Goal: Task Accomplishment & Management: Use online tool/utility

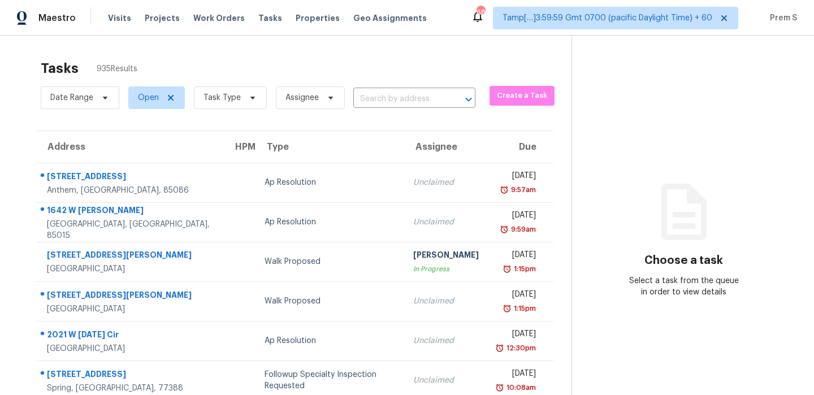
click at [393, 104] on input "text" at bounding box center [398, 99] width 90 height 18
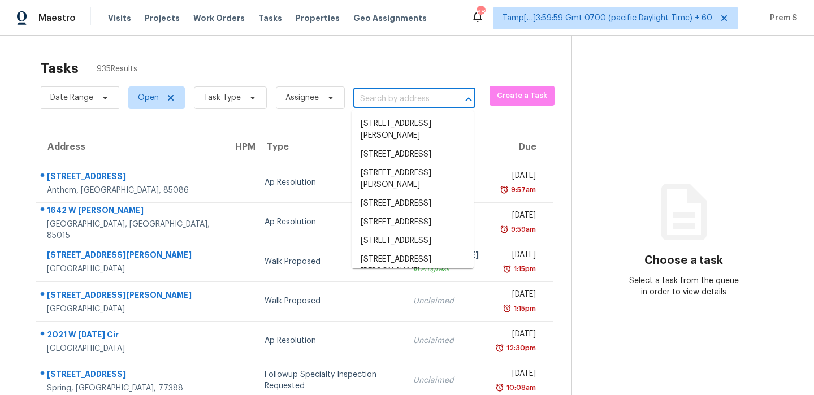
paste input "[STREET_ADDRESS][PERSON_NAME]"
type input "[STREET_ADDRESS][PERSON_NAME]"
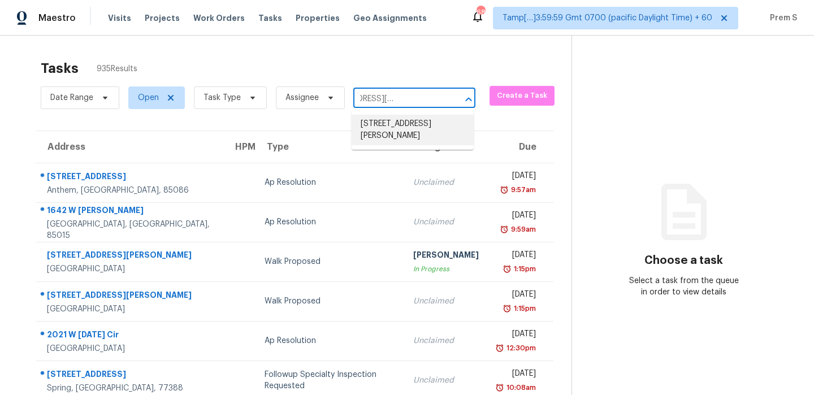
click at [387, 126] on li "[STREET_ADDRESS][PERSON_NAME]" at bounding box center [412, 130] width 122 height 31
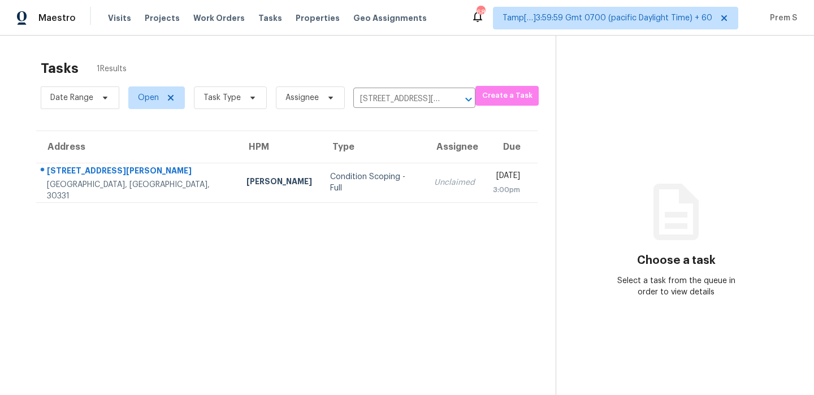
click at [384, 203] on section "Tasks 1 Results Date Range Open Task Type Assignee [STREET_ADDRESS][PERSON_NAME…" at bounding box center [286, 242] width 537 height 377
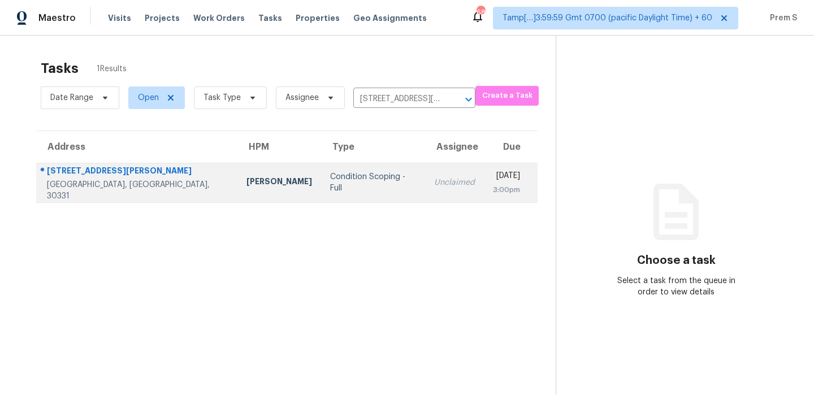
click at [434, 184] on div "Unclaimed" at bounding box center [454, 182] width 41 height 11
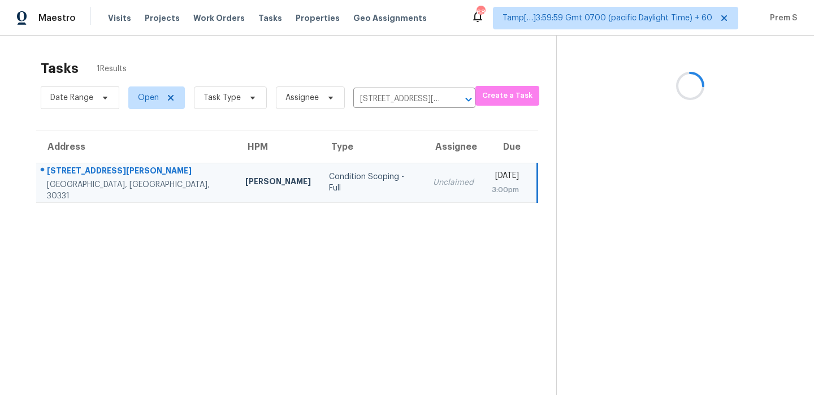
scroll to position [36, 0]
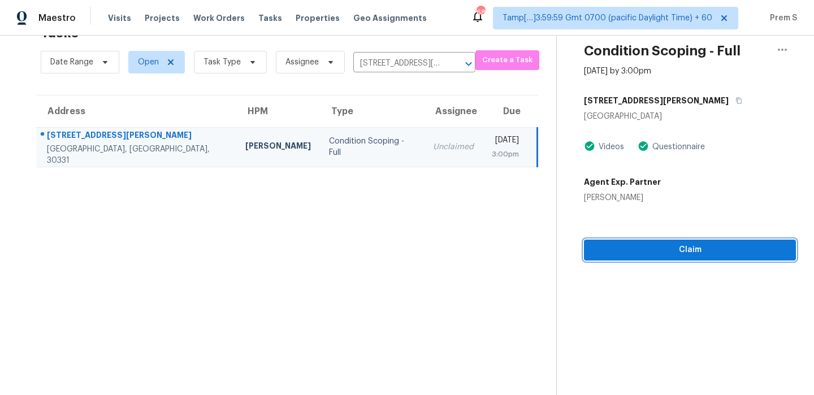
click at [653, 253] on span "Claim" at bounding box center [690, 250] width 194 height 14
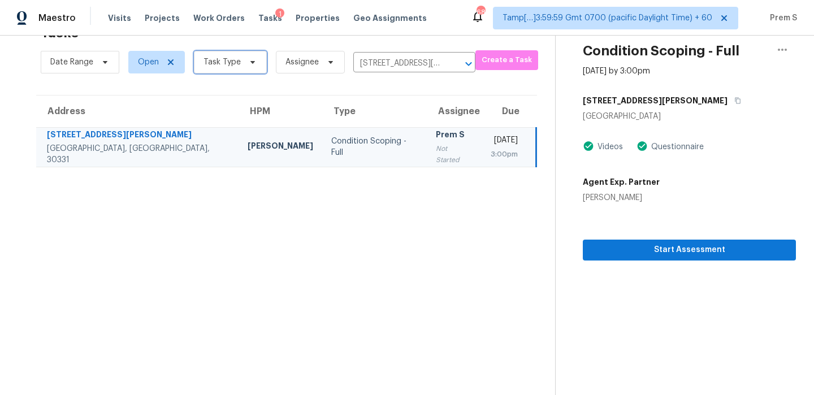
click at [237, 64] on span "Task Type" at bounding box center [221, 62] width 37 height 11
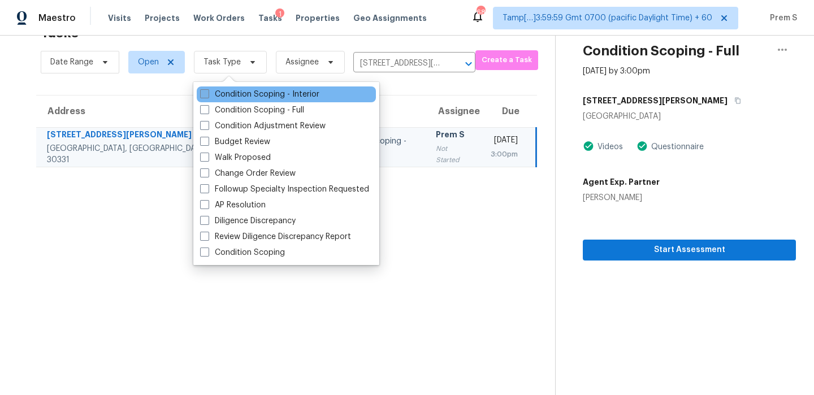
click at [254, 93] on label "Condition Scoping - Interior" at bounding box center [259, 94] width 119 height 11
click at [207, 93] on input "Condition Scoping - Interior" at bounding box center [203, 92] width 7 height 7
checkbox input "true"
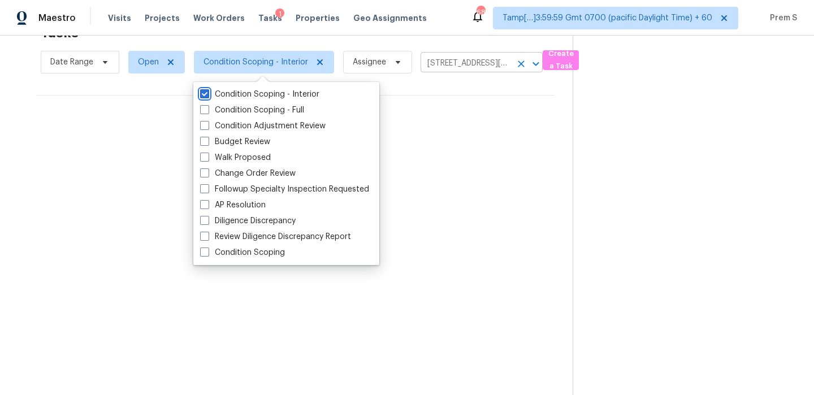
click at [520, 64] on icon "Clear" at bounding box center [521, 63] width 7 height 7
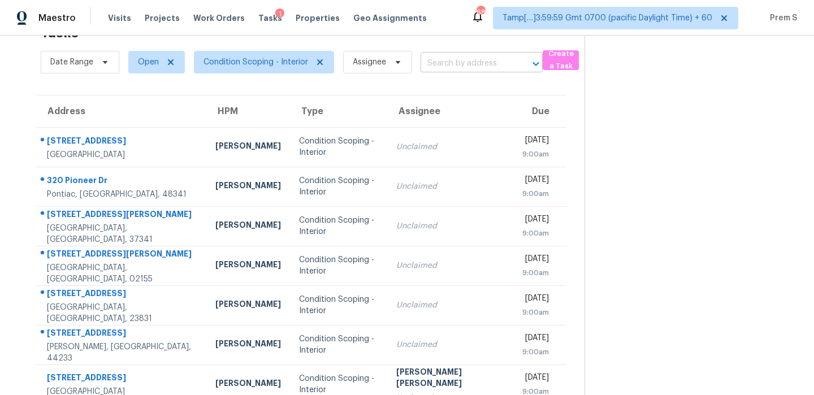
click at [454, 66] on input "text" at bounding box center [465, 64] width 90 height 18
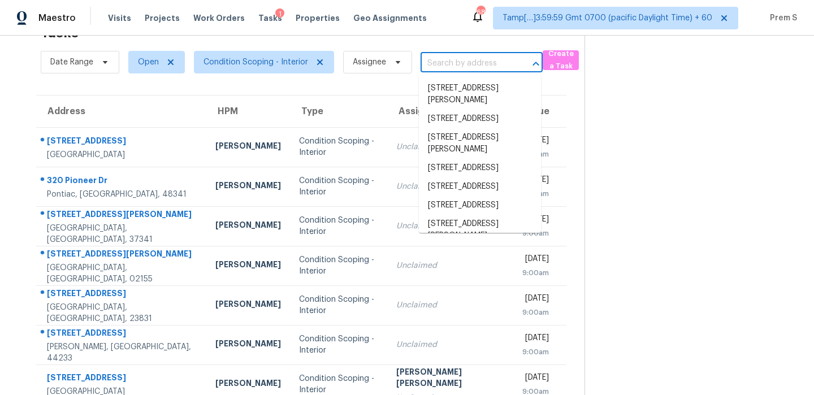
paste input "[STREET_ADDRESS]"
type input "[STREET_ADDRESS]"
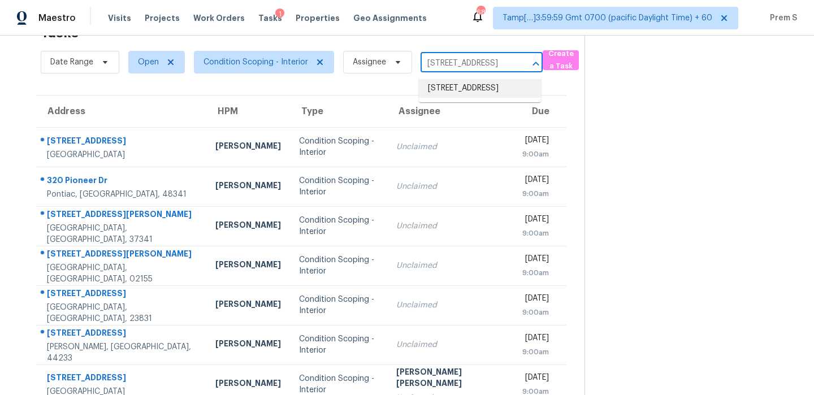
click at [455, 91] on li "[STREET_ADDRESS]" at bounding box center [480, 88] width 122 height 19
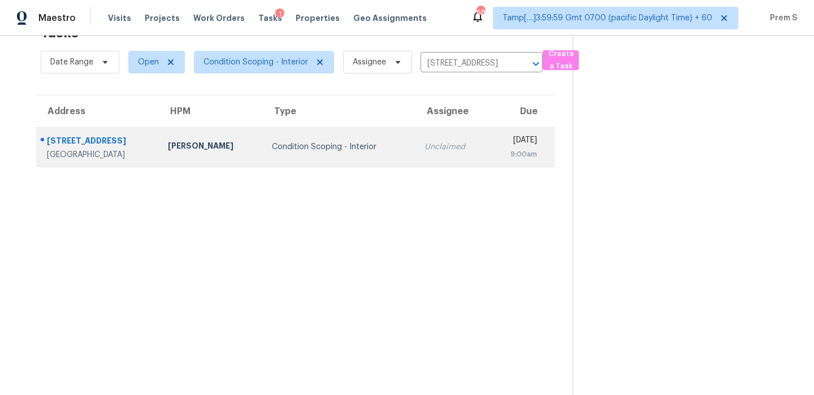
click at [424, 145] on div "Unclaimed" at bounding box center [451, 146] width 55 height 11
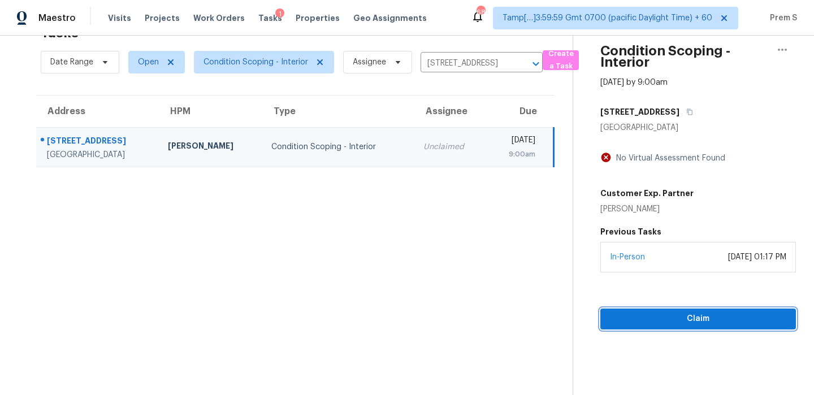
click at [648, 325] on span "Claim" at bounding box center [697, 319] width 177 height 14
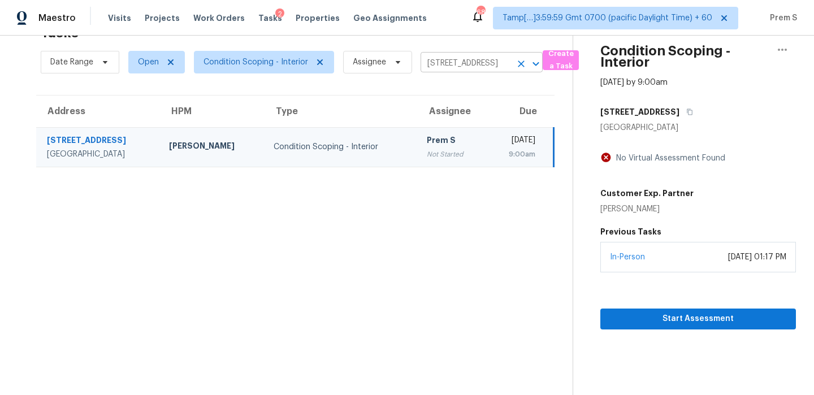
click at [523, 68] on icon "Clear" at bounding box center [520, 63] width 11 height 11
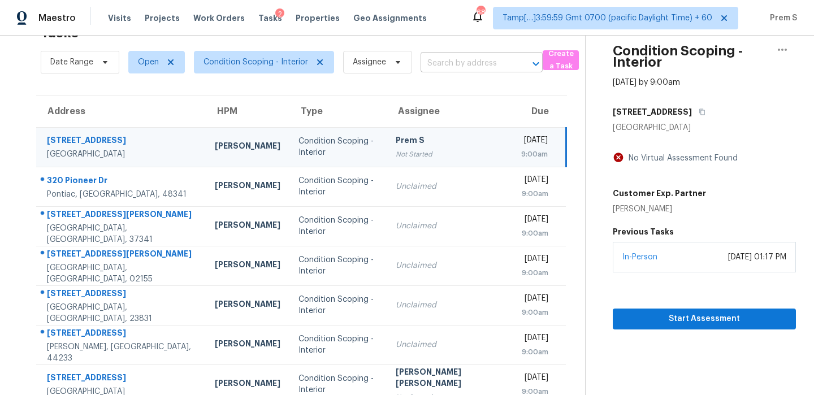
click at [462, 67] on input "text" at bounding box center [465, 64] width 90 height 18
paste input "[STREET_ADDRESS][PERSON_NAME]"
type input "[STREET_ADDRESS][PERSON_NAME]"
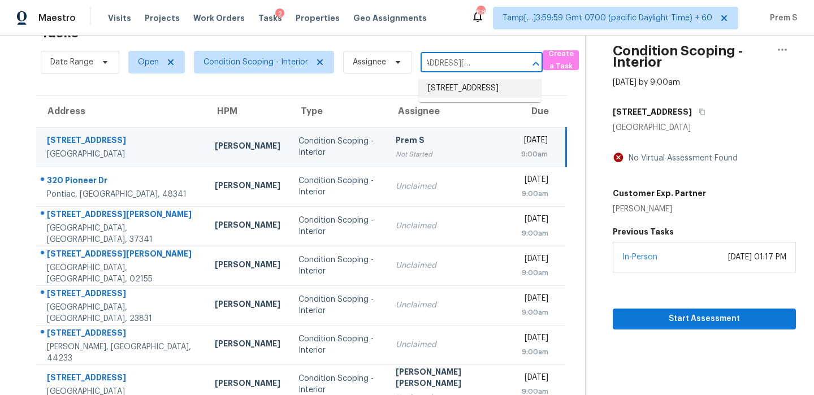
click at [466, 88] on li "[STREET_ADDRESS]" at bounding box center [480, 88] width 122 height 19
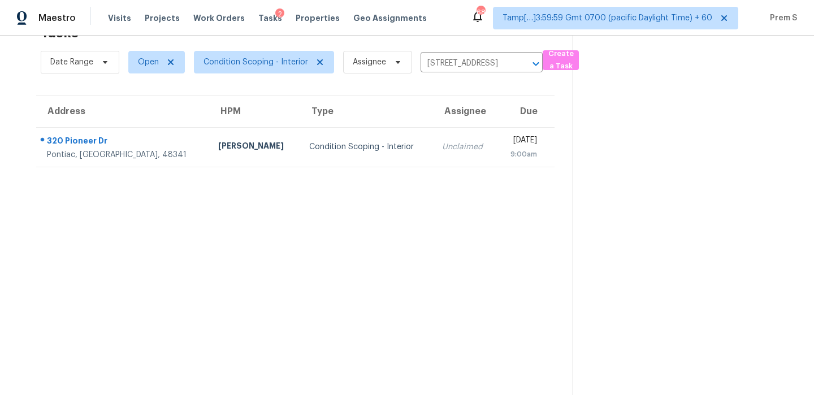
click at [433, 166] on td "Unclaimed" at bounding box center [465, 147] width 64 height 40
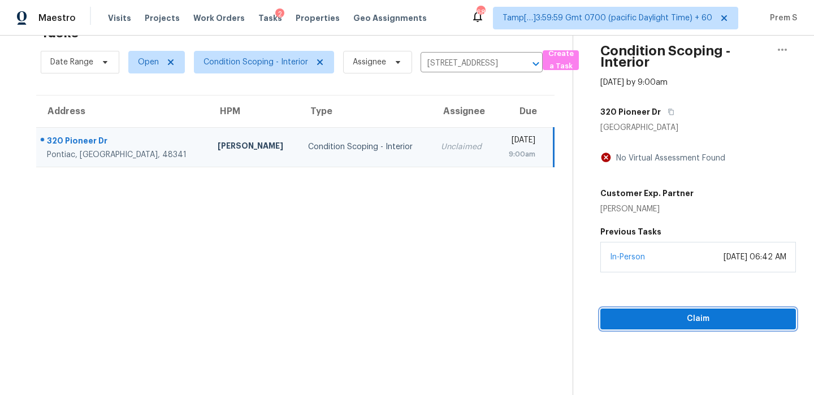
click at [646, 326] on button "Claim" at bounding box center [697, 319] width 195 height 21
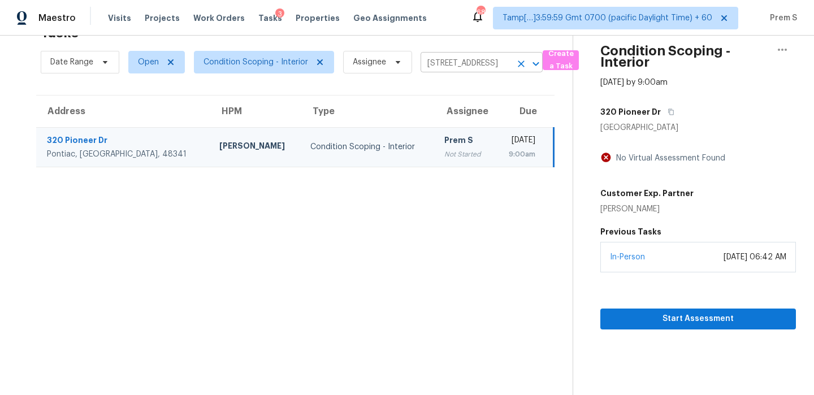
click at [520, 66] on icon "Clear" at bounding box center [520, 63] width 11 height 11
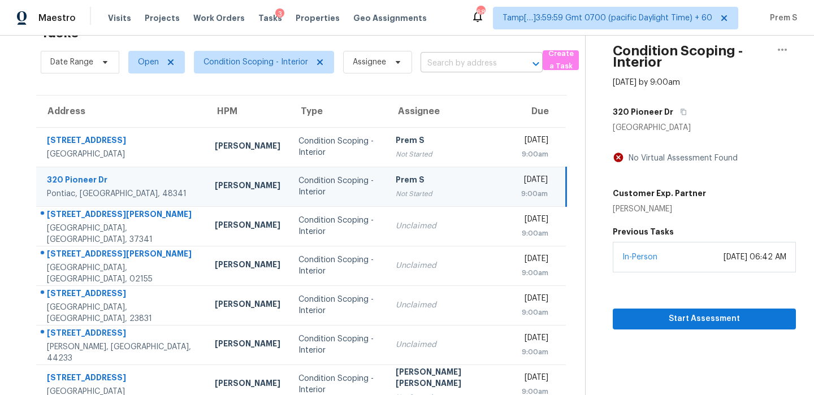
click at [510, 61] on div "​" at bounding box center [481, 64] width 122 height 18
paste input "[STREET_ADDRESS][PERSON_NAME][PERSON_NAME]"
type input "[STREET_ADDRESS][PERSON_NAME][PERSON_NAME]"
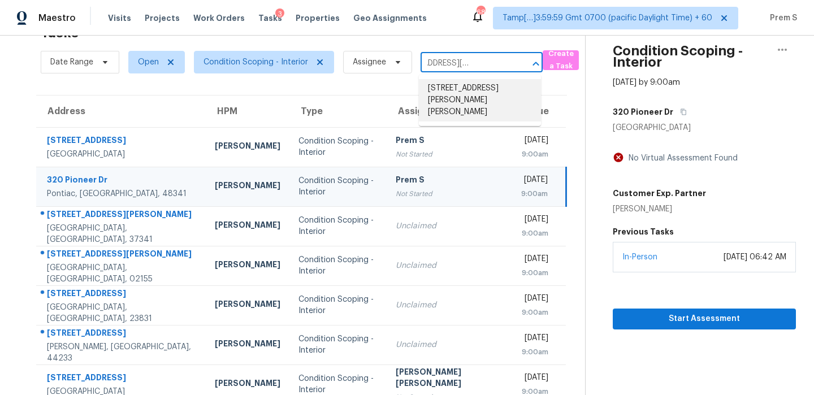
click at [478, 91] on li "[STREET_ADDRESS][PERSON_NAME][PERSON_NAME]" at bounding box center [480, 100] width 122 height 42
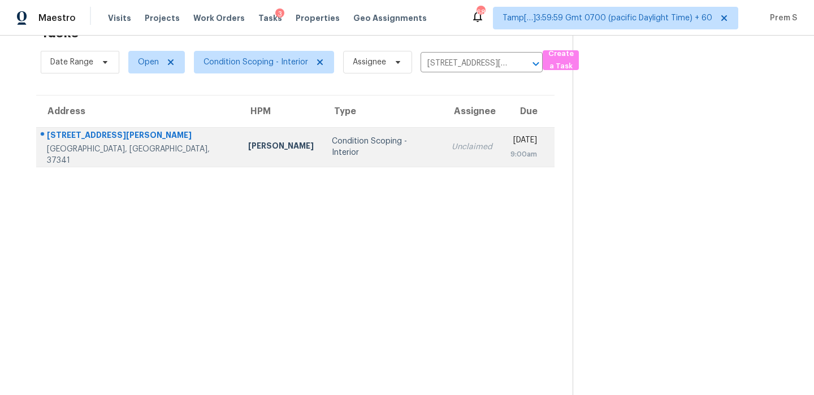
click at [510, 159] on div "9:00am" at bounding box center [523, 154] width 27 height 11
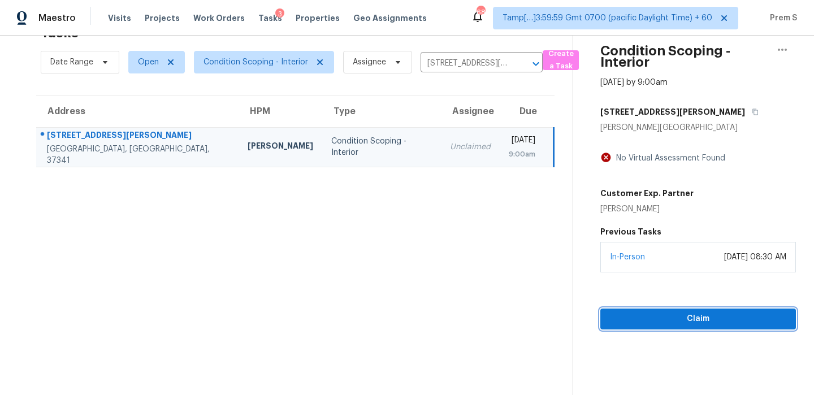
click at [703, 315] on span "Claim" at bounding box center [697, 319] width 177 height 14
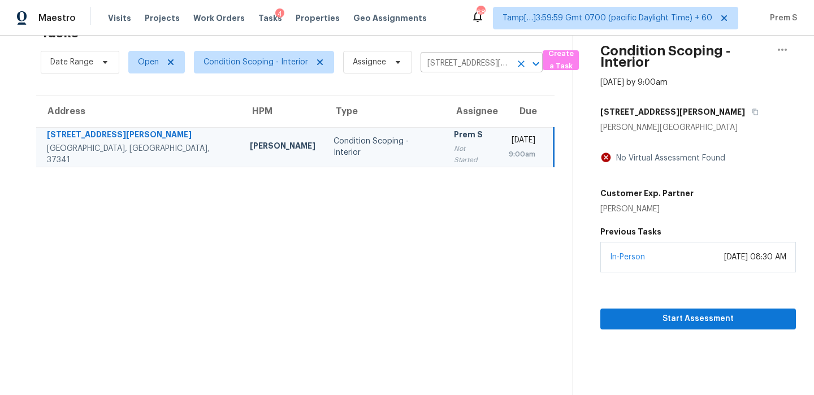
click at [515, 63] on icon "Clear" at bounding box center [520, 63] width 11 height 11
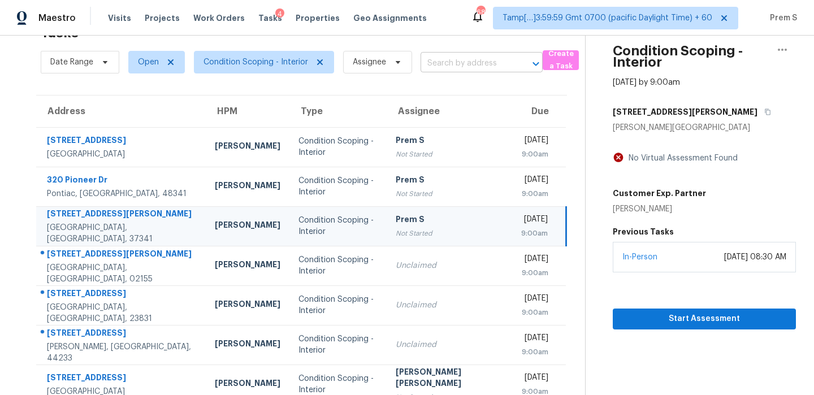
click at [497, 57] on input "text" at bounding box center [465, 64] width 90 height 18
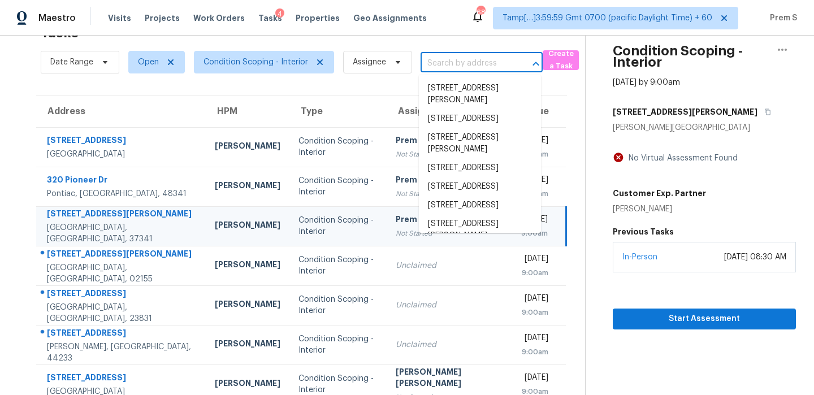
paste input "[STREET_ADDRESS][PERSON_NAME]"
type input "[STREET_ADDRESS][PERSON_NAME]"
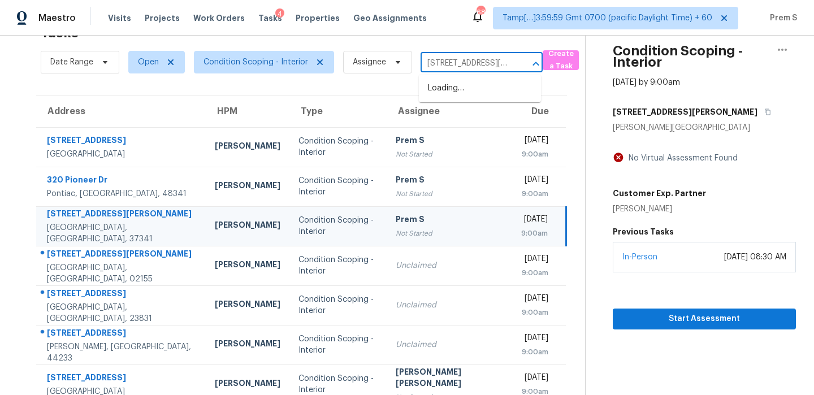
scroll to position [0, 37]
click at [466, 97] on li "[STREET_ADDRESS][PERSON_NAME]" at bounding box center [480, 94] width 122 height 31
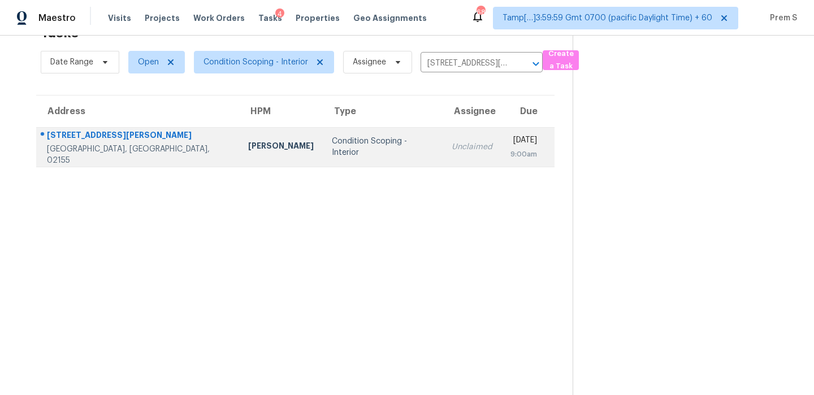
click at [510, 154] on div "9:00am" at bounding box center [523, 154] width 27 height 11
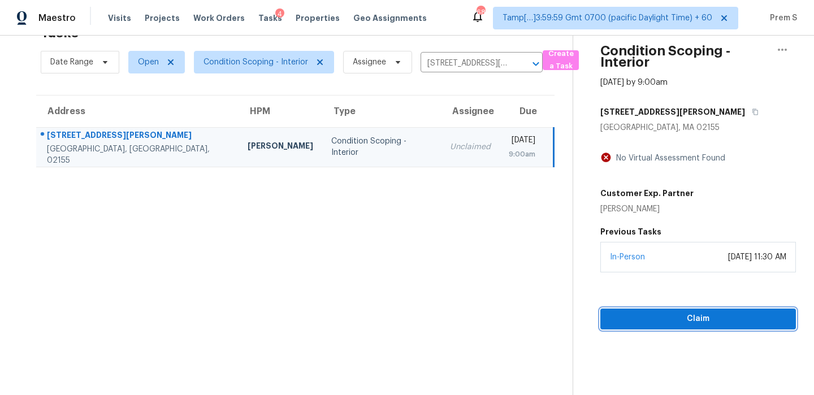
click at [661, 310] on button "Claim" at bounding box center [697, 319] width 195 height 21
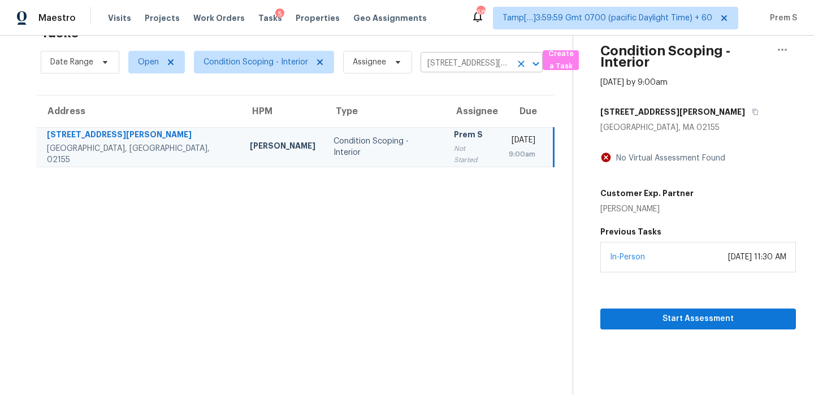
click at [517, 63] on icon "Clear" at bounding box center [520, 63] width 11 height 11
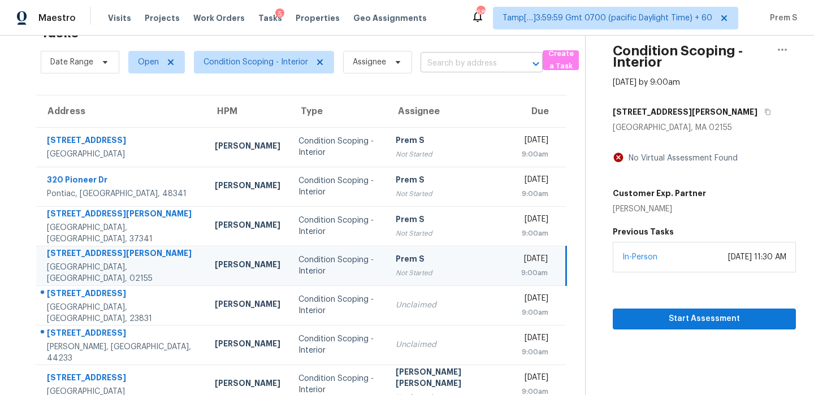
click at [486, 60] on input "text" at bounding box center [465, 64] width 90 height 18
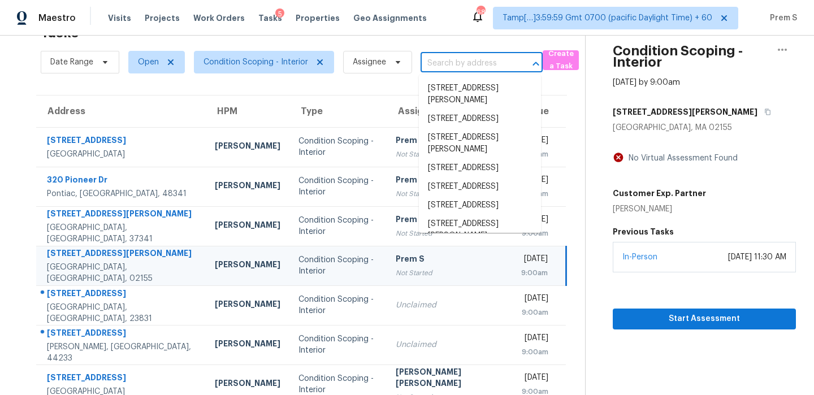
paste input "[STREET_ADDRESS][PERSON_NAME]"
type input "[STREET_ADDRESS][PERSON_NAME]"
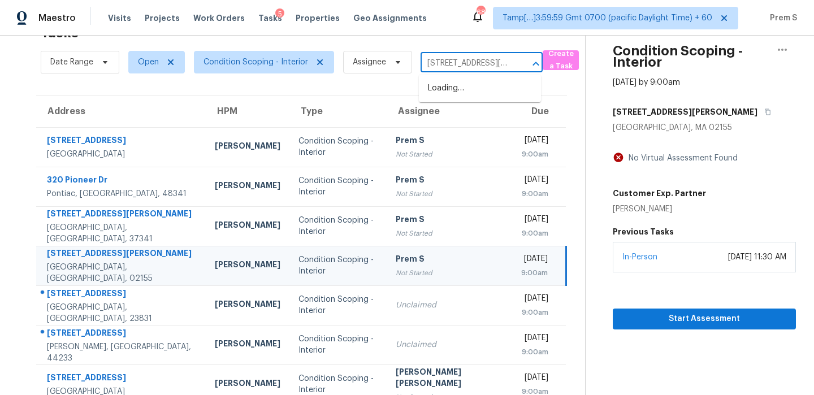
scroll to position [0, 57]
click at [475, 95] on li "[STREET_ADDRESS][PERSON_NAME]" at bounding box center [480, 94] width 122 height 31
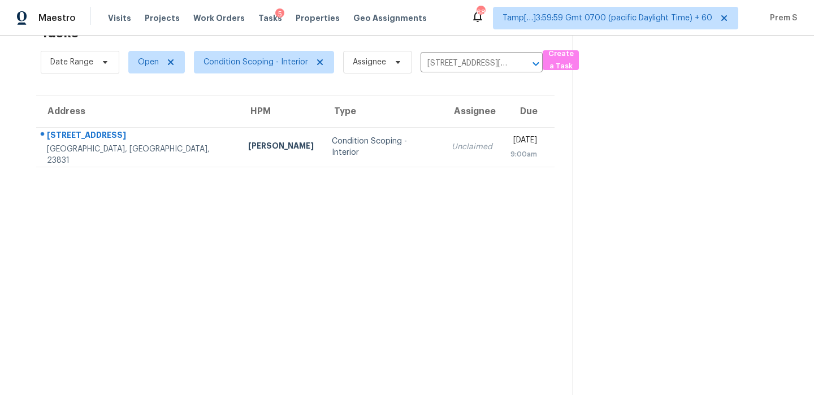
click at [501, 164] on td "[DATE] 9:00am" at bounding box center [527, 147] width 53 height 40
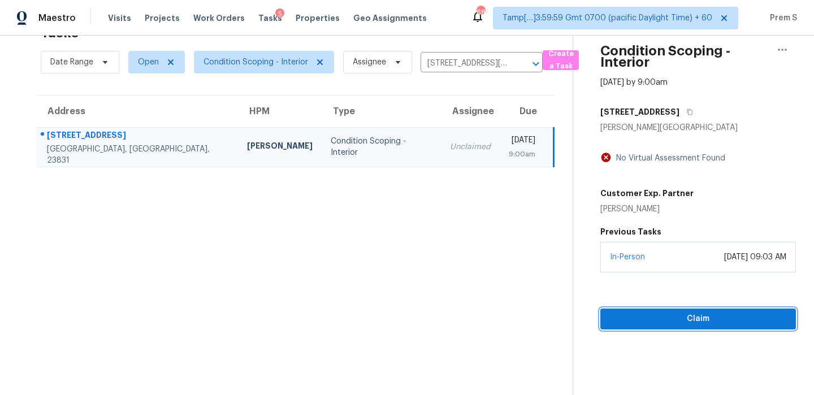
click at [646, 321] on span "Claim" at bounding box center [697, 319] width 177 height 14
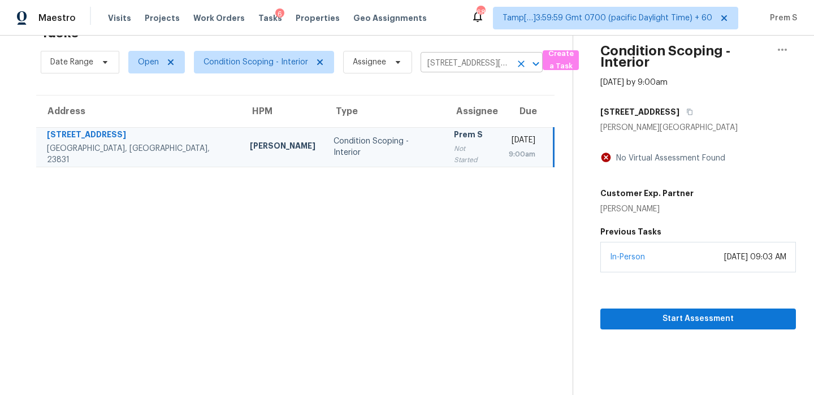
click at [523, 64] on icon "Clear" at bounding box center [520, 63] width 11 height 11
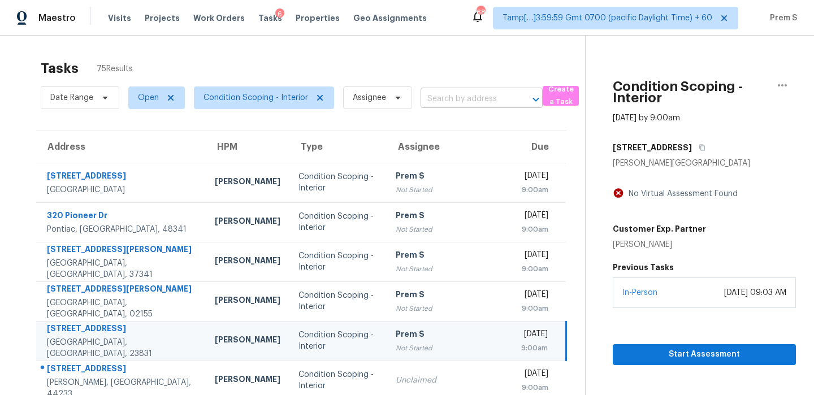
click at [506, 105] on input "text" at bounding box center [465, 99] width 90 height 18
paste input "[STREET_ADDRESS][PERSON_NAME]"
type input "[STREET_ADDRESS][PERSON_NAME]"
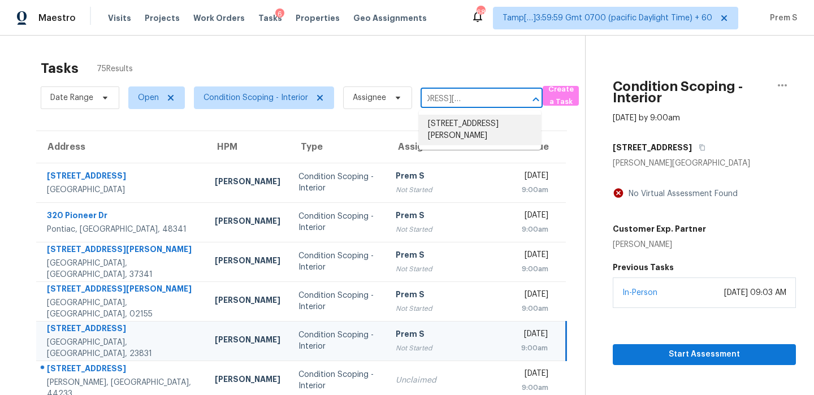
click at [473, 128] on li "[STREET_ADDRESS][PERSON_NAME]" at bounding box center [480, 130] width 122 height 31
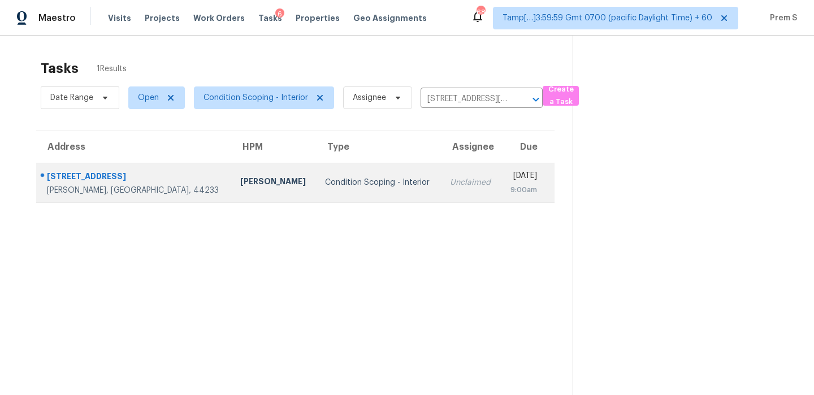
click at [500, 185] on td "[DATE] 9:00am" at bounding box center [527, 183] width 54 height 40
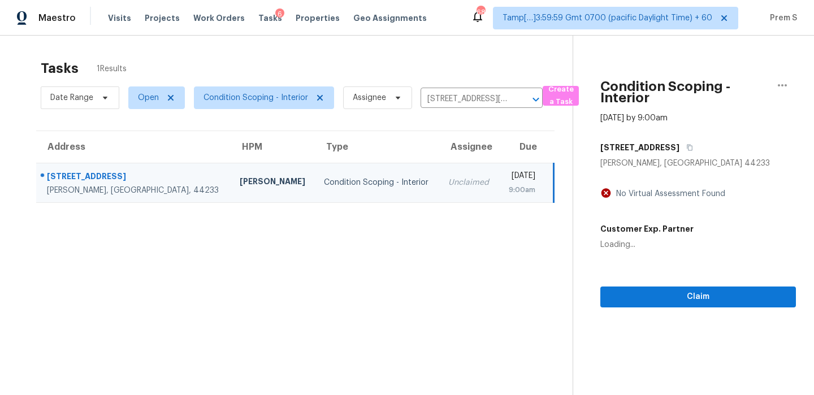
scroll to position [36, 0]
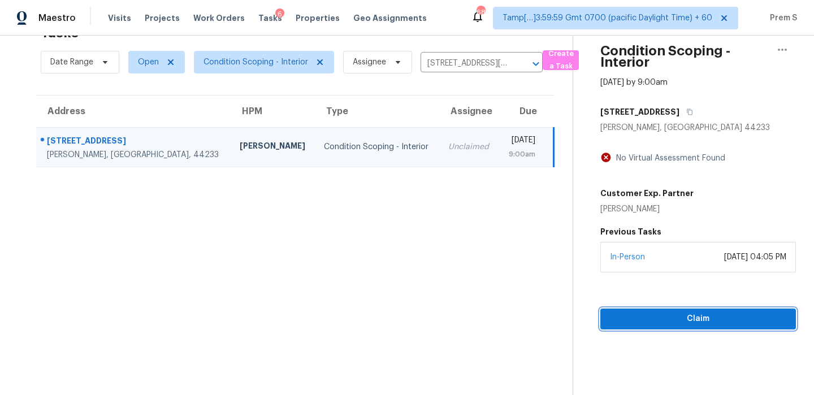
click at [651, 314] on span "Claim" at bounding box center [697, 319] width 177 height 14
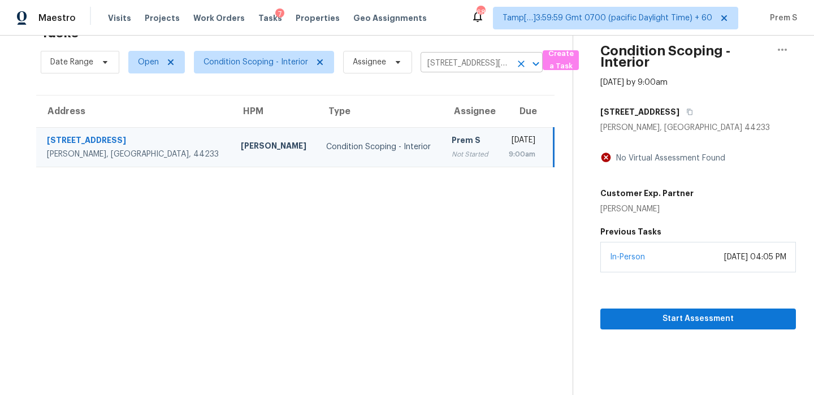
click at [519, 64] on icon "Clear" at bounding box center [521, 63] width 7 height 7
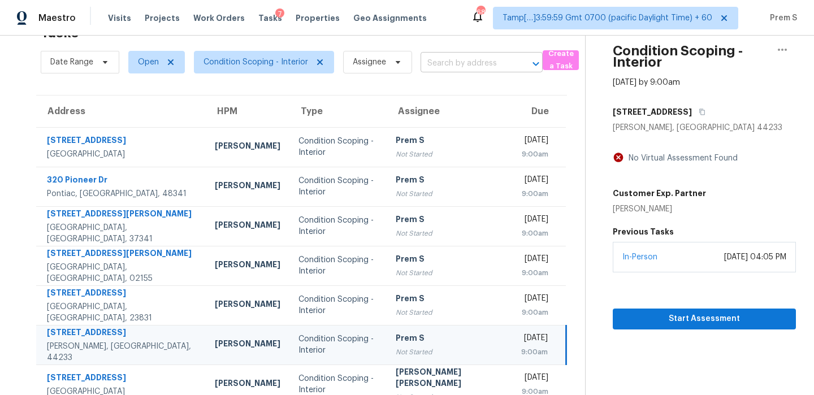
click at [454, 64] on input "text" at bounding box center [465, 64] width 90 height 18
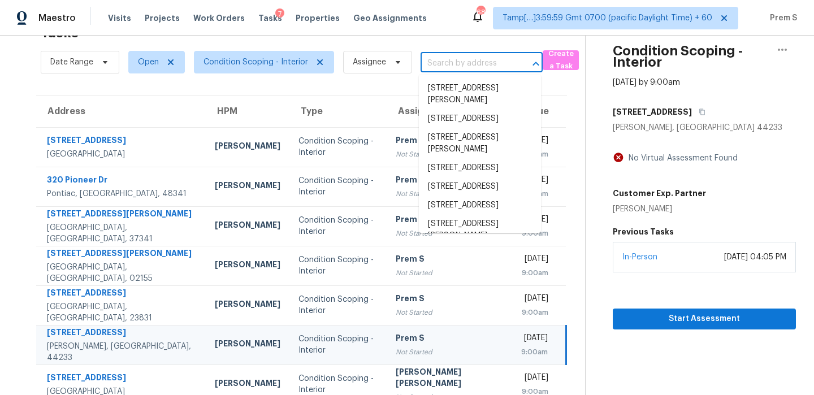
paste input "[STREET_ADDRESS]"
type input "[STREET_ADDRESS]"
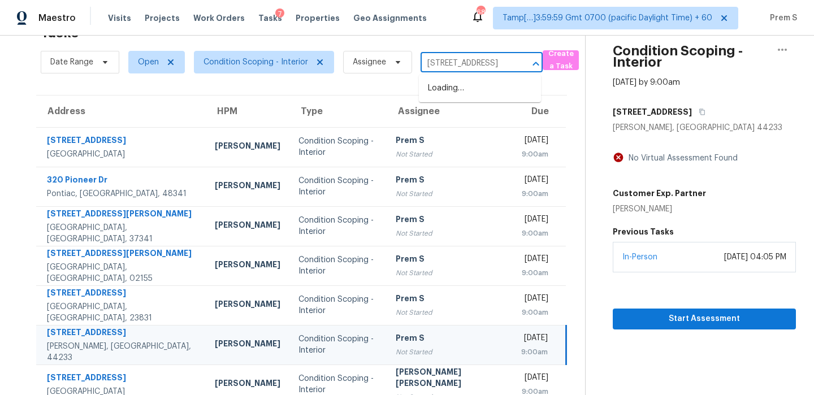
scroll to position [0, 63]
click at [474, 88] on li "[STREET_ADDRESS]" at bounding box center [480, 88] width 122 height 19
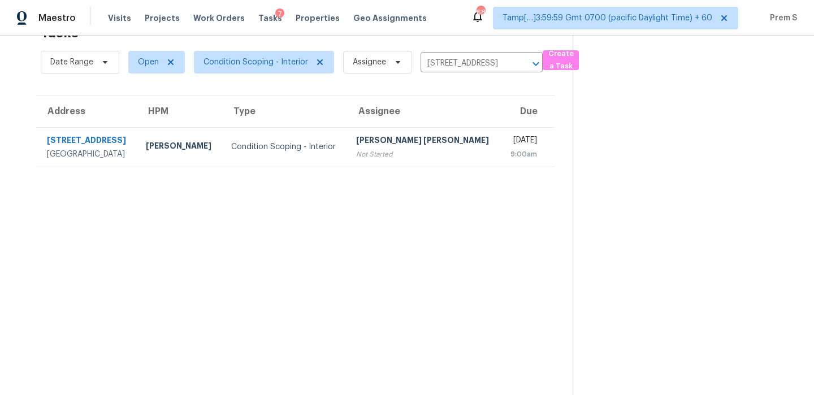
click at [509, 154] on div "9:00am" at bounding box center [523, 154] width 28 height 11
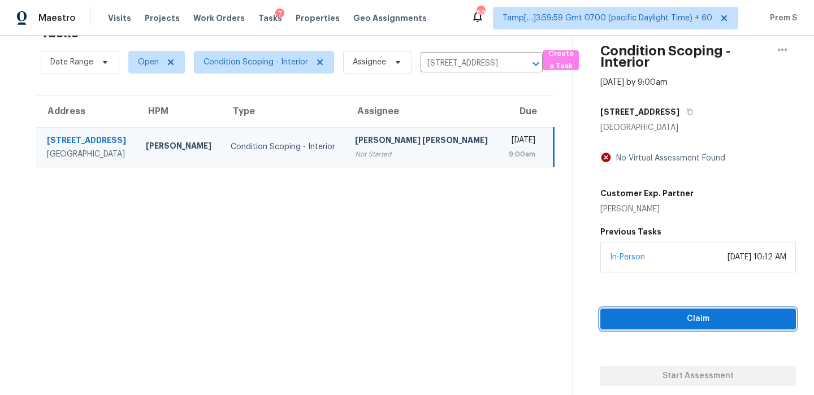
click at [667, 320] on span "Claim" at bounding box center [697, 319] width 177 height 14
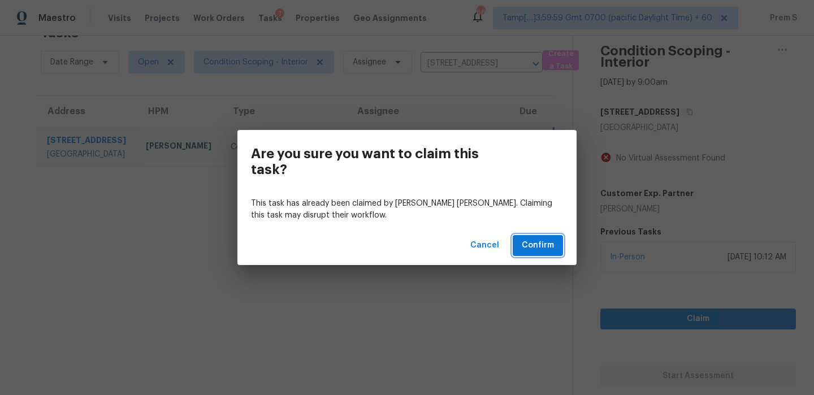
click at [531, 247] on span "Confirm" at bounding box center [538, 245] width 32 height 14
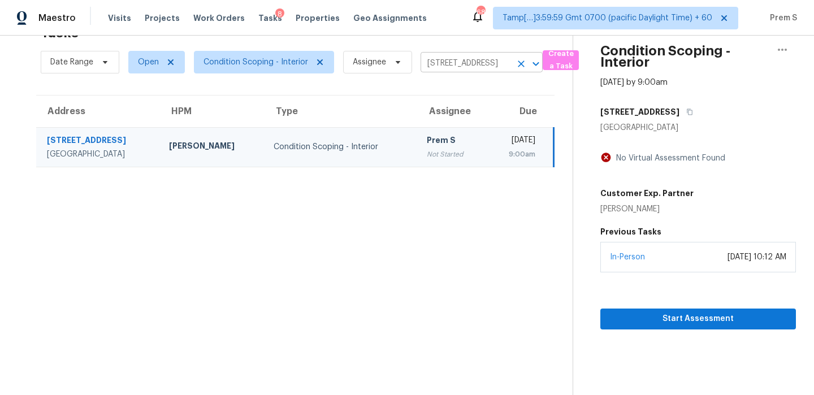
click at [520, 59] on icon "Clear" at bounding box center [520, 63] width 11 height 11
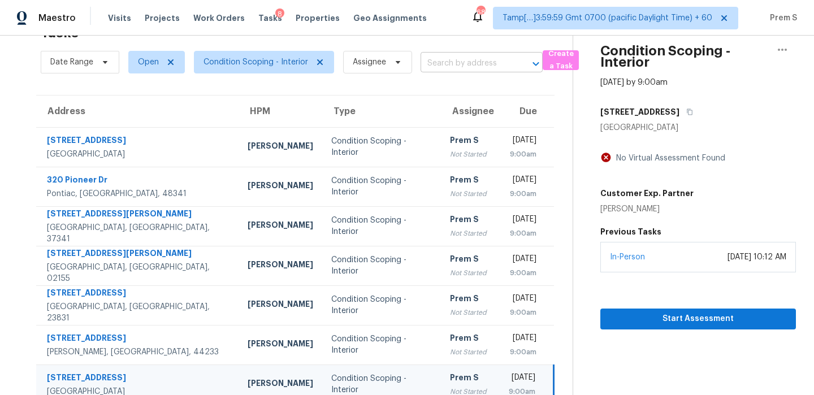
click at [468, 59] on input "text" at bounding box center [465, 64] width 90 height 18
paste input "[STREET_ADDRESS][PERSON_NAME]"
type input "[STREET_ADDRESS][PERSON_NAME]"
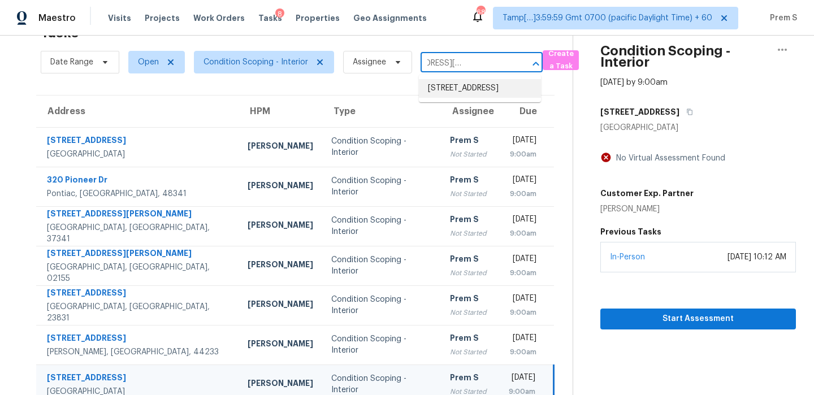
click at [463, 93] on li "[STREET_ADDRESS]" at bounding box center [480, 88] width 122 height 19
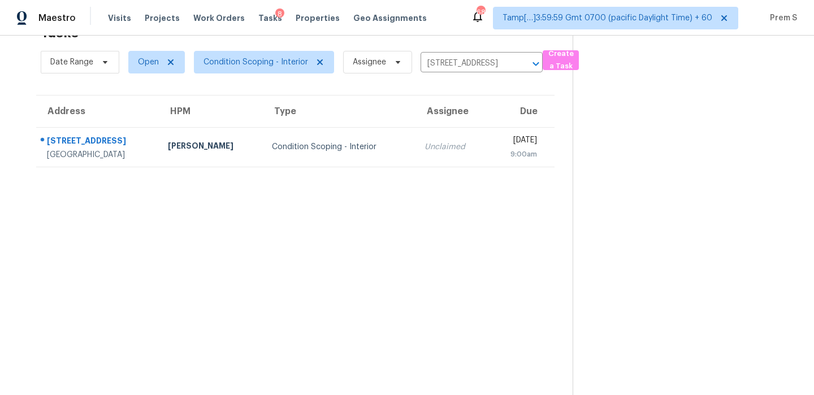
click at [497, 158] on div "9:00am" at bounding box center [517, 154] width 40 height 11
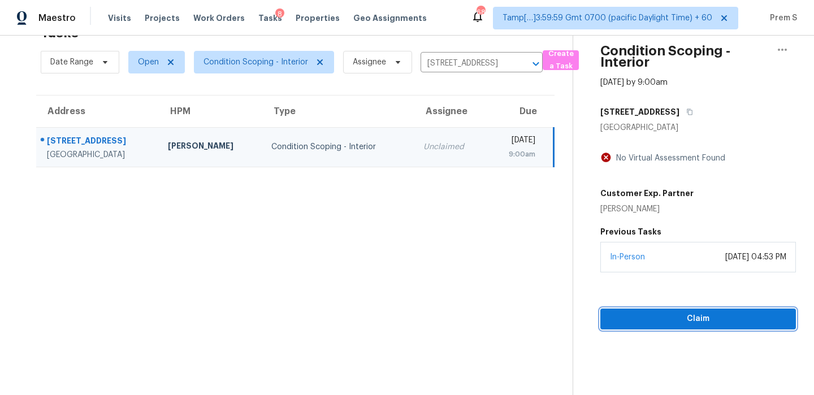
click at [667, 321] on span "Claim" at bounding box center [697, 319] width 177 height 14
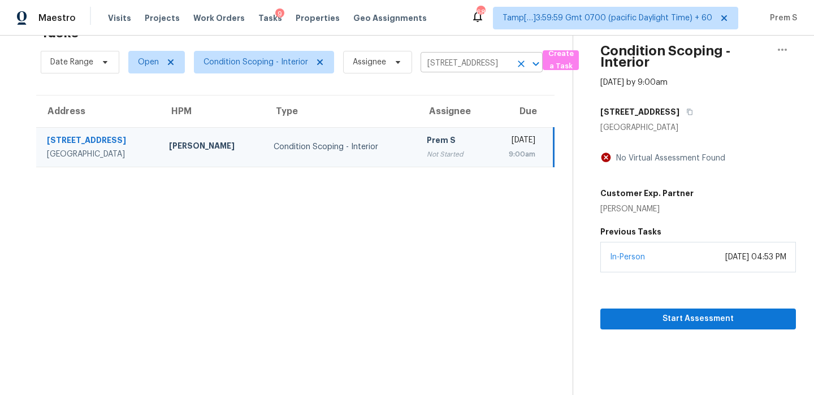
click at [520, 69] on icon "Clear" at bounding box center [520, 63] width 11 height 11
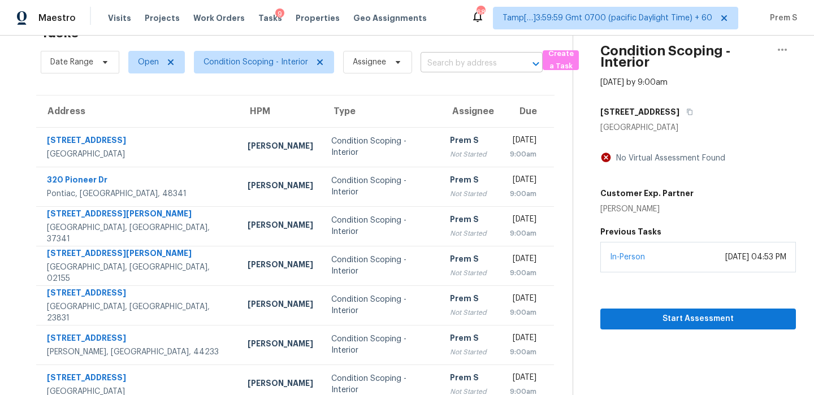
click at [499, 64] on input "text" at bounding box center [465, 64] width 90 height 18
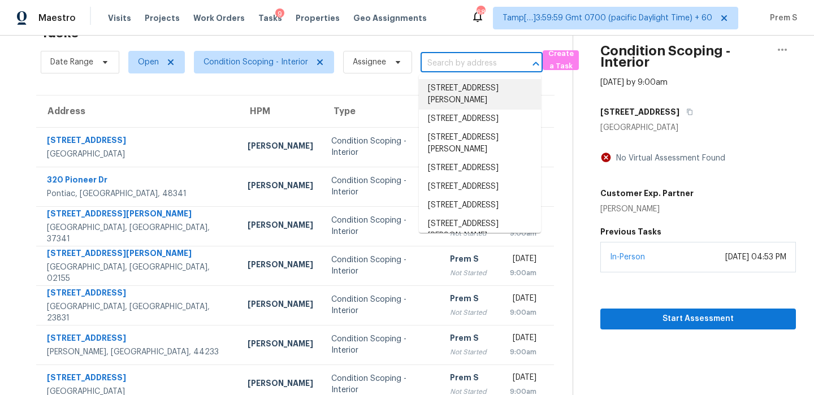
paste input "[STREET_ADDRESS]"
type input "[STREET_ADDRESS]"
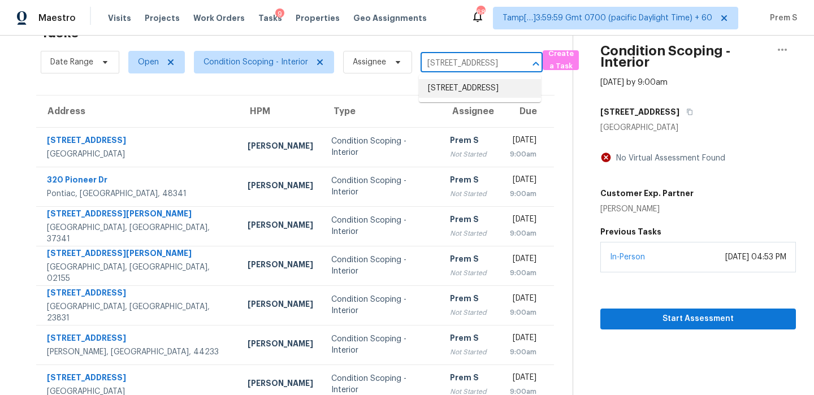
click at [479, 94] on li "[STREET_ADDRESS]" at bounding box center [480, 88] width 122 height 19
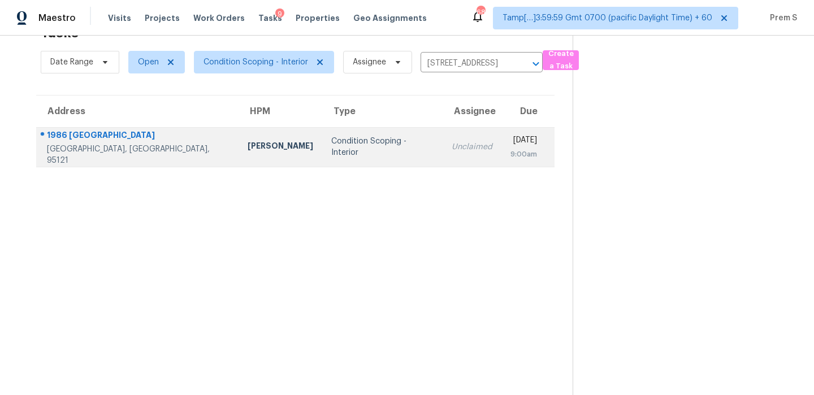
click at [442, 162] on td "Unclaimed" at bounding box center [471, 147] width 59 height 40
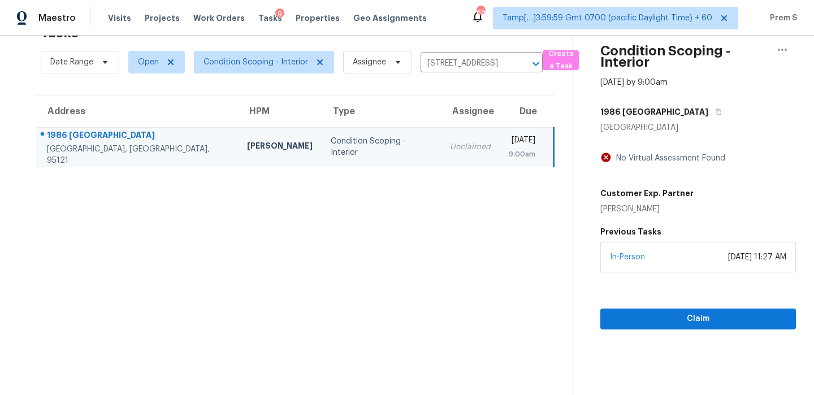
click at [628, 299] on div "Claim" at bounding box center [697, 300] width 195 height 57
click at [628, 311] on button "Claim" at bounding box center [697, 319] width 195 height 21
click at [521, 64] on icon "Clear" at bounding box center [520, 63] width 11 height 11
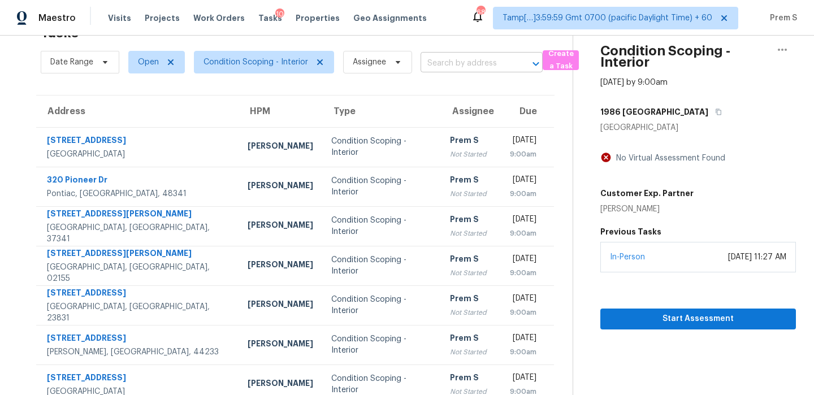
click at [499, 61] on input "text" at bounding box center [465, 64] width 90 height 18
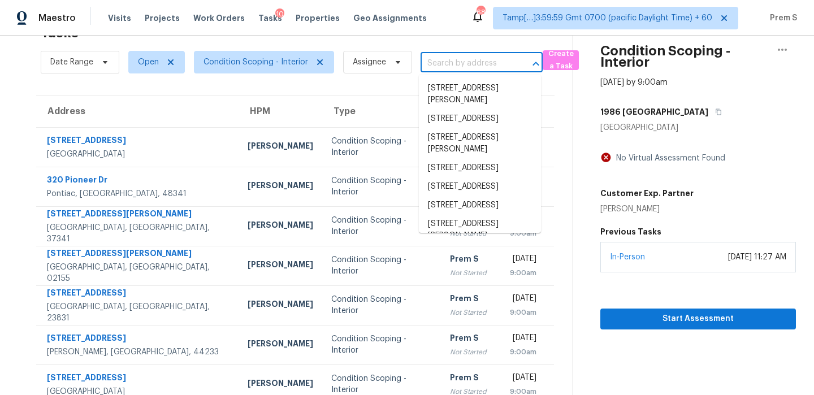
paste input "[STREET_ADDRESS]"
type input "[STREET_ADDRESS]"
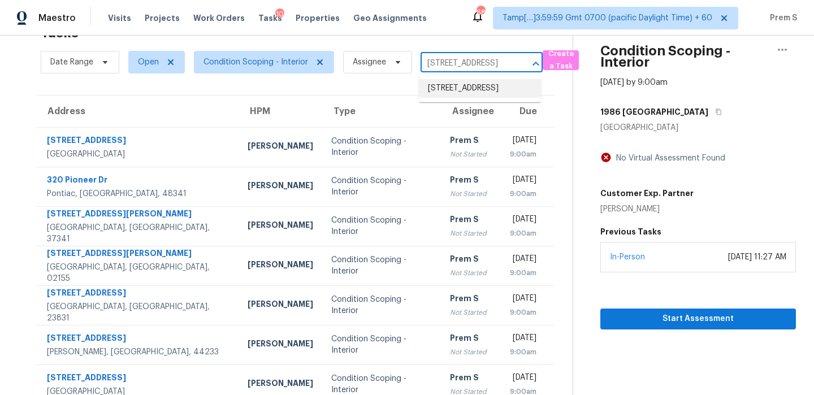
click at [472, 98] on li "[STREET_ADDRESS]" at bounding box center [480, 88] width 122 height 19
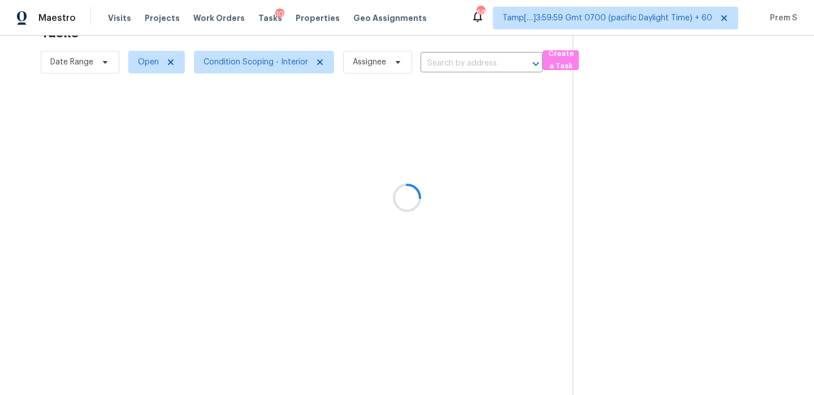
type input "[STREET_ADDRESS]"
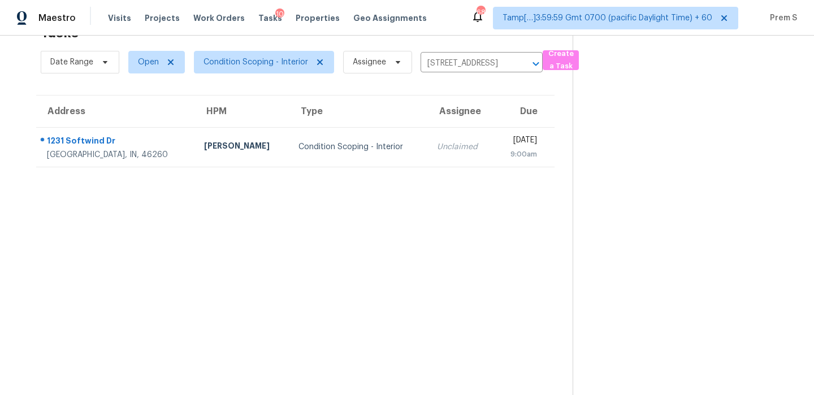
click at [440, 152] on td "Unclaimed" at bounding box center [461, 147] width 66 height 40
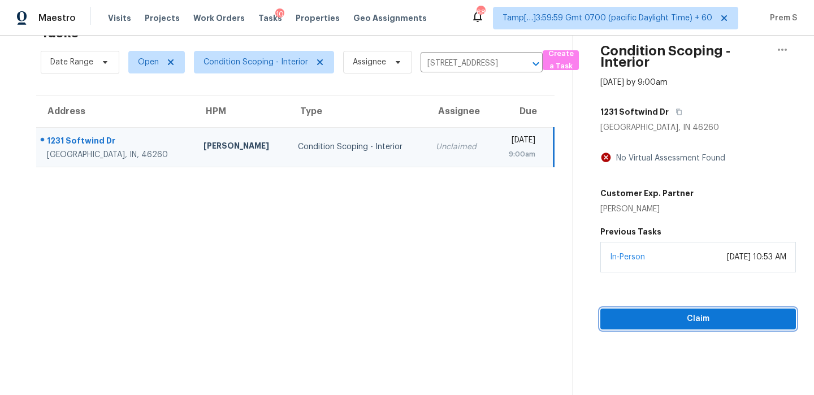
click at [675, 315] on span "Claim" at bounding box center [697, 319] width 177 height 14
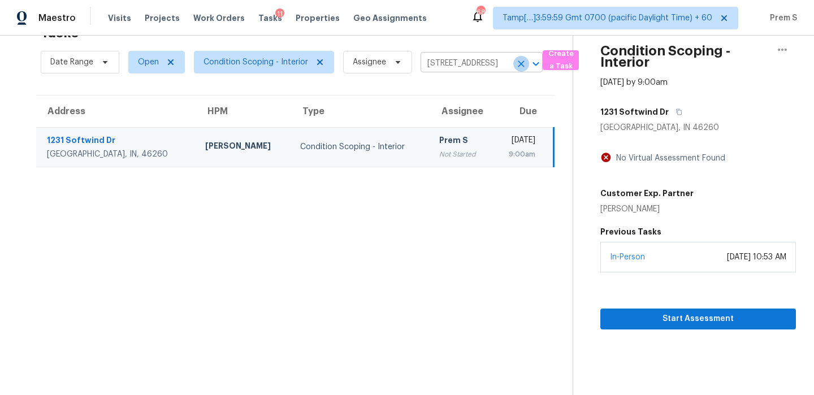
click at [519, 67] on icon "Clear" at bounding box center [520, 63] width 11 height 11
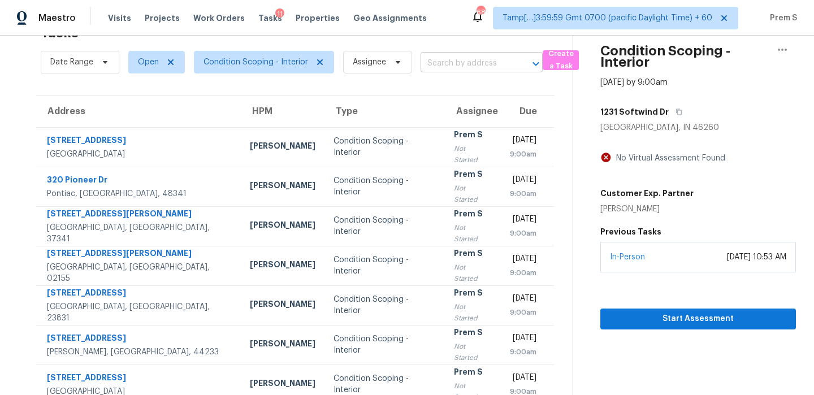
click at [453, 64] on input "text" at bounding box center [465, 64] width 90 height 18
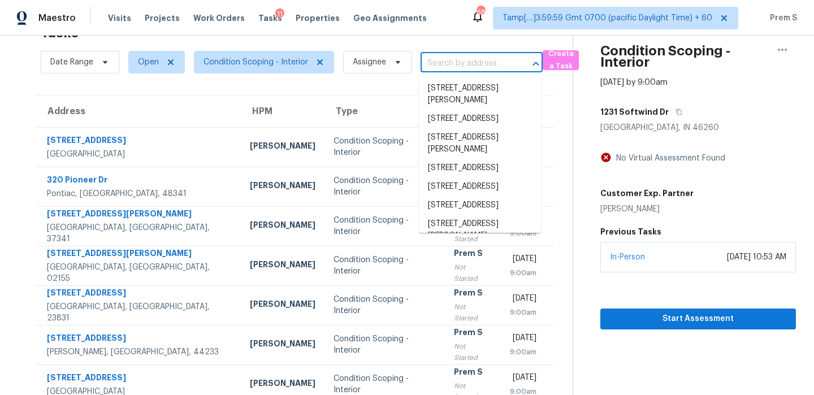
paste input "[STREET_ADDRESS][PERSON_NAME]"
type input "[STREET_ADDRESS][PERSON_NAME]"
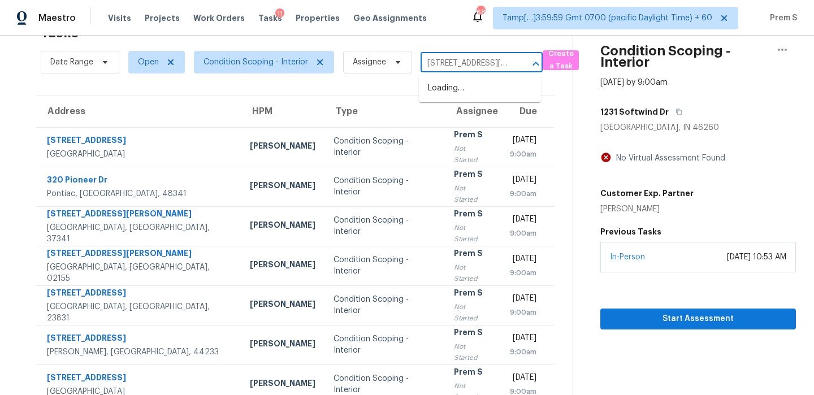
scroll to position [0, 79]
click at [455, 90] on li "[STREET_ADDRESS][PERSON_NAME]" at bounding box center [480, 94] width 122 height 31
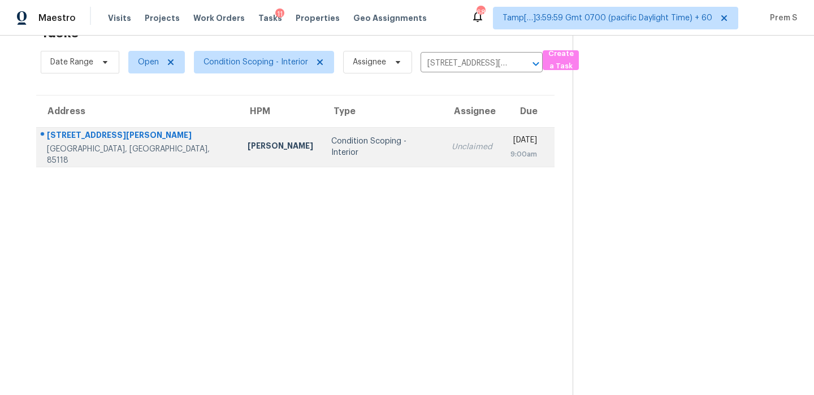
click at [442, 151] on td "Unclaimed" at bounding box center [471, 147] width 59 height 40
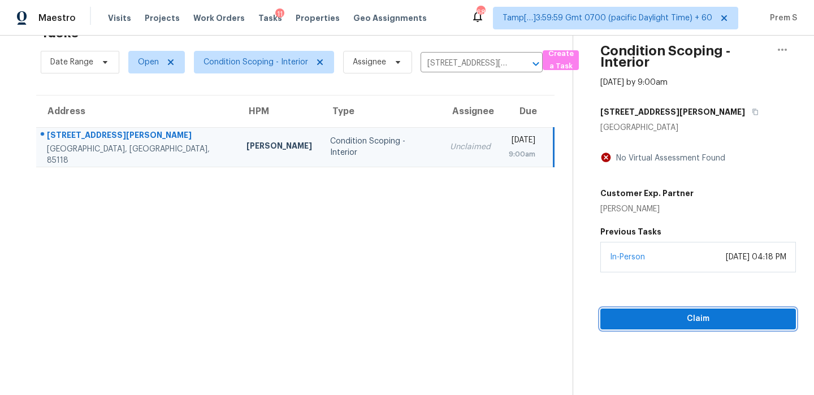
click at [647, 318] on span "Claim" at bounding box center [697, 319] width 177 height 14
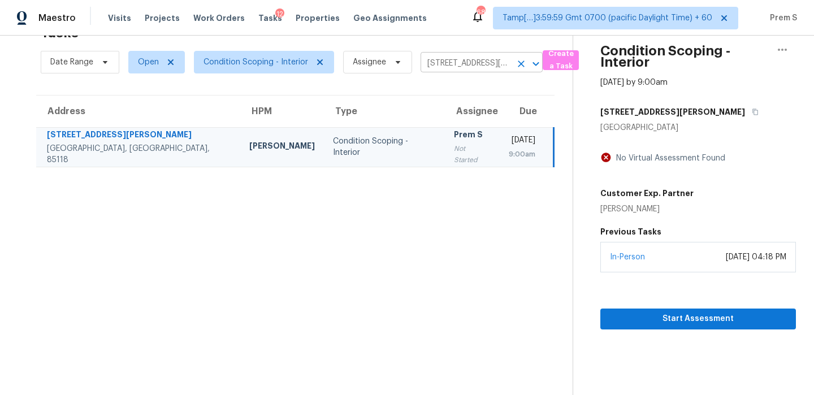
click at [518, 66] on icon "Clear" at bounding box center [520, 63] width 11 height 11
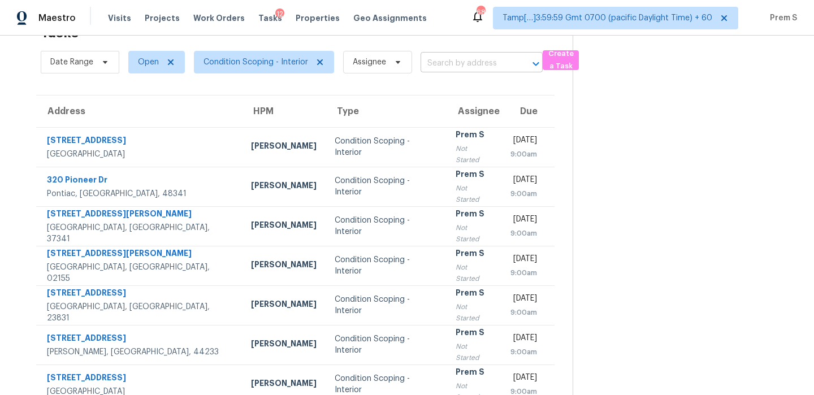
click at [488, 67] on input "text" at bounding box center [465, 64] width 90 height 18
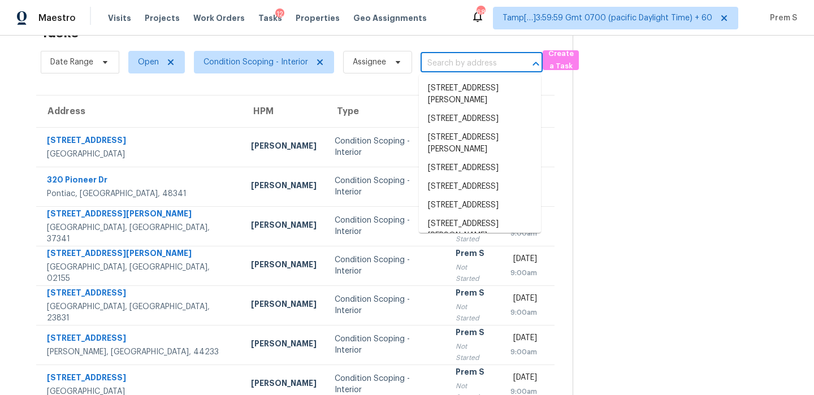
paste input "[STREET_ADDRESS][PERSON_NAME]"
type input "[STREET_ADDRESS][PERSON_NAME]"
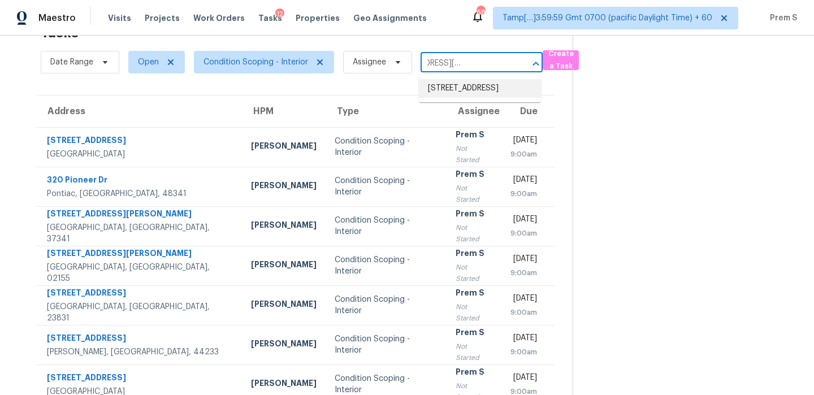
click at [478, 92] on li "[STREET_ADDRESS]" at bounding box center [480, 88] width 122 height 19
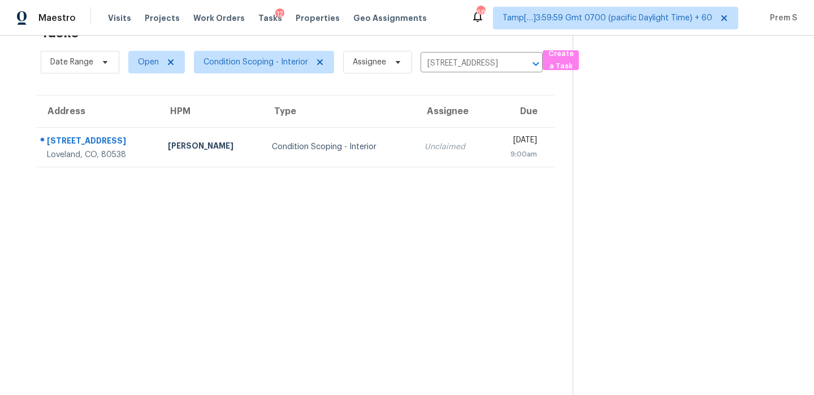
click at [497, 149] on div "9:00am" at bounding box center [517, 154] width 40 height 11
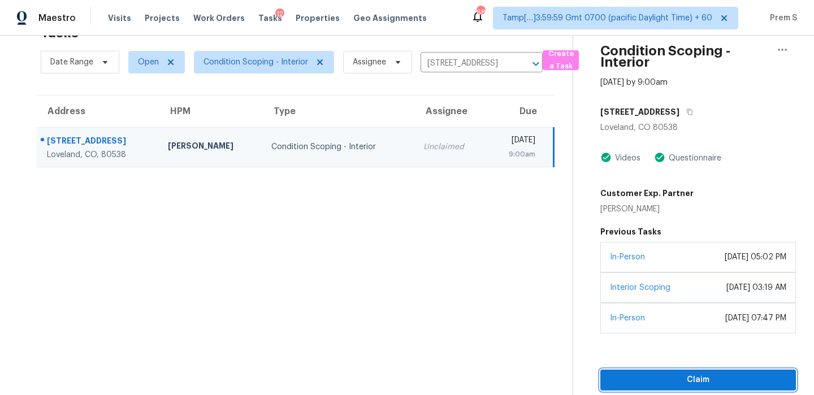
click at [661, 378] on span "Claim" at bounding box center [697, 380] width 177 height 14
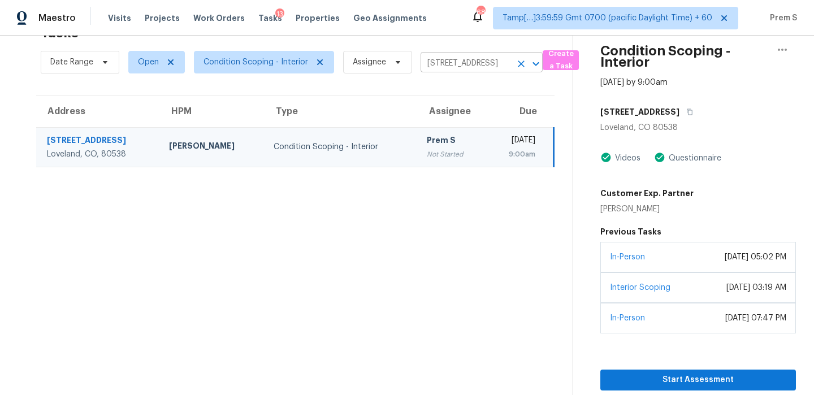
click at [523, 63] on icon "Clear" at bounding box center [520, 63] width 11 height 11
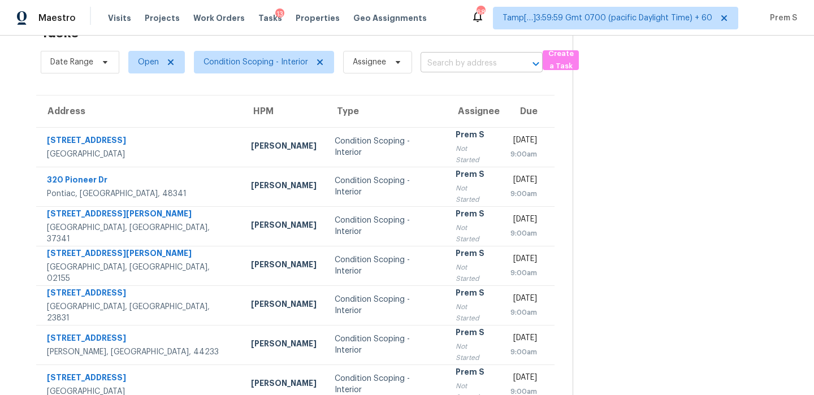
click at [476, 64] on input "text" at bounding box center [465, 64] width 90 height 18
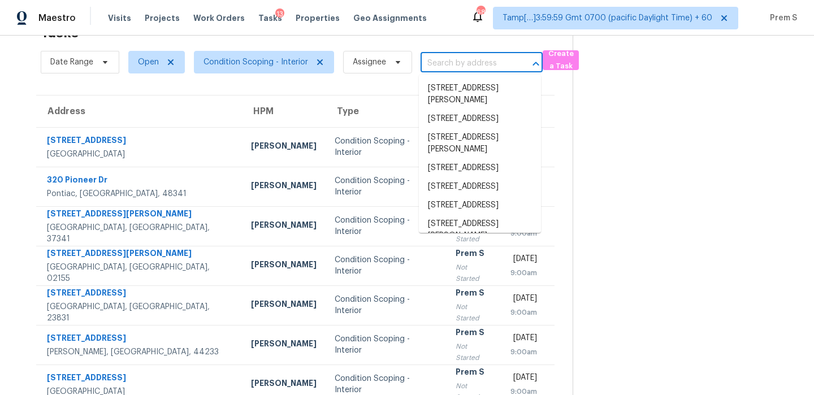
paste input "[STREET_ADDRESS]"
type input "[STREET_ADDRESS]"
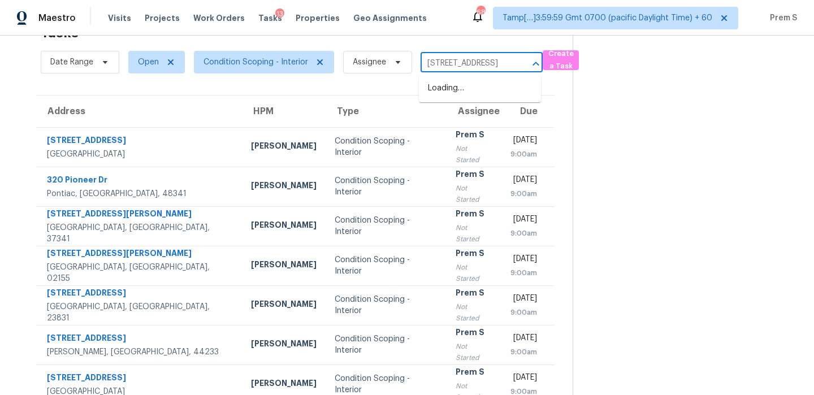
scroll to position [0, 51]
click at [475, 93] on li "[STREET_ADDRESS]" at bounding box center [480, 88] width 122 height 19
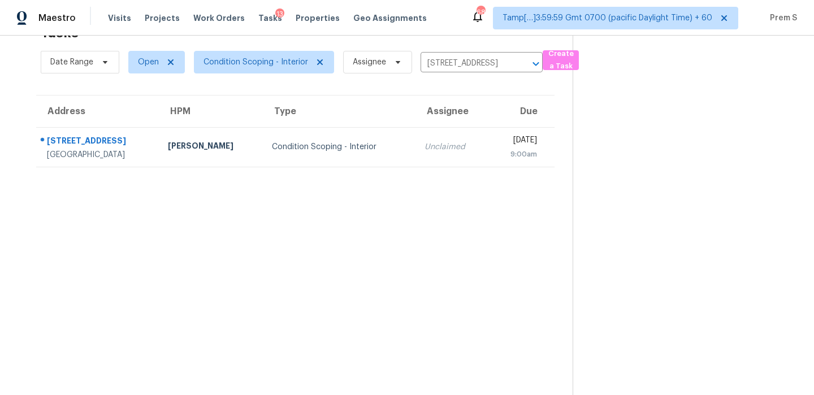
click at [497, 157] on div "9:00am" at bounding box center [517, 154] width 40 height 11
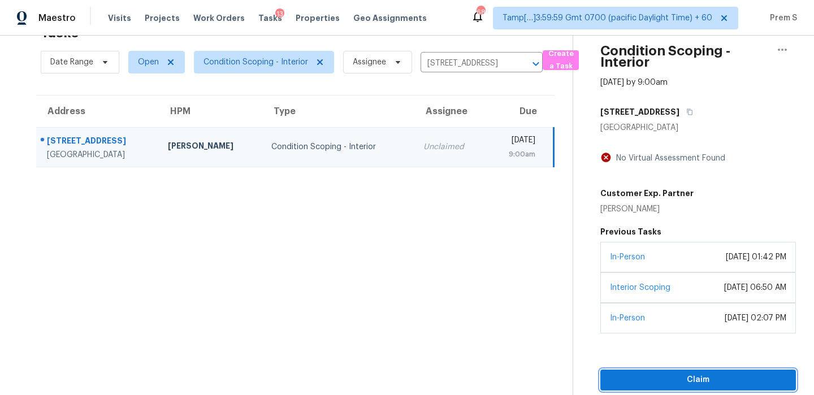
click at [648, 380] on span "Claim" at bounding box center [697, 380] width 177 height 14
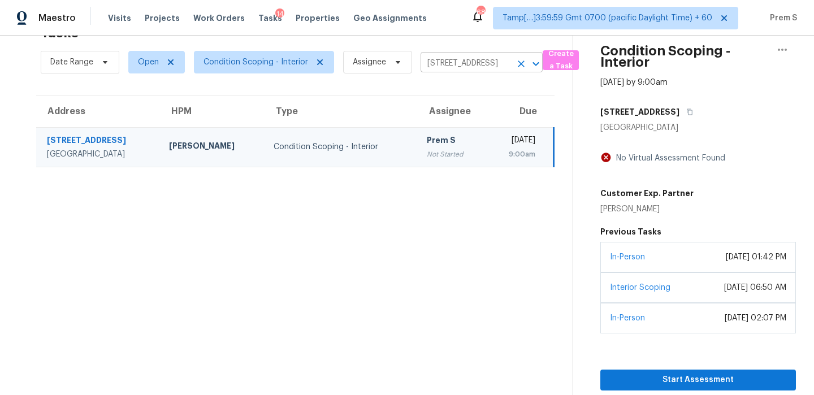
click at [523, 64] on icon "Clear" at bounding box center [520, 63] width 11 height 11
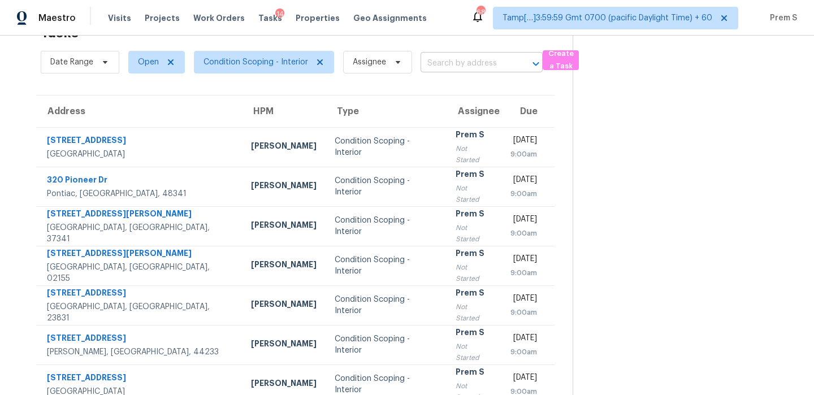
click at [466, 69] on input "text" at bounding box center [465, 64] width 90 height 18
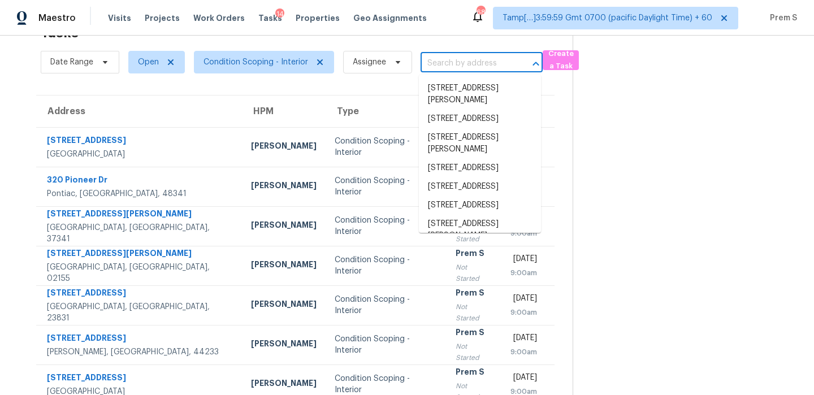
paste input "[STREET_ADDRESS][PERSON_NAME]"
type input "[STREET_ADDRESS][PERSON_NAME]"
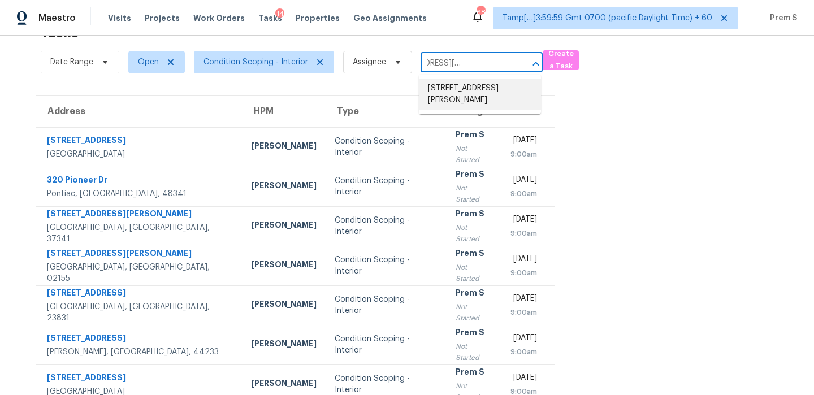
click at [466, 88] on li "[STREET_ADDRESS][PERSON_NAME]" at bounding box center [480, 94] width 122 height 31
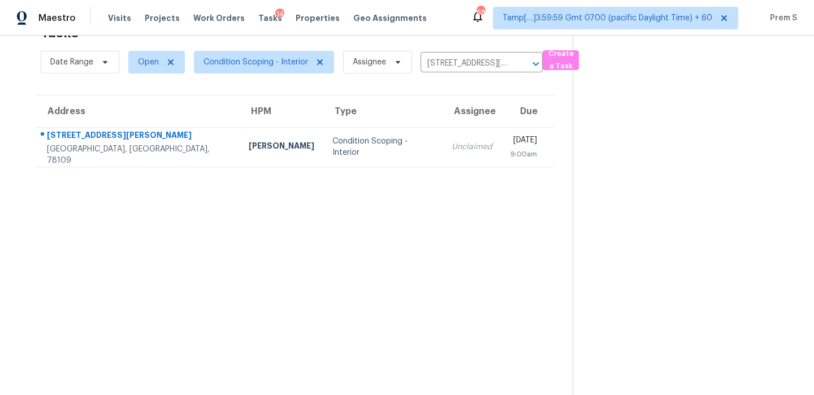
click at [510, 154] on div "9:00am" at bounding box center [523, 154] width 27 height 11
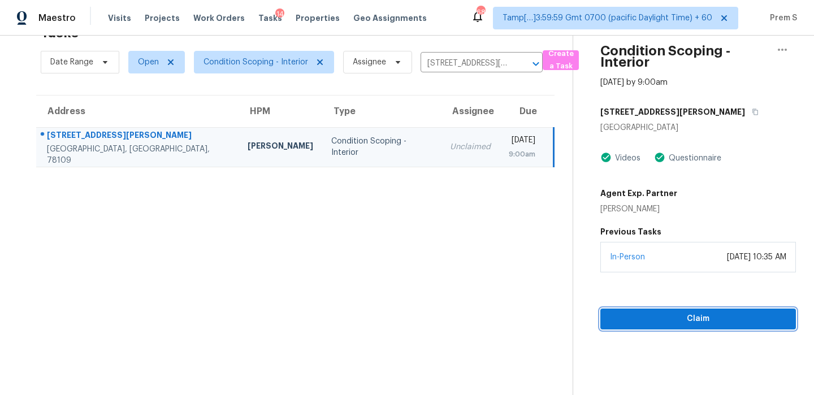
click at [751, 325] on span "Claim" at bounding box center [697, 319] width 177 height 14
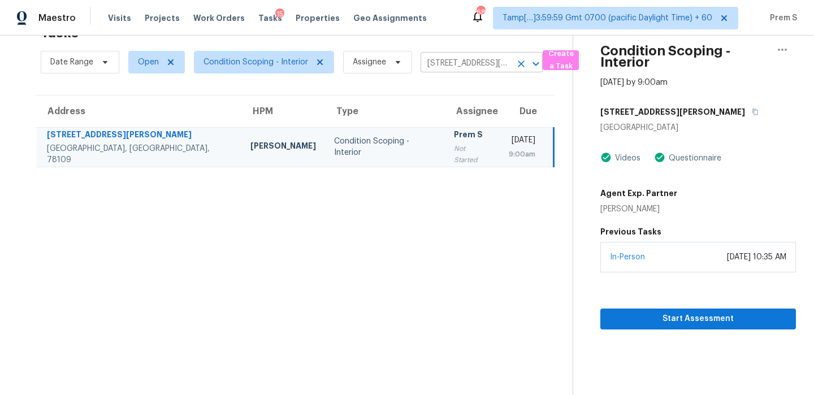
click at [521, 65] on icon "Clear" at bounding box center [521, 63] width 7 height 7
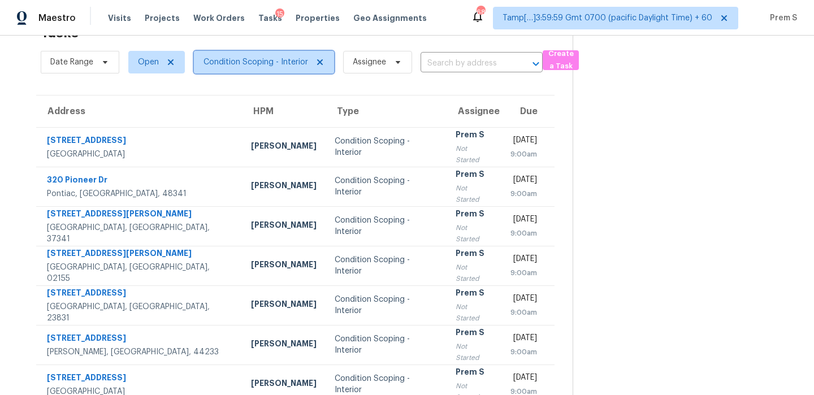
click at [294, 65] on span "Condition Scoping - Interior" at bounding box center [255, 62] width 105 height 11
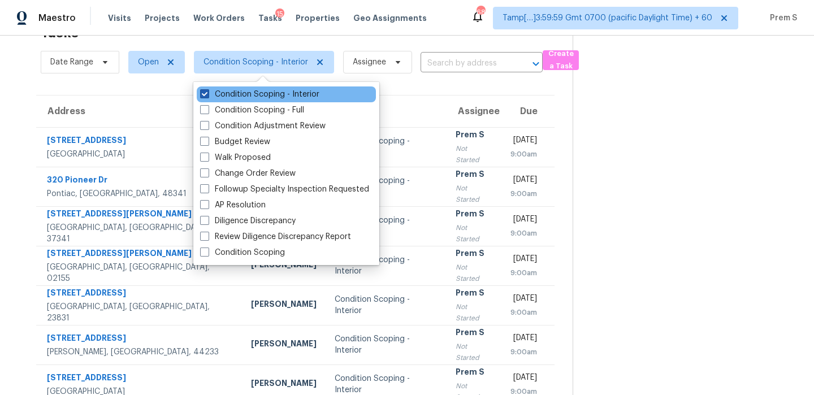
click at [285, 92] on label "Condition Scoping - Interior" at bounding box center [259, 94] width 119 height 11
click at [207, 92] on input "Condition Scoping - Interior" at bounding box center [203, 92] width 7 height 7
checkbox input "false"
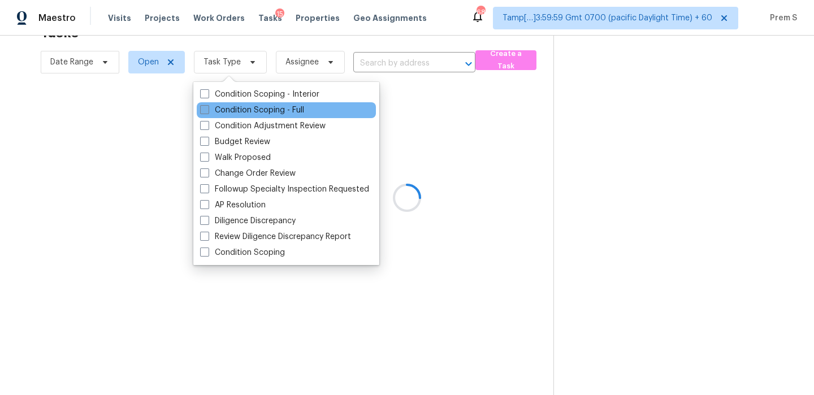
click at [268, 111] on label "Condition Scoping - Full" at bounding box center [252, 110] width 104 height 11
click at [207, 111] on input "Condition Scoping - Full" at bounding box center [203, 108] width 7 height 7
checkbox input "true"
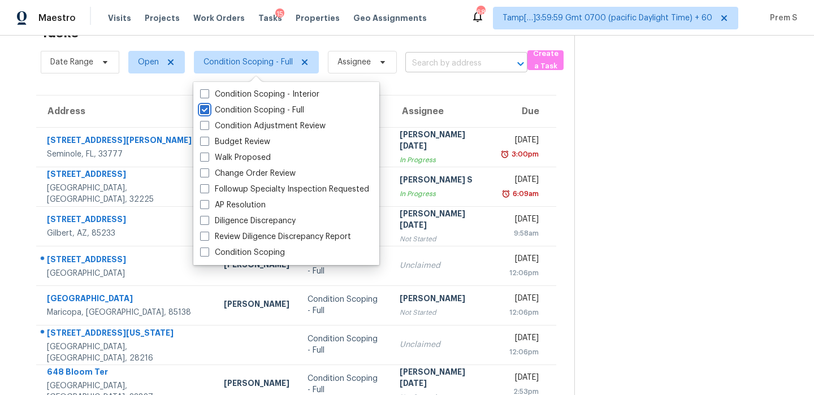
click at [507, 59] on div at bounding box center [512, 64] width 29 height 16
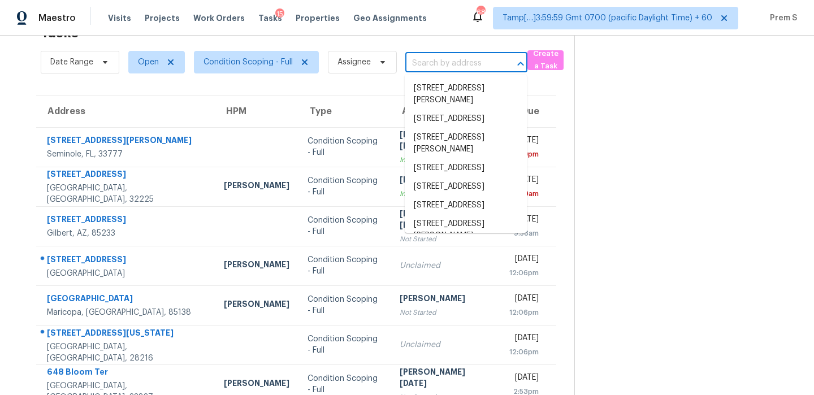
paste input "[STREET_ADDRESS][PERSON_NAME]"
type input "[STREET_ADDRESS][PERSON_NAME]"
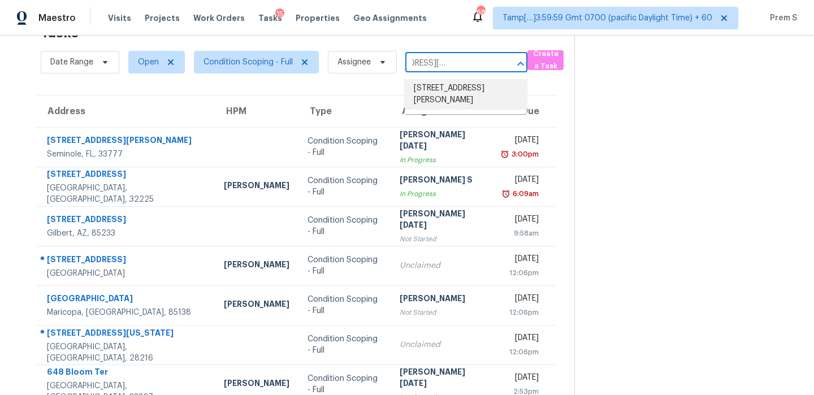
click at [477, 83] on li "[STREET_ADDRESS][PERSON_NAME]" at bounding box center [466, 94] width 122 height 31
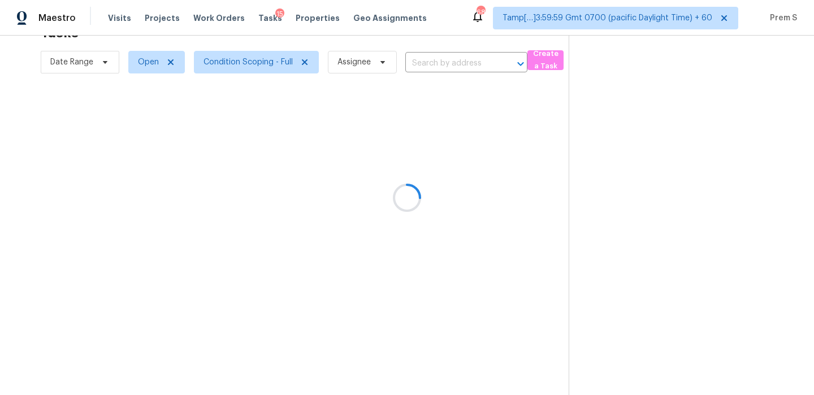
type input "[STREET_ADDRESS][PERSON_NAME]"
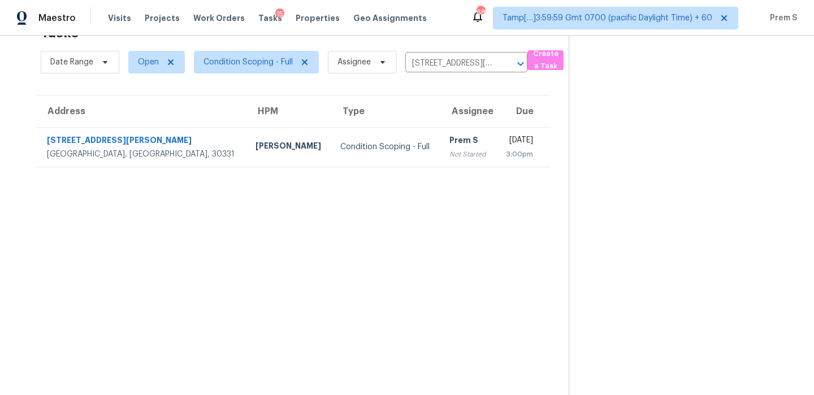
click at [440, 159] on td "Prem S Not Started" at bounding box center [467, 147] width 55 height 40
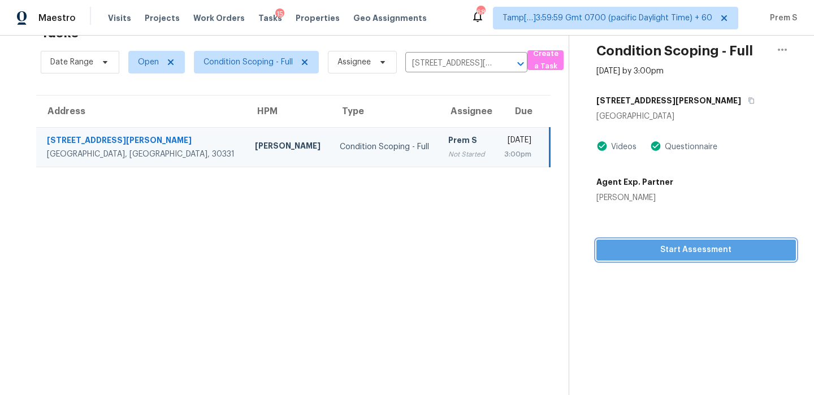
click at [625, 251] on span "Start Assessment" at bounding box center [695, 250] width 181 height 14
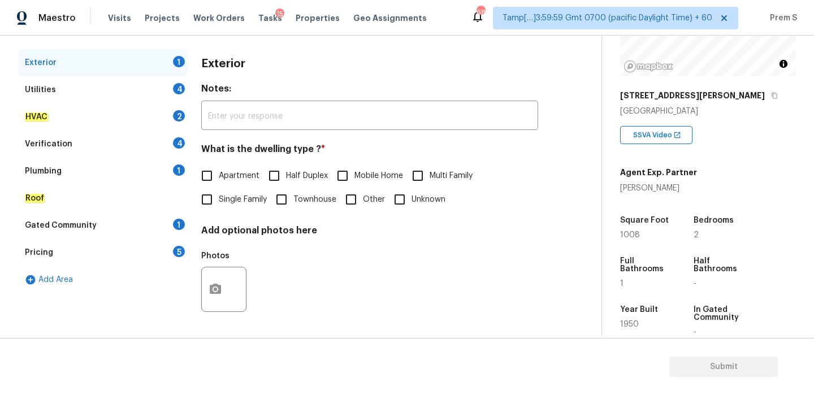
scroll to position [194, 0]
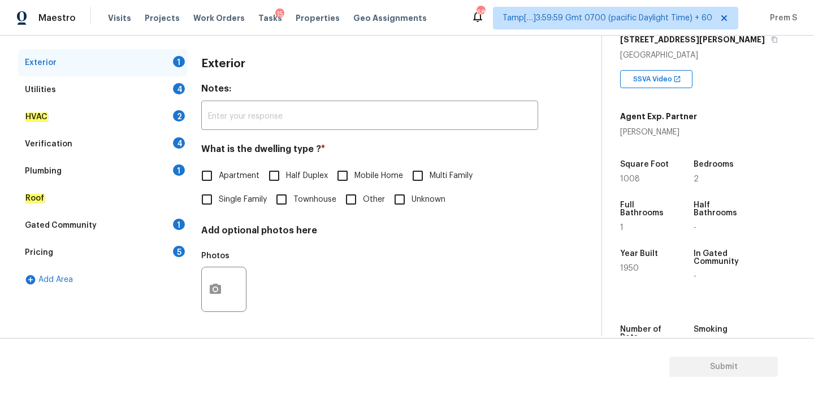
click at [242, 202] on span "Single Family" at bounding box center [243, 200] width 48 height 12
click at [219, 202] on input "Single Family" at bounding box center [207, 200] width 24 height 24
checkbox input "true"
click at [176, 82] on div "Utilities 4" at bounding box center [103, 89] width 170 height 27
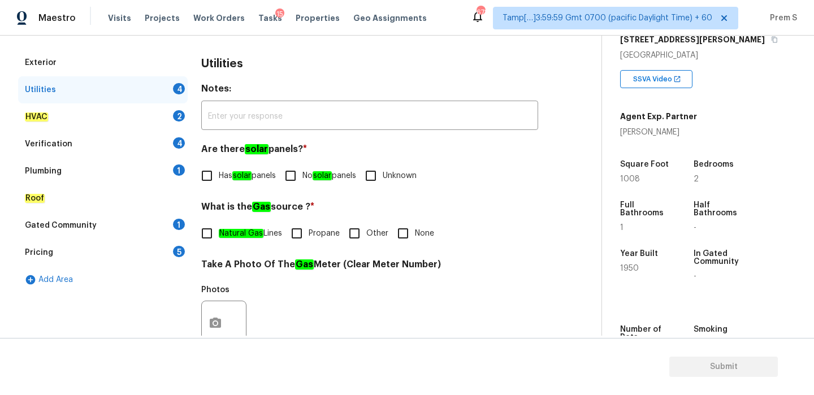
click at [300, 180] on input "No solar panels" at bounding box center [291, 176] width 24 height 24
checkbox input "true"
click at [363, 231] on input "Other" at bounding box center [354, 233] width 24 height 24
checkbox input "true"
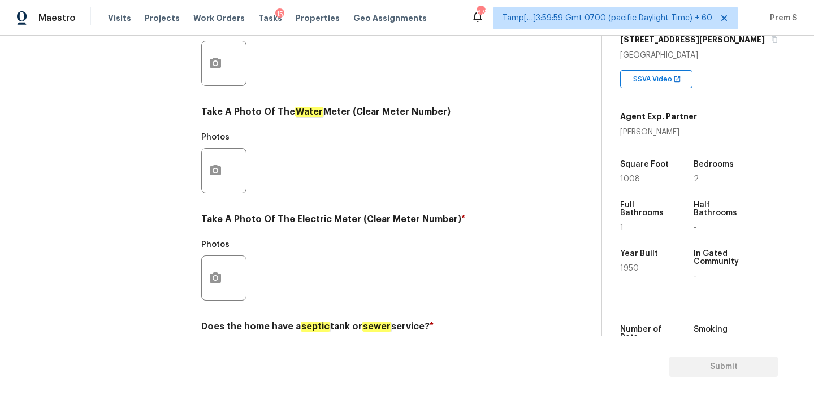
scroll to position [455, 0]
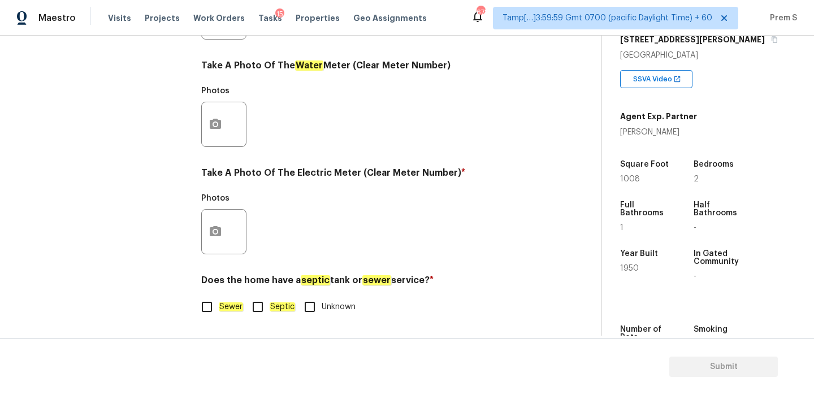
click at [259, 309] on input "Septic" at bounding box center [258, 307] width 24 height 24
checkbox input "true"
click at [217, 233] on icon "button" at bounding box center [215, 232] width 14 height 14
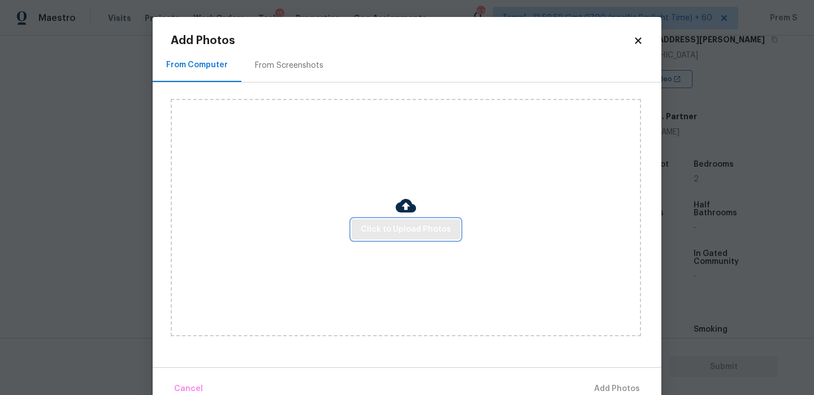
click at [410, 237] on button "Click to Upload Photos" at bounding box center [405, 229] width 108 height 21
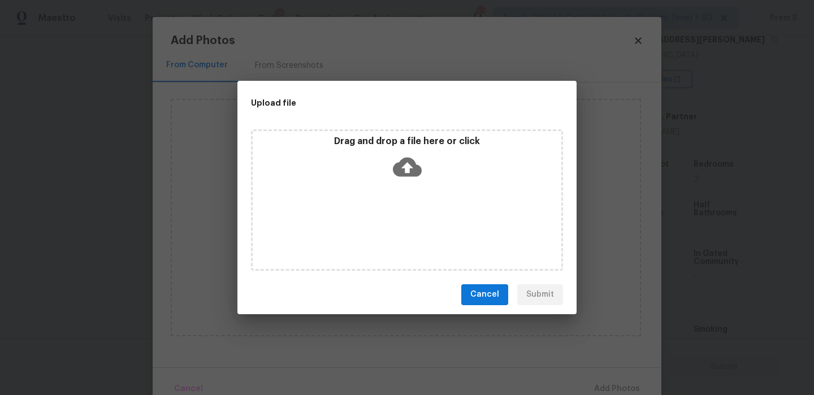
click at [410, 176] on icon at bounding box center [407, 167] width 29 height 29
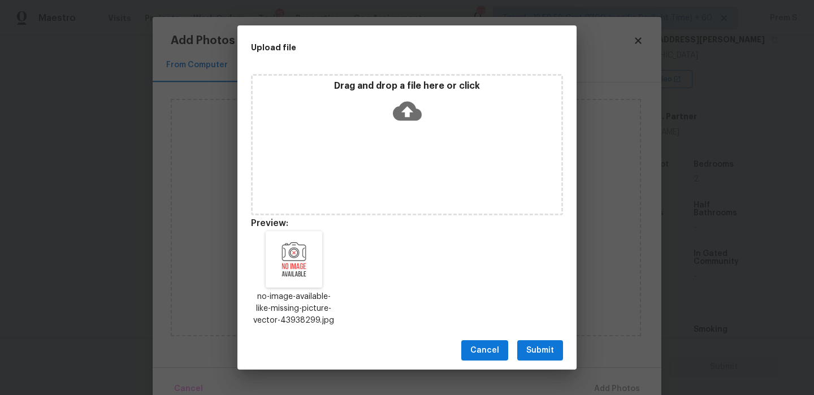
click at [541, 344] on span "Submit" at bounding box center [540, 351] width 28 height 14
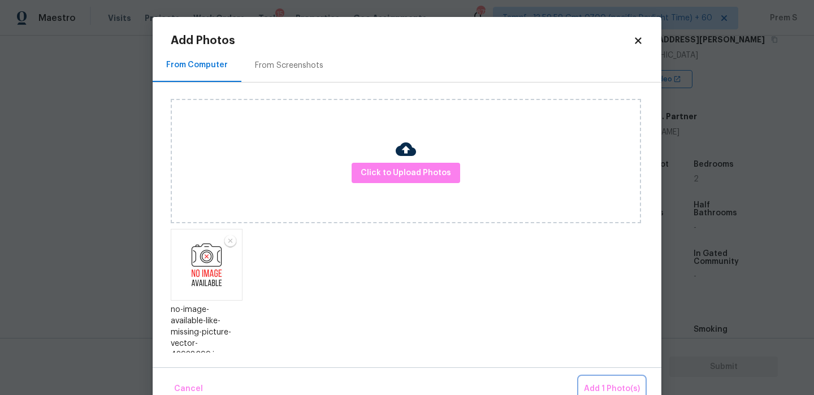
click at [599, 390] on span "Add 1 Photo(s)" at bounding box center [612, 389] width 56 height 14
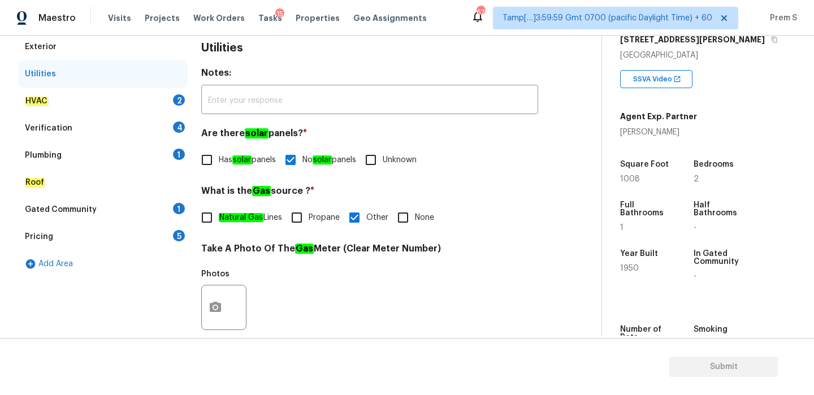
scroll to position [152, 0]
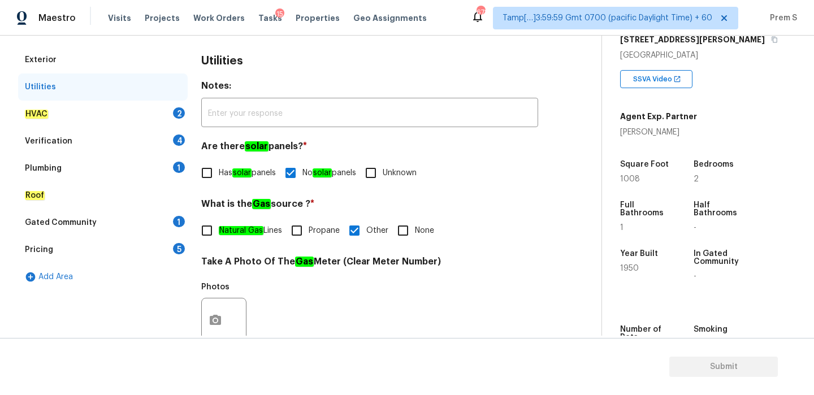
click at [173, 119] on div "HVAC 2" at bounding box center [103, 114] width 170 height 27
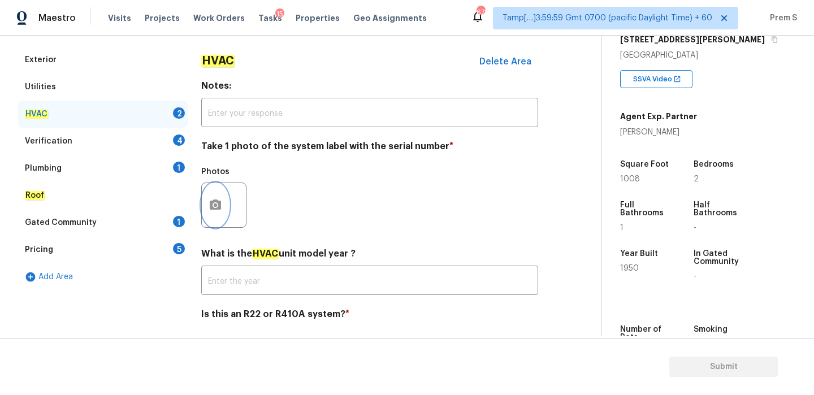
click at [219, 220] on button "button" at bounding box center [215, 205] width 27 height 44
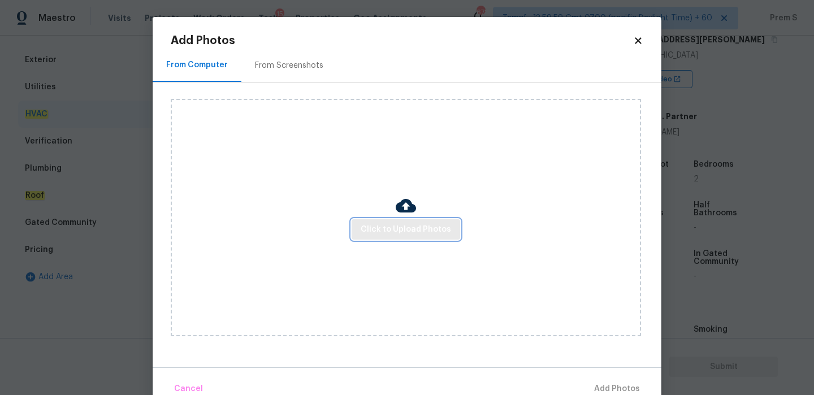
click at [416, 223] on span "Click to Upload Photos" at bounding box center [405, 230] width 90 height 14
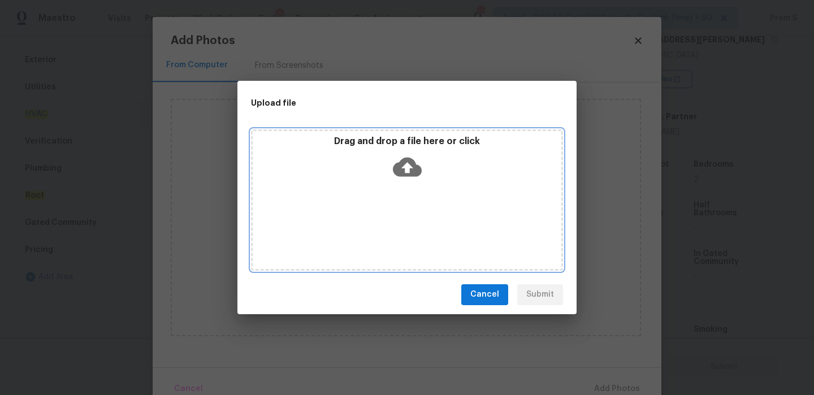
click at [411, 170] on icon at bounding box center [407, 166] width 29 height 19
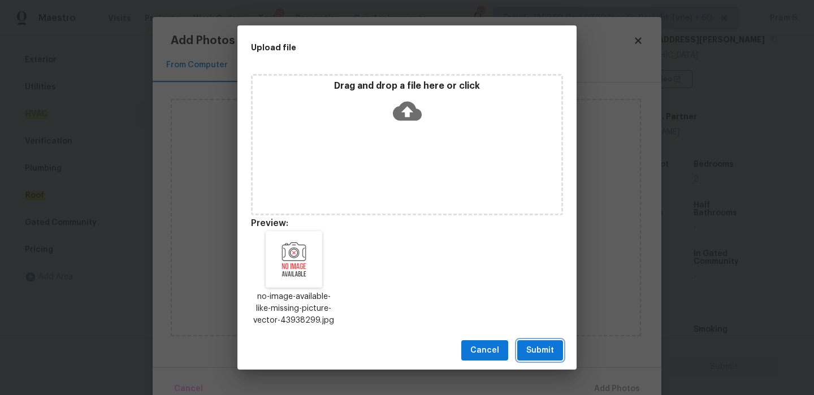
click at [553, 348] on span "Submit" at bounding box center [540, 351] width 28 height 14
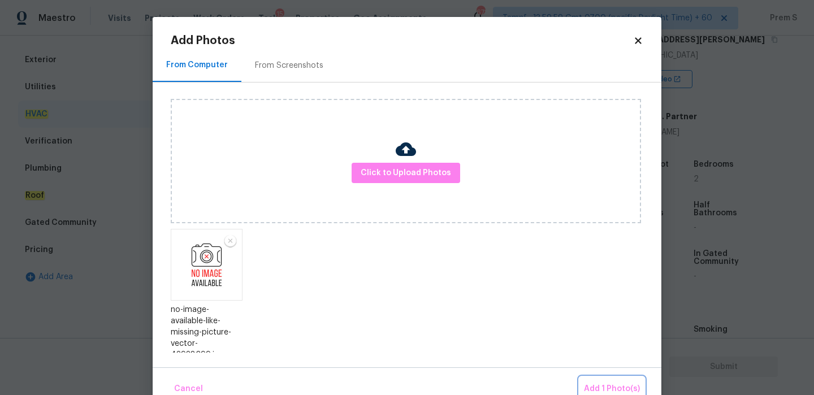
click at [596, 384] on span "Add 1 Photo(s)" at bounding box center [612, 389] width 56 height 14
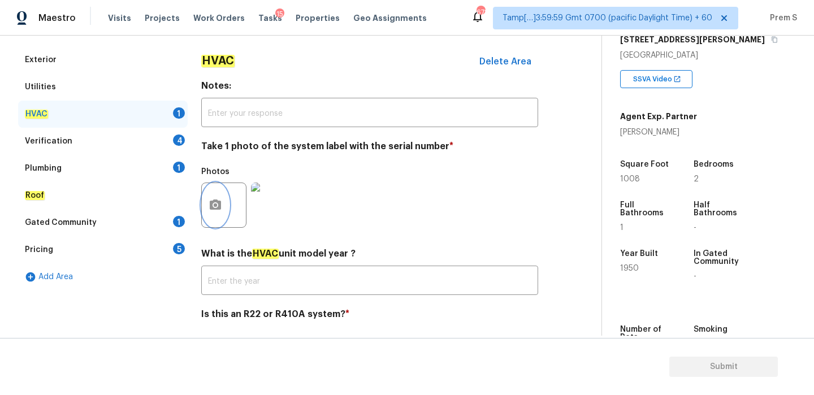
scroll to position [186, 0]
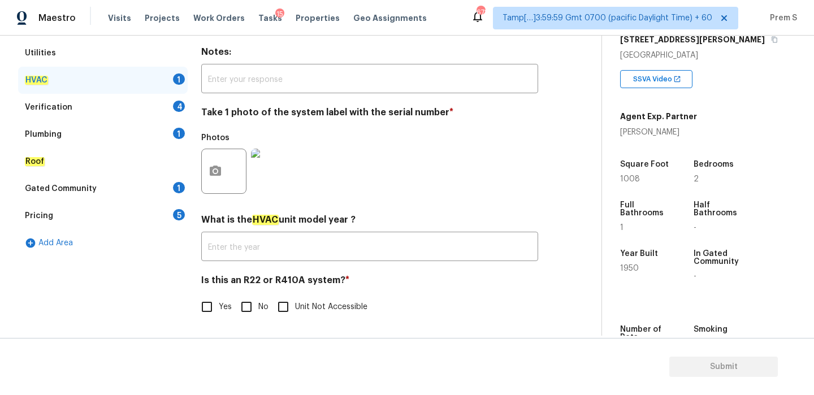
click at [247, 311] on input "No" at bounding box center [246, 307] width 24 height 24
checkbox input "true"
click at [177, 108] on div "4" at bounding box center [179, 106] width 12 height 11
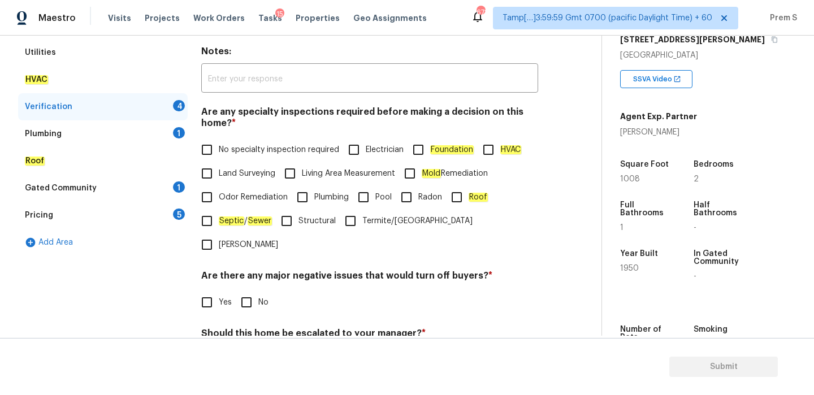
click at [218, 157] on input "No specialty inspection required" at bounding box center [207, 150] width 24 height 24
checkbox input "true"
click at [240, 290] on input "No" at bounding box center [246, 302] width 24 height 24
checkbox input "true"
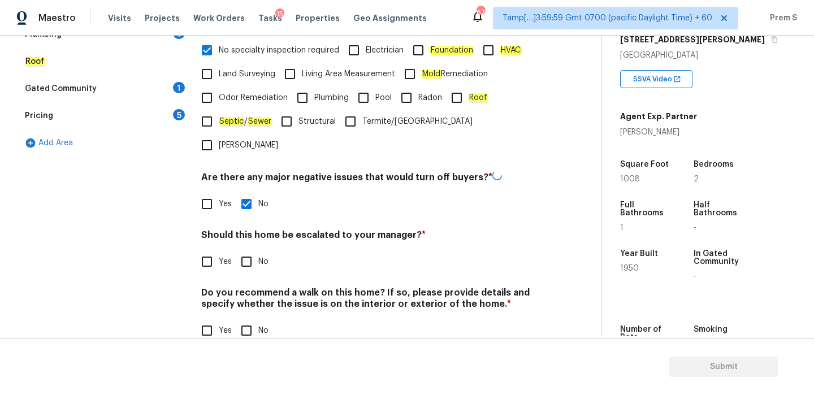
scroll to position [285, 0]
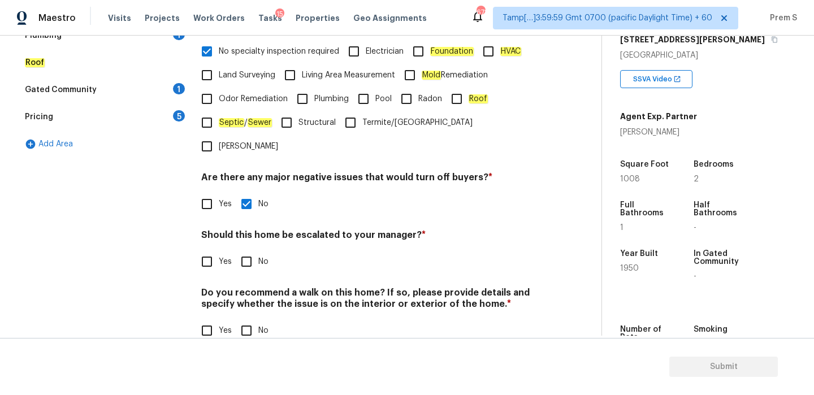
click at [249, 250] on input "No" at bounding box center [246, 262] width 24 height 24
checkbox input "true"
click at [246, 320] on input "No" at bounding box center [246, 332] width 24 height 24
checkbox input "true"
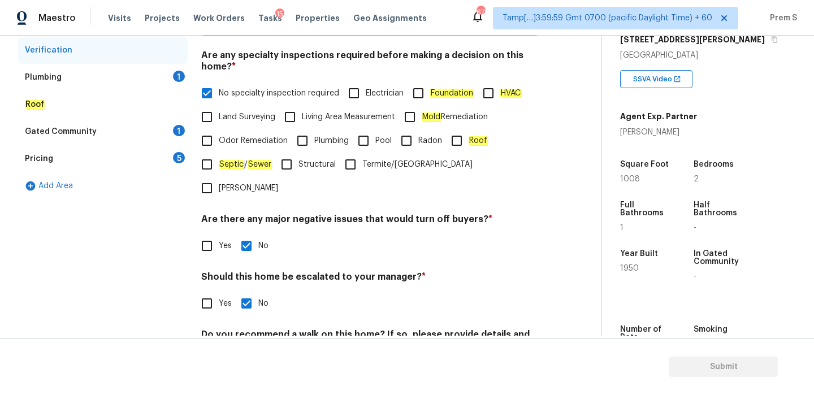
click at [181, 73] on div "1" at bounding box center [179, 76] width 12 height 11
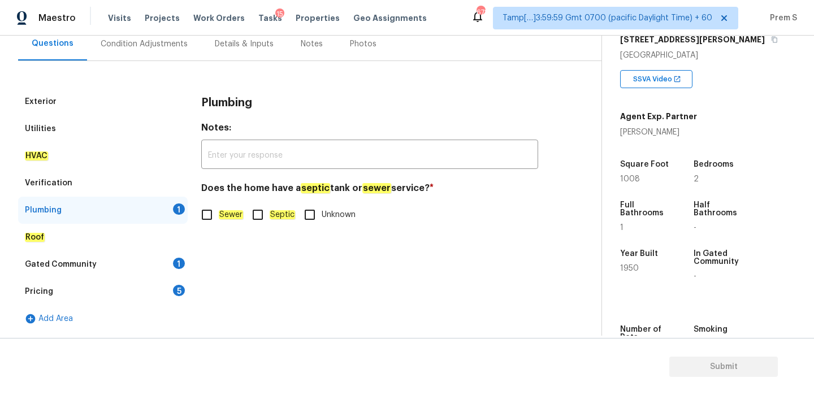
click at [249, 219] on input "Septic" at bounding box center [258, 215] width 24 height 24
checkbox input "true"
click at [170, 258] on div "Gated Community 1" at bounding box center [103, 264] width 170 height 27
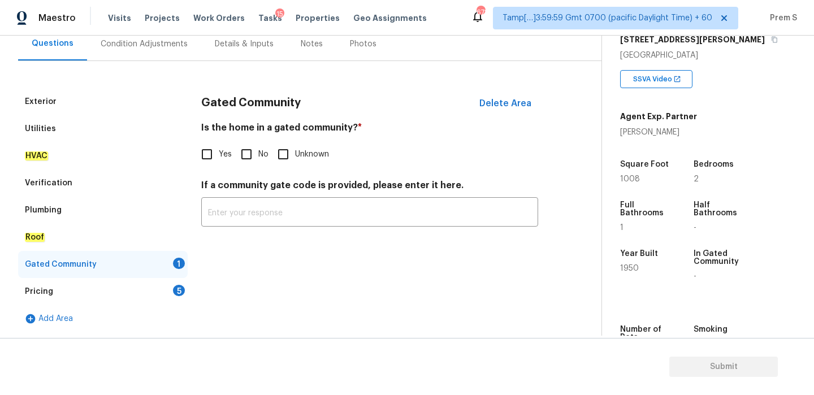
click at [248, 149] on input "No" at bounding box center [246, 154] width 24 height 24
checkbox input "true"
click at [171, 296] on div "Pricing 5" at bounding box center [103, 291] width 170 height 27
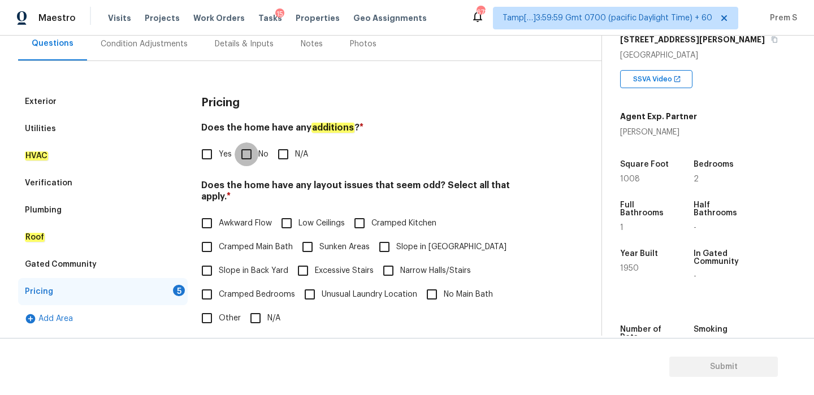
click at [246, 155] on input "No" at bounding box center [246, 154] width 24 height 24
checkbox input "true"
click at [261, 306] on input "N/A" at bounding box center [256, 318] width 24 height 24
checkbox input "true"
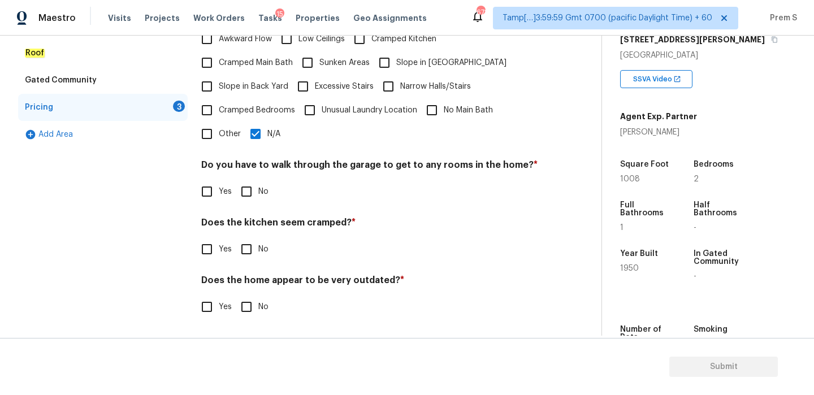
scroll to position [283, 0]
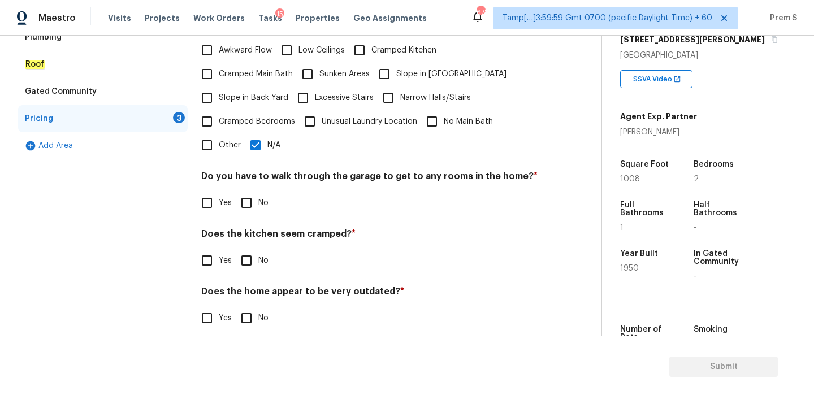
click at [247, 198] on input "No" at bounding box center [246, 203] width 24 height 24
checkbox input "true"
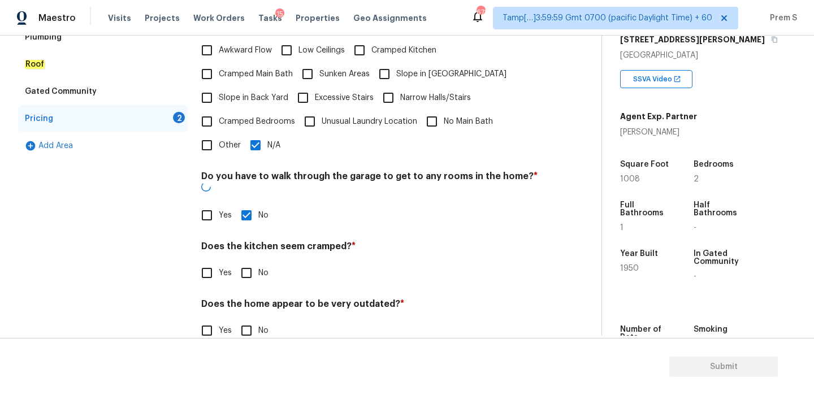
click at [250, 261] on input "No" at bounding box center [246, 273] width 24 height 24
checkbox input "true"
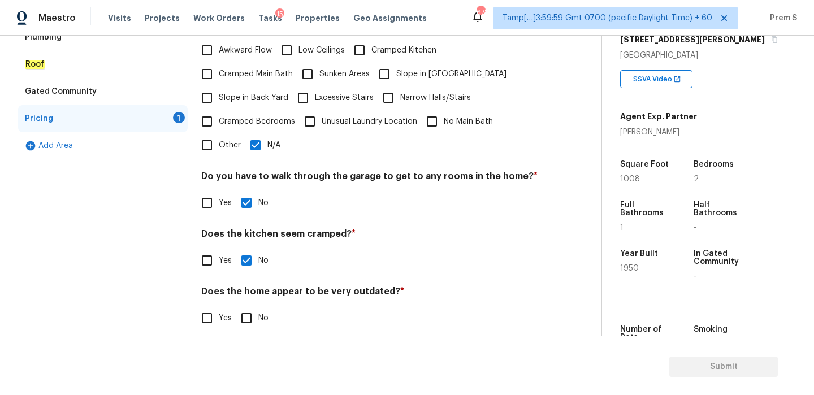
click at [250, 308] on input "No" at bounding box center [246, 318] width 24 height 24
checkbox input "true"
click at [257, 133] on input "N/A" at bounding box center [256, 145] width 24 height 24
checkbox input "false"
click at [389, 67] on input "Slope in [GEOGRAPHIC_DATA]" at bounding box center [384, 74] width 24 height 24
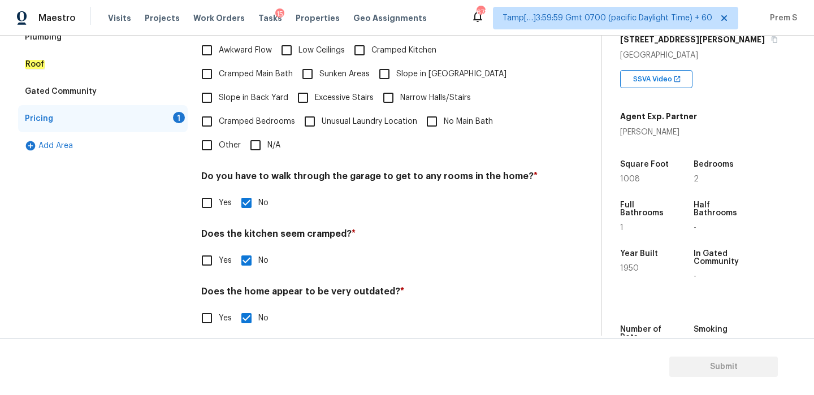
checkbox input "true"
click at [244, 92] on span "Slope in Back Yard" at bounding box center [253, 98] width 69 height 12
click at [219, 86] on input "Slope in Back Yard" at bounding box center [207, 98] width 24 height 24
checkbox input "true"
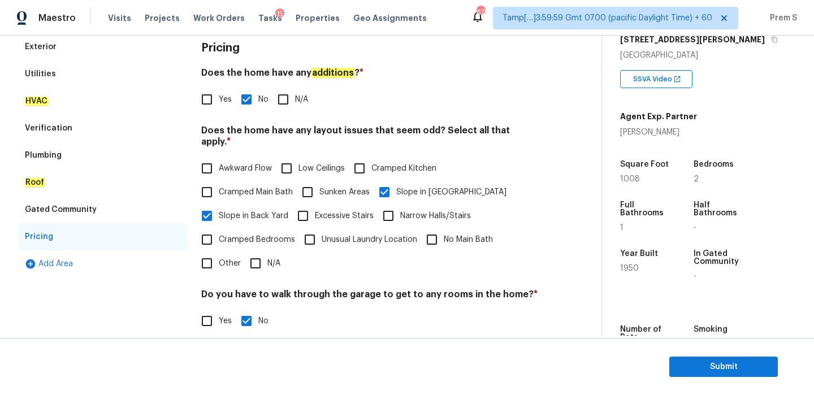
scroll to position [80, 0]
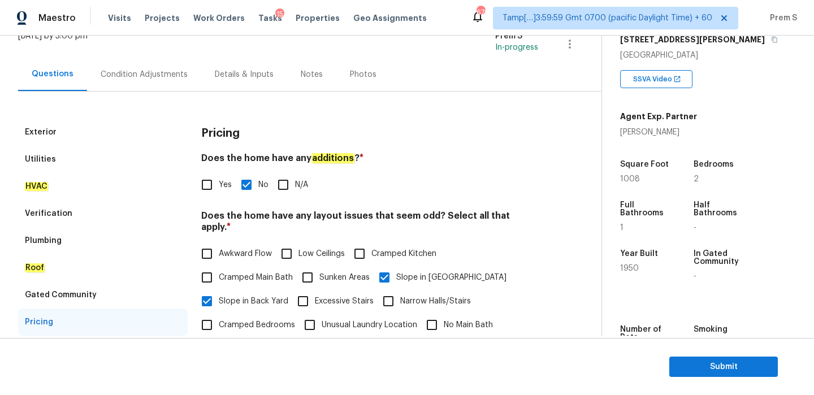
click at [164, 77] on div "Condition Adjustments" at bounding box center [144, 74] width 87 height 11
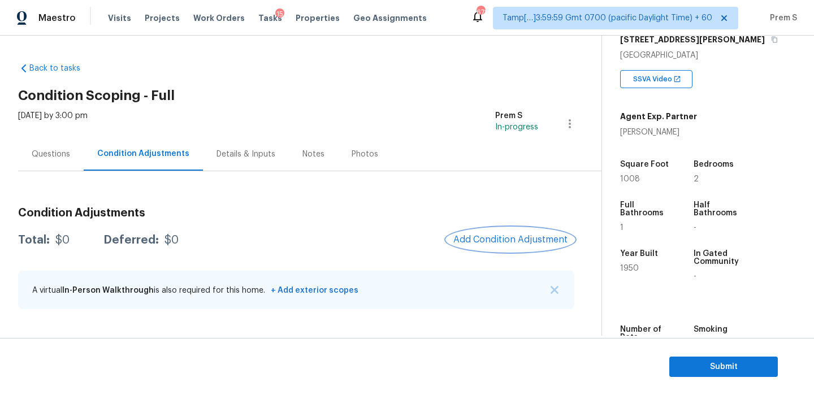
click at [503, 235] on span "Add Condition Adjustment" at bounding box center [510, 239] width 114 height 10
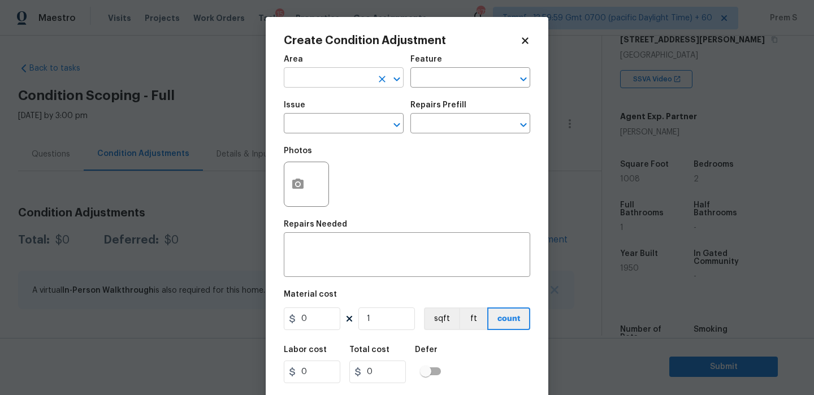
click at [342, 84] on input "text" at bounding box center [328, 79] width 88 height 18
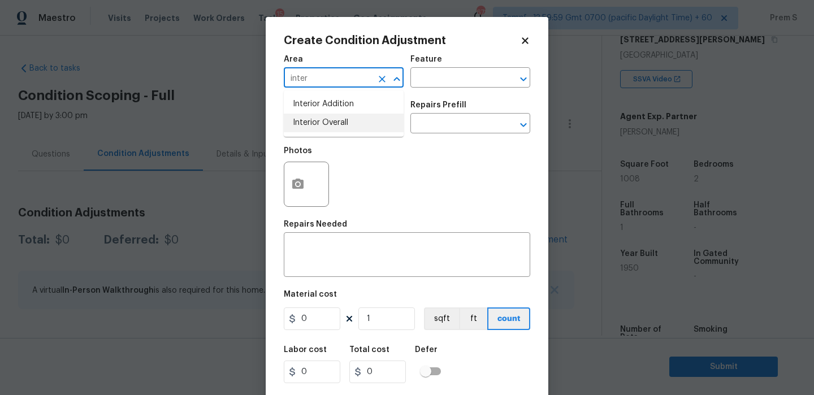
click at [347, 129] on li "Interior Overall" at bounding box center [344, 123] width 120 height 19
type input "Interior Overall"
click at [347, 129] on input "text" at bounding box center [328, 125] width 88 height 18
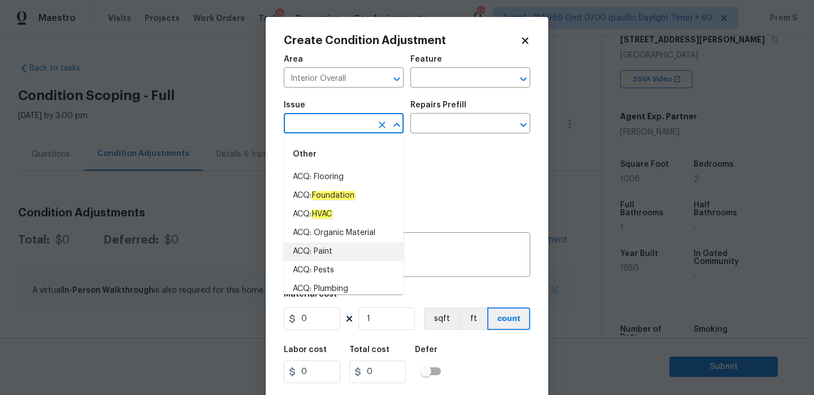
click at [344, 249] on li "ACQ: Paint" at bounding box center [344, 251] width 120 height 19
type input "ACQ: Paint"
click at [438, 127] on input "text" at bounding box center [454, 125] width 88 height 18
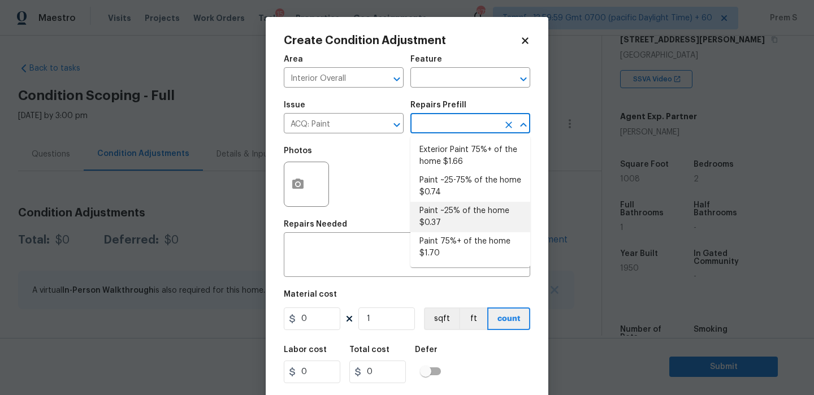
click at [454, 219] on li "Paint ~25% of the home $0.37" at bounding box center [470, 217] width 120 height 31
type input "Acquisition"
type textarea "Acquisition Scope: ~25% of the home needs interior paint"
type input "0.37"
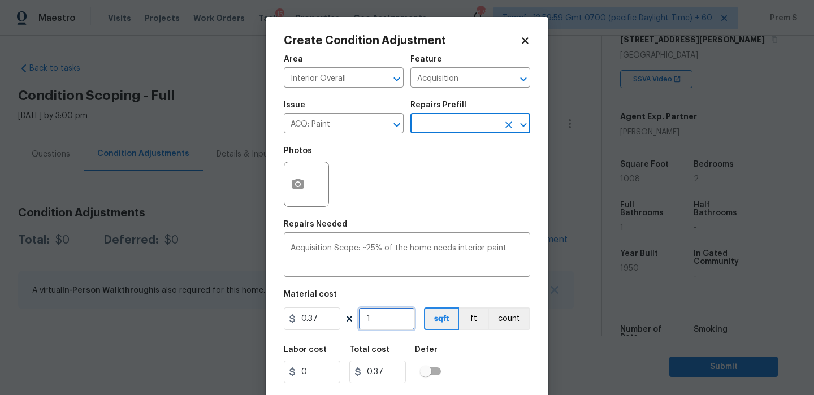
click at [377, 317] on input "1" at bounding box center [386, 318] width 57 height 23
type input "10"
type input "3.7"
type input "100"
type input "37"
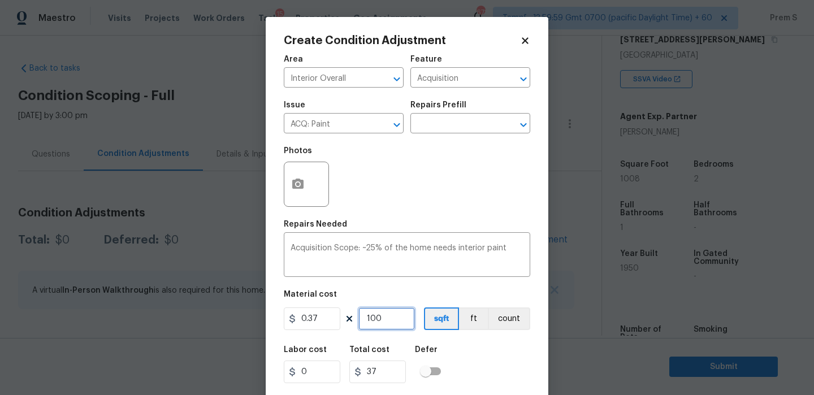
type input "1008"
type input "372.96"
type input "1008"
click at [483, 350] on div "Labor cost 0 Total cost 372.96 Defer" at bounding box center [407, 364] width 246 height 51
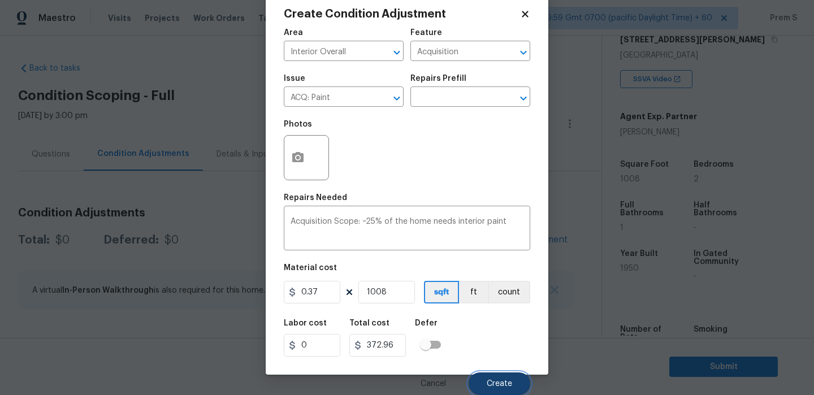
click at [507, 382] on span "Create" at bounding box center [498, 384] width 25 height 8
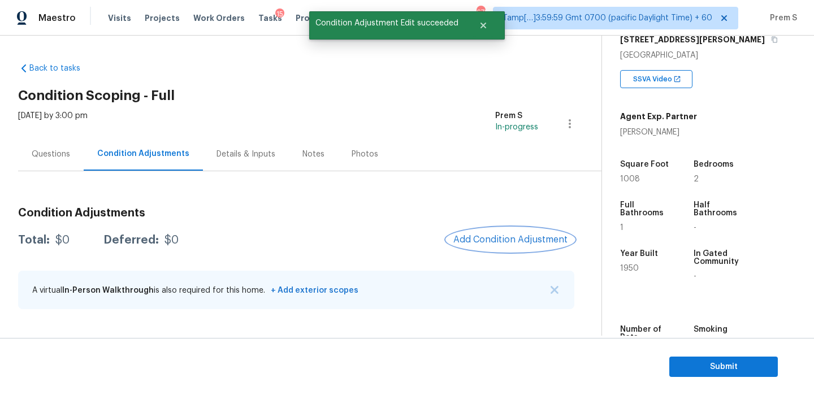
scroll to position [0, 0]
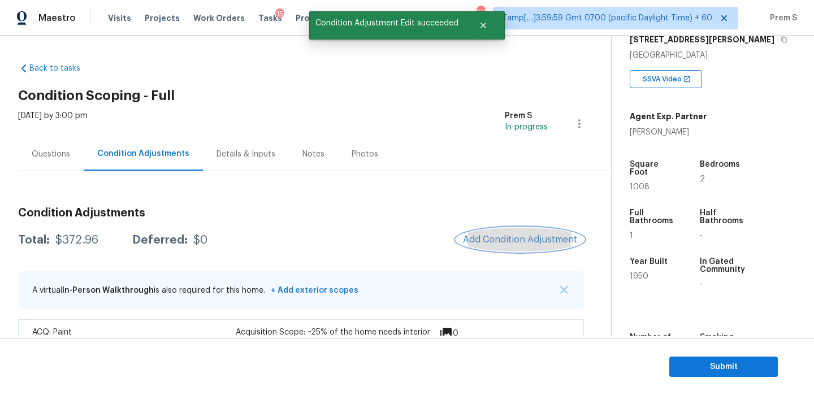
click at [528, 236] on span "Add Condition Adjustment" at bounding box center [520, 239] width 114 height 10
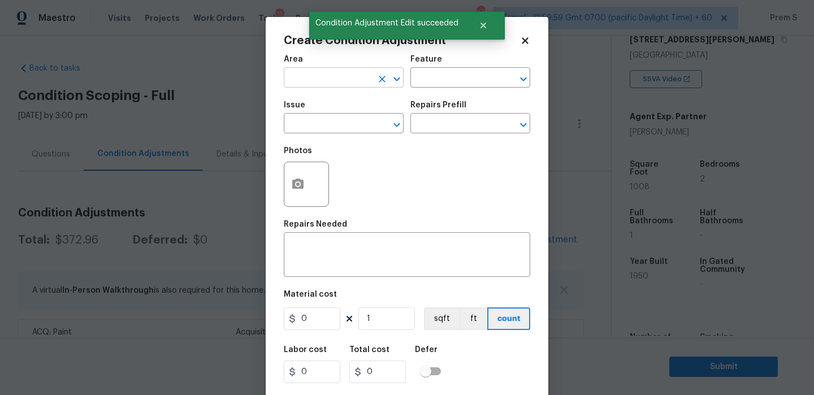
click at [315, 79] on input "text" at bounding box center [328, 79] width 88 height 18
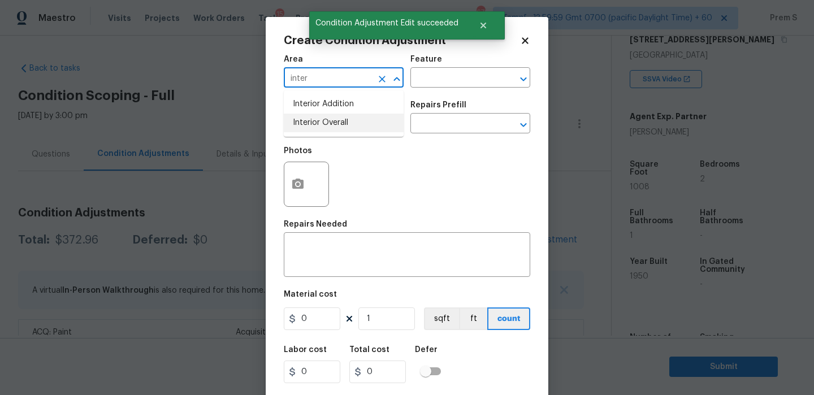
click at [318, 125] on li "Interior Overall" at bounding box center [344, 123] width 120 height 19
type input "Interior Overall"
click at [318, 125] on input "text" at bounding box center [328, 125] width 88 height 18
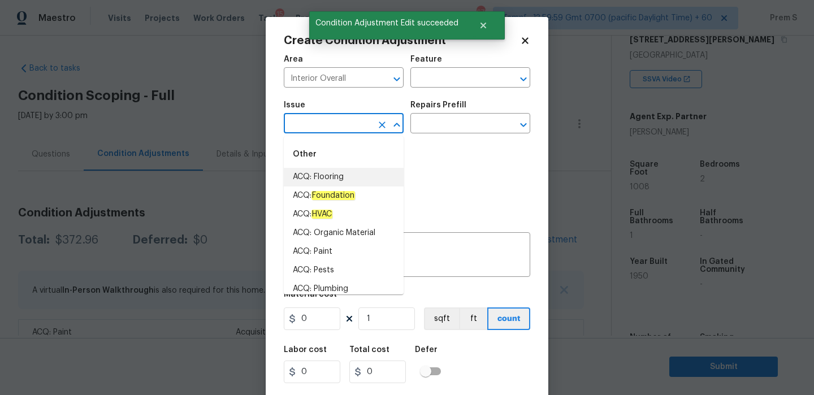
click at [322, 181] on li "ACQ: Flooring" at bounding box center [344, 177] width 120 height 19
type input "ACQ: Flooring"
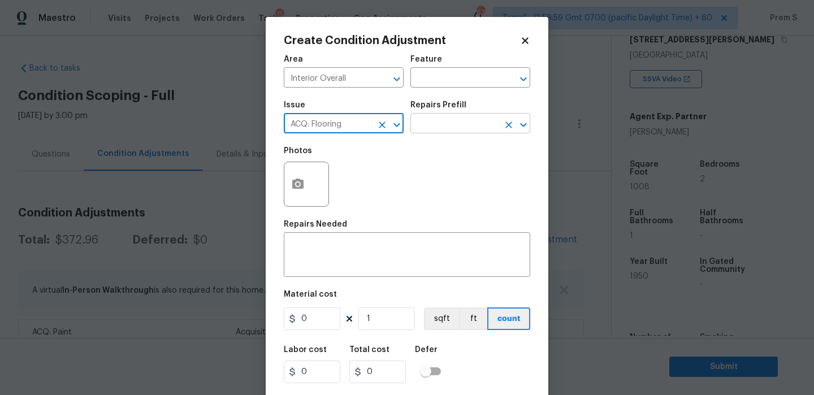
click at [439, 125] on input "text" at bounding box center [454, 125] width 88 height 18
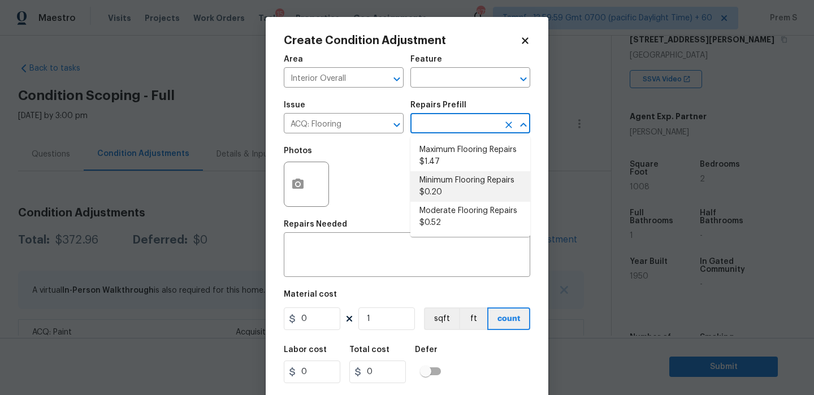
click at [470, 190] on li "Minimum Flooring Repairs $0.20" at bounding box center [470, 186] width 120 height 31
type input "Acquisition"
type textarea "Acquisition Scope: Minimum flooring repairs"
type input "0.2"
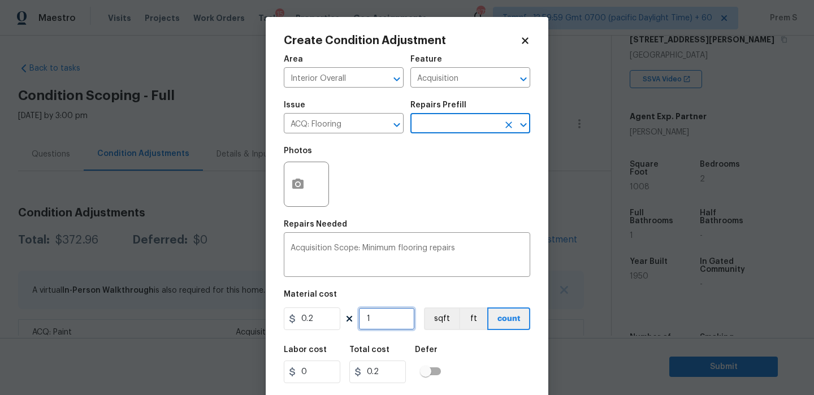
click at [397, 322] on input "1" at bounding box center [386, 318] width 57 height 23
type input "10"
type input "2"
type input "100"
type input "20"
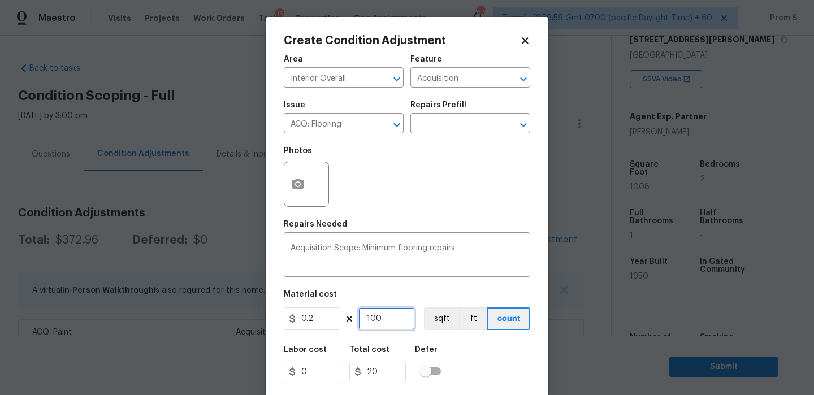
type input "1008"
type input "201.6"
type input "1008"
click at [528, 354] on div "Labor cost 0 Total cost 201.6 Defer" at bounding box center [407, 364] width 246 height 51
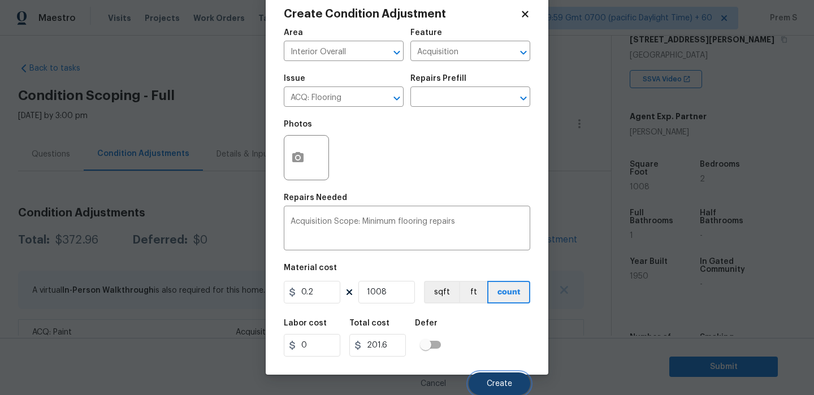
click at [506, 376] on button "Create" at bounding box center [499, 383] width 62 height 23
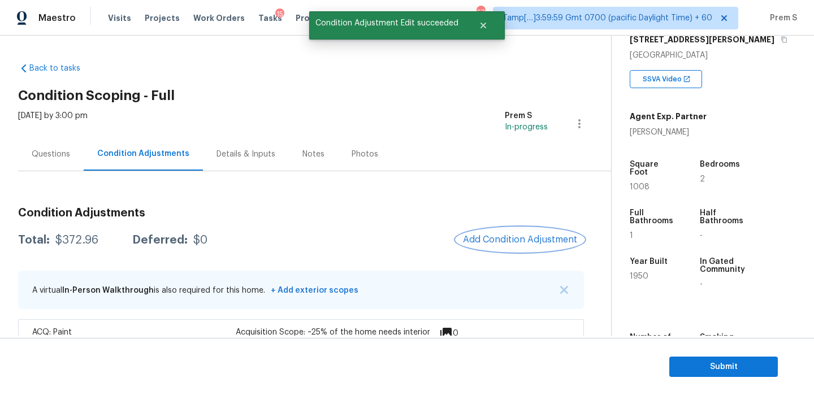
scroll to position [0, 0]
click at [504, 233] on button "Add Condition Adjustment" at bounding box center [520, 240] width 128 height 24
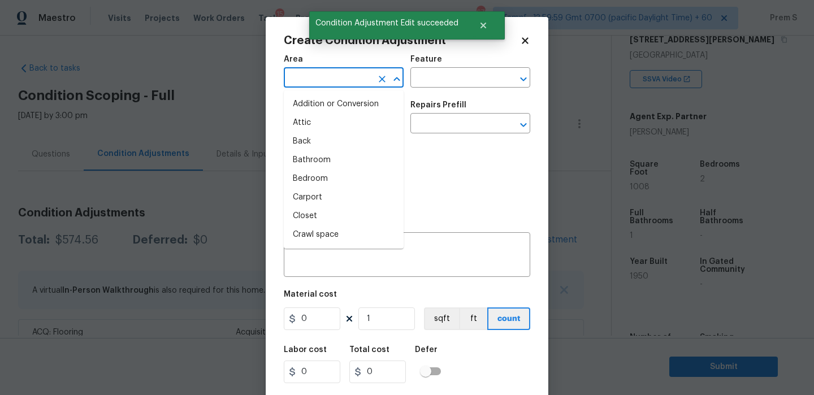
click at [316, 77] on input "text" at bounding box center [328, 79] width 88 height 18
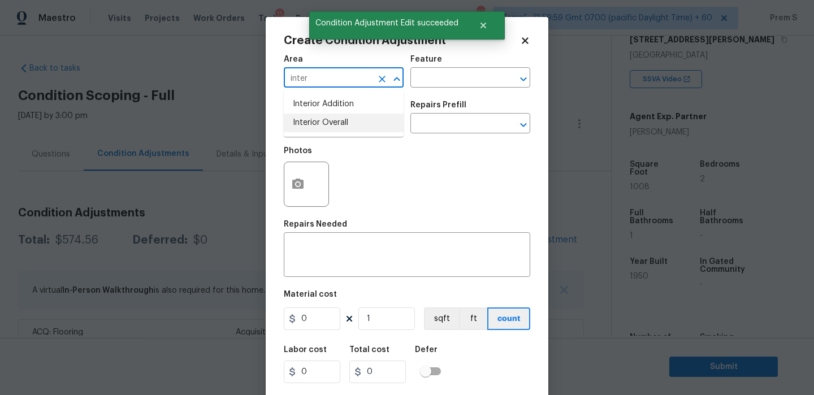
click at [326, 118] on li "Interior Overall" at bounding box center [344, 123] width 120 height 19
type input "Interior Overall"
click at [326, 118] on input "text" at bounding box center [328, 125] width 88 height 18
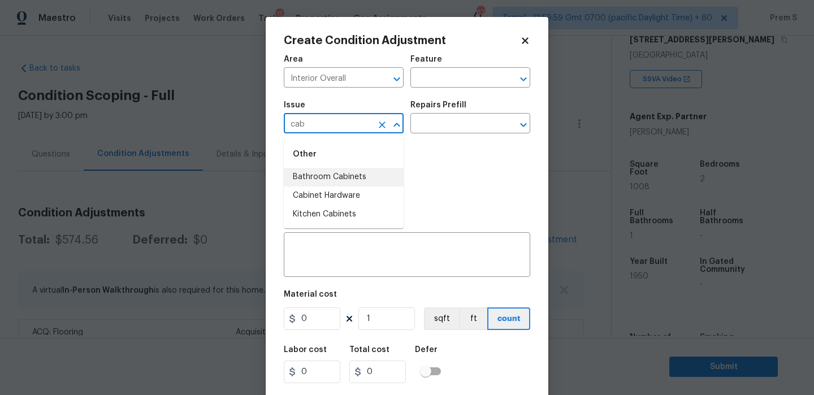
click at [342, 175] on li "Bathroom Cabinets" at bounding box center [344, 177] width 120 height 19
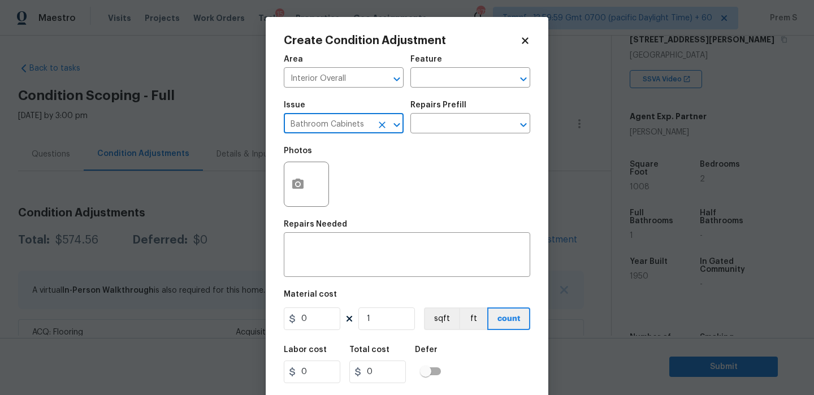
drag, startPoint x: 367, startPoint y: 121, endPoint x: 290, endPoint y: 121, distance: 76.8
click at [290, 121] on input "Bathroom Cabinets" at bounding box center [328, 125] width 88 height 18
type input "Bathroom Cabinets"
click at [325, 244] on textarea at bounding box center [406, 256] width 233 height 24
paste textarea "Bathroom Cabinets"
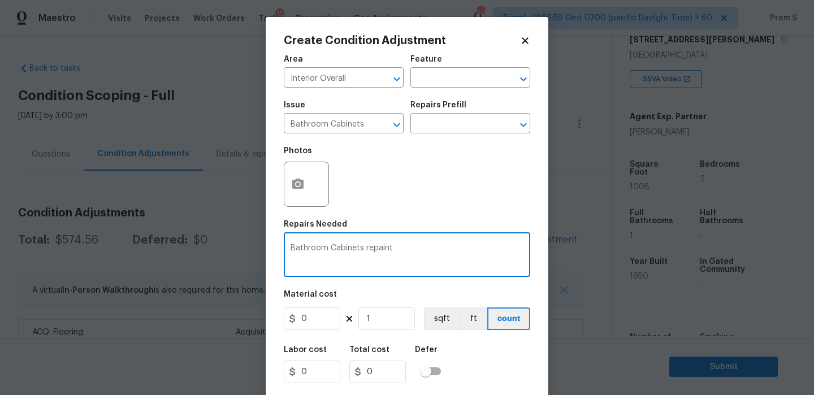
type textarea "Bathroom Cabinets repaint"
click at [321, 317] on input "0" at bounding box center [312, 318] width 57 height 23
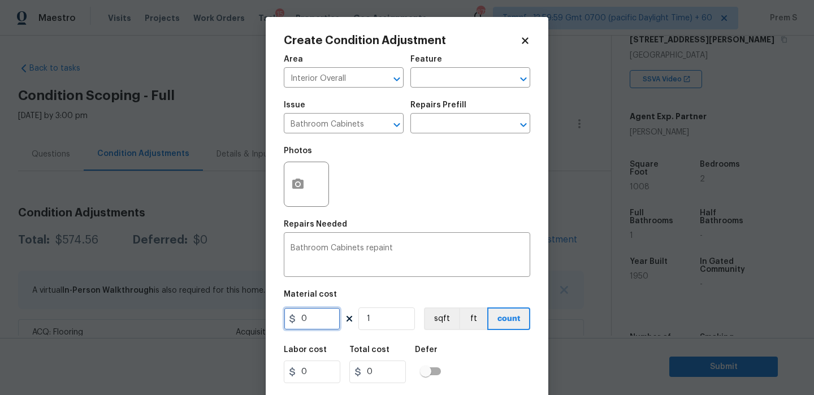
click at [321, 317] on input "0" at bounding box center [312, 318] width 57 height 23
type input "500"
click at [474, 368] on div "Labor cost 0 Total cost 500 Defer" at bounding box center [407, 364] width 246 height 51
click at [304, 183] on icon "button" at bounding box center [298, 184] width 14 height 14
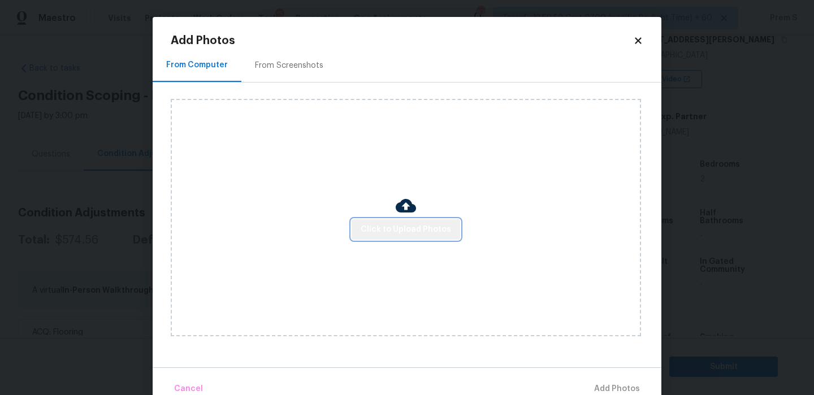
click at [414, 234] on span "Click to Upload Photos" at bounding box center [405, 230] width 90 height 14
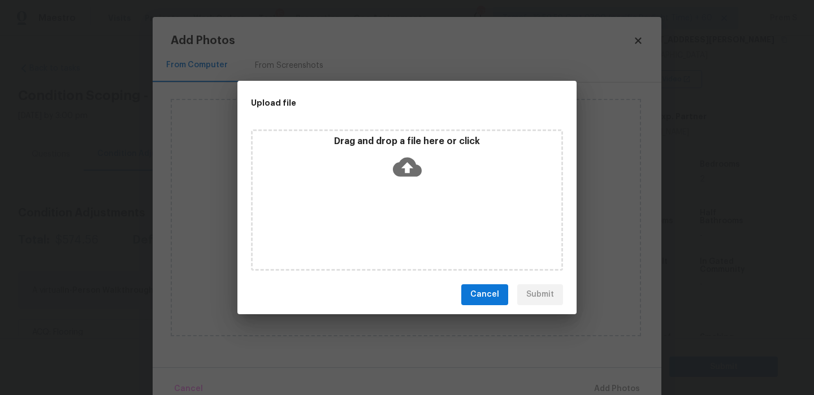
click at [412, 162] on icon at bounding box center [407, 166] width 29 height 19
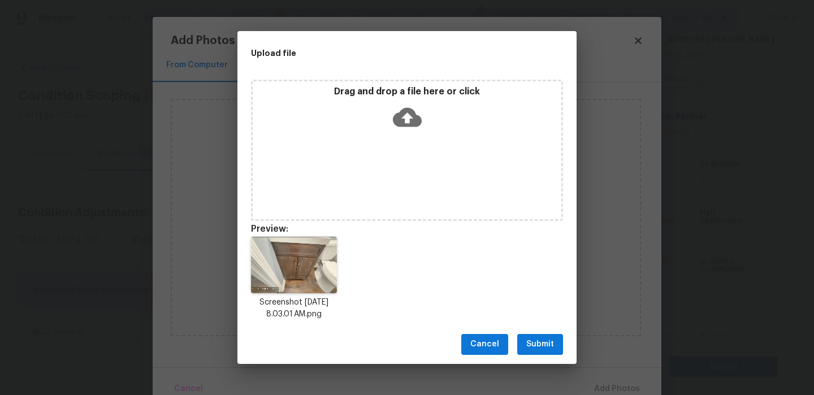
click at [550, 345] on span "Submit" at bounding box center [540, 344] width 28 height 14
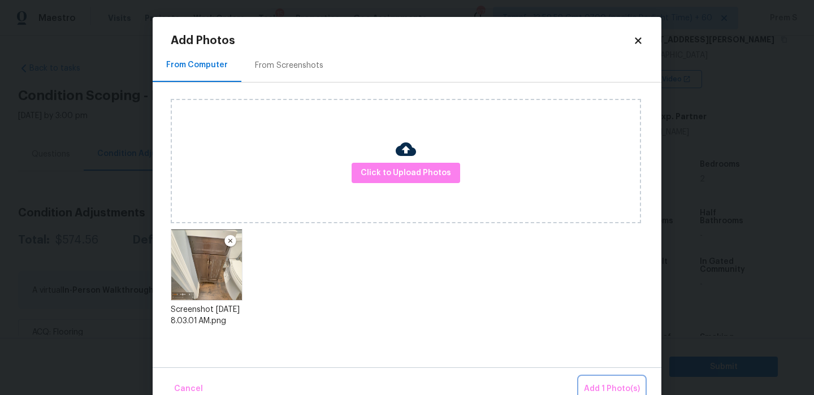
click at [593, 388] on span "Add 1 Photo(s)" at bounding box center [612, 389] width 56 height 14
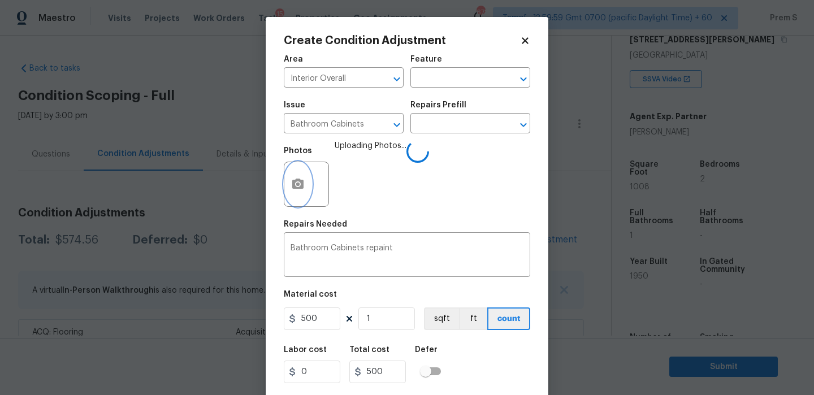
scroll to position [27, 0]
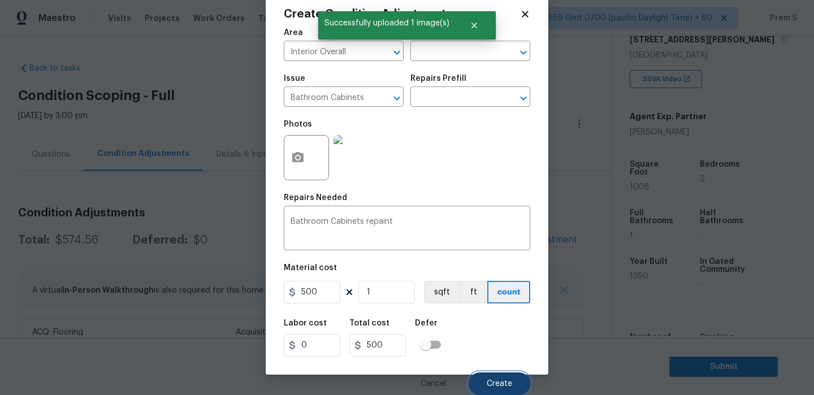
click at [511, 385] on span "Create" at bounding box center [498, 384] width 25 height 8
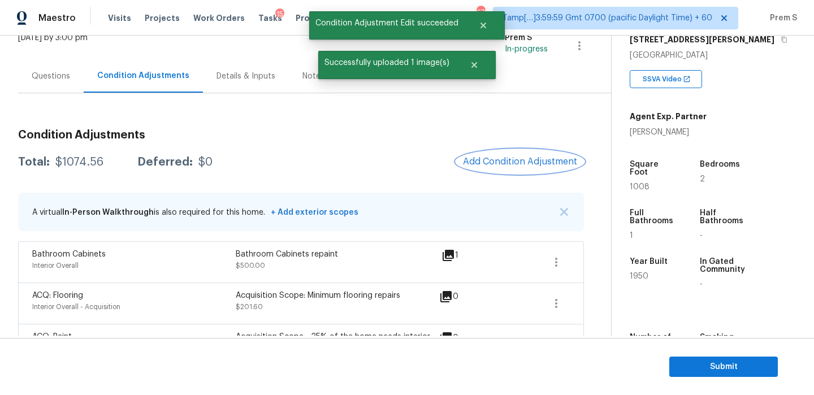
scroll to position [118, 0]
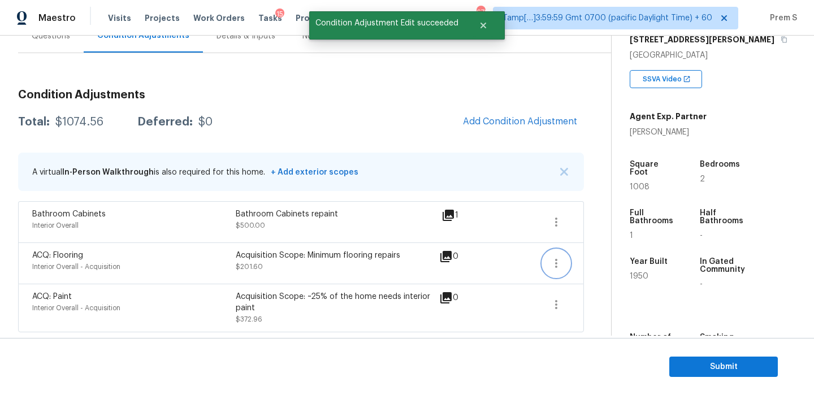
click at [556, 268] on icon "button" at bounding box center [556, 264] width 14 height 14
click at [621, 268] on link "Edit" at bounding box center [620, 261] width 96 height 17
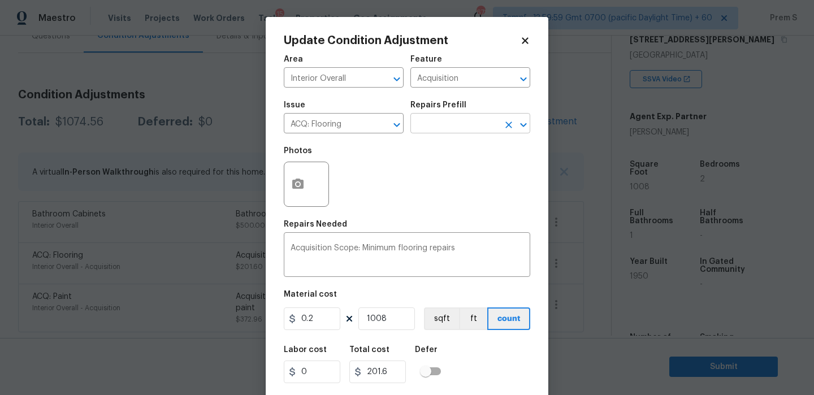
click at [486, 122] on input "text" at bounding box center [454, 125] width 88 height 18
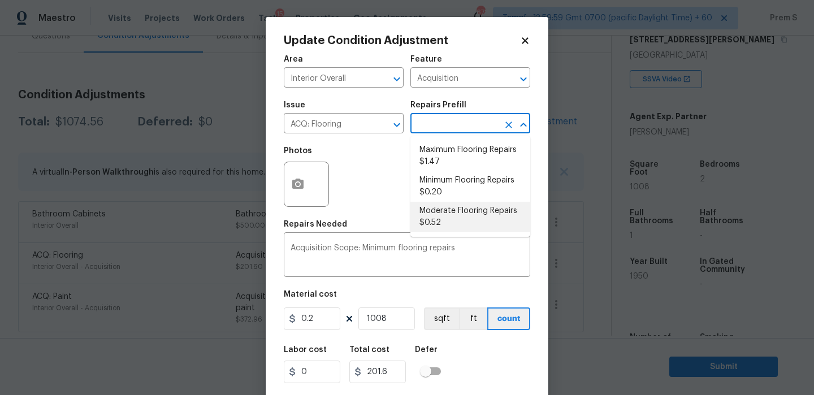
click at [440, 221] on li "Moderate Flooring Repairs $0.52" at bounding box center [470, 217] width 120 height 31
type textarea "Acquisition Scope: Moderate flooring repairs"
type input "0.52"
type input "524.16"
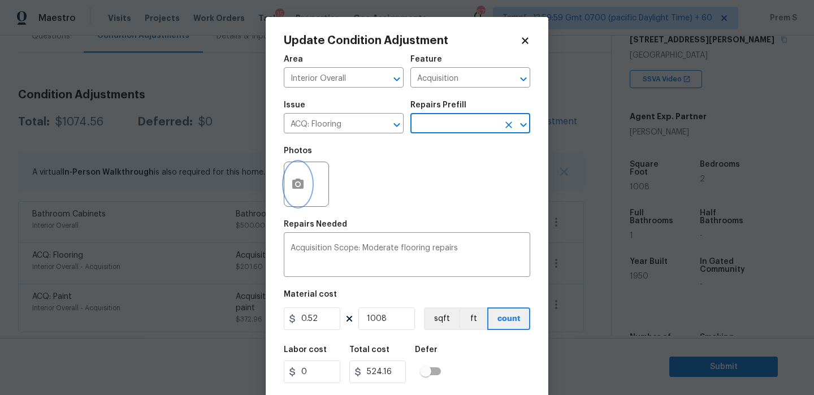
click at [290, 189] on button "button" at bounding box center [297, 184] width 27 height 44
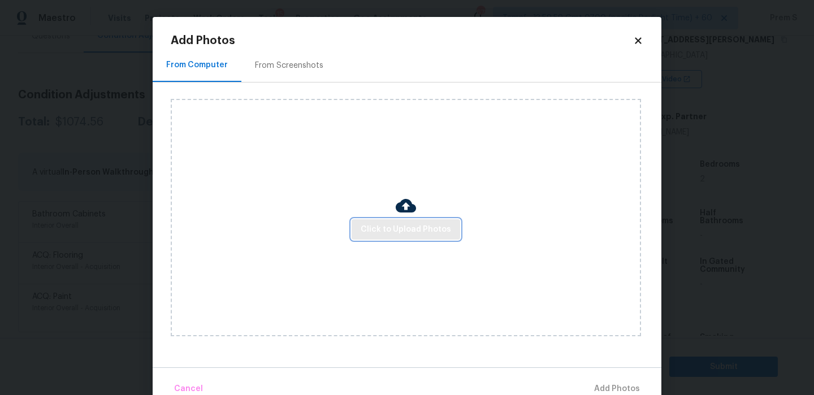
click at [414, 231] on span "Click to Upload Photos" at bounding box center [405, 230] width 90 height 14
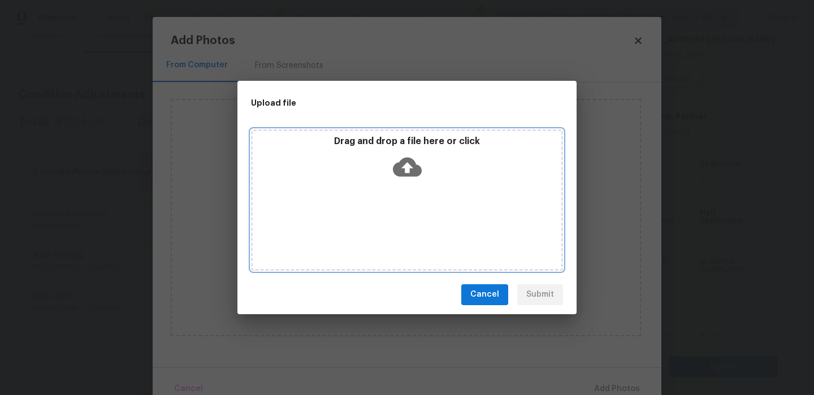
click at [403, 164] on icon at bounding box center [407, 167] width 29 height 29
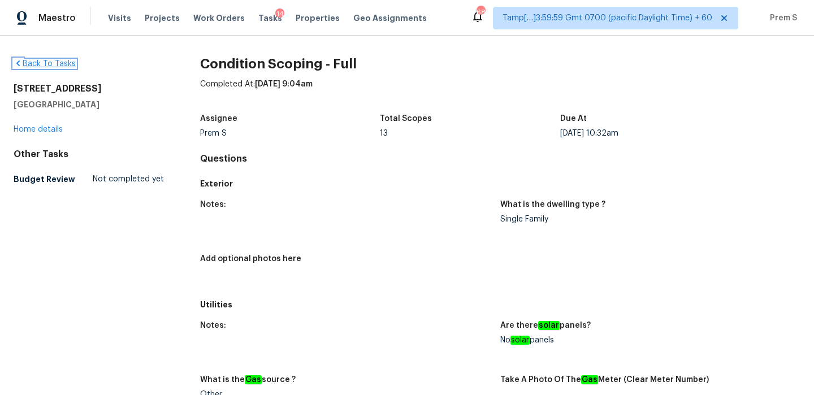
click at [51, 64] on link "Back To Tasks" at bounding box center [45, 64] width 62 height 8
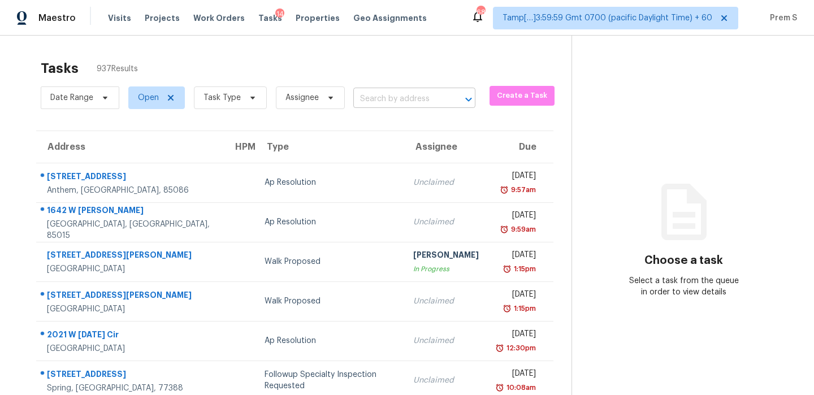
click at [450, 102] on div at bounding box center [460, 100] width 29 height 16
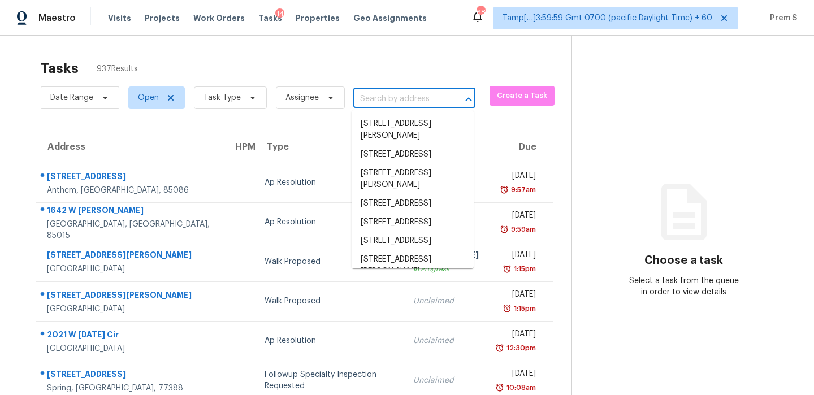
paste input "[STREET_ADDRESS]"
type input "[STREET_ADDRESS]"
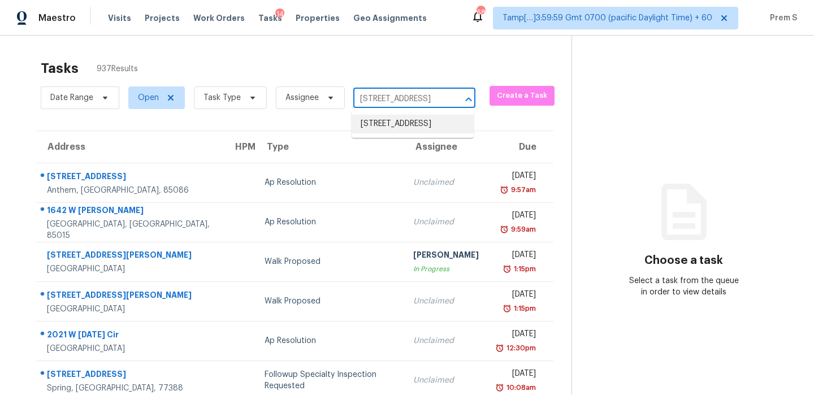
click at [402, 127] on li "[STREET_ADDRESS]" at bounding box center [412, 124] width 122 height 19
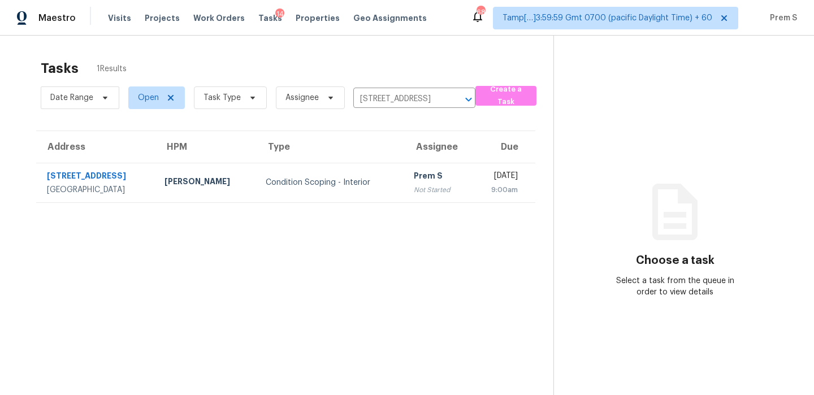
click at [414, 189] on div "Not Started" at bounding box center [438, 189] width 48 height 11
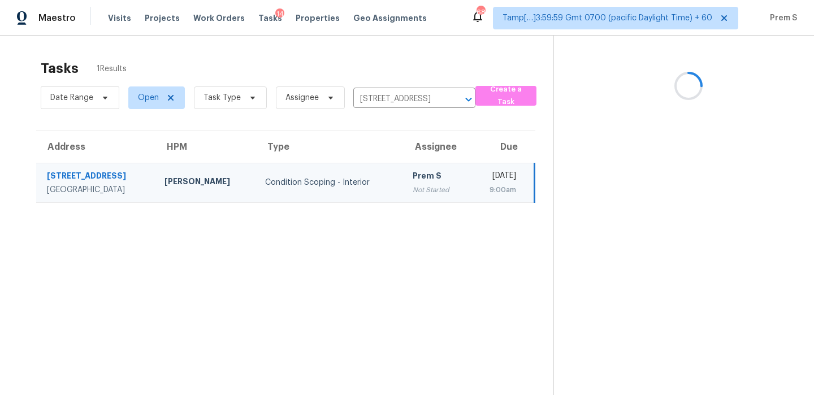
scroll to position [36, 0]
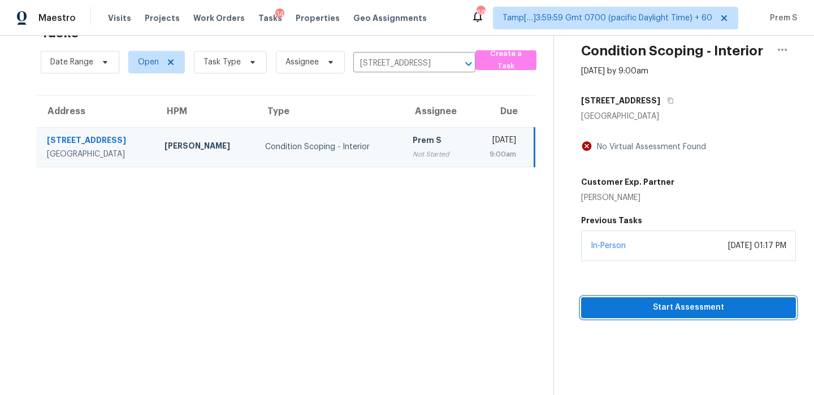
click at [670, 315] on button "Start Assessment" at bounding box center [688, 307] width 215 height 21
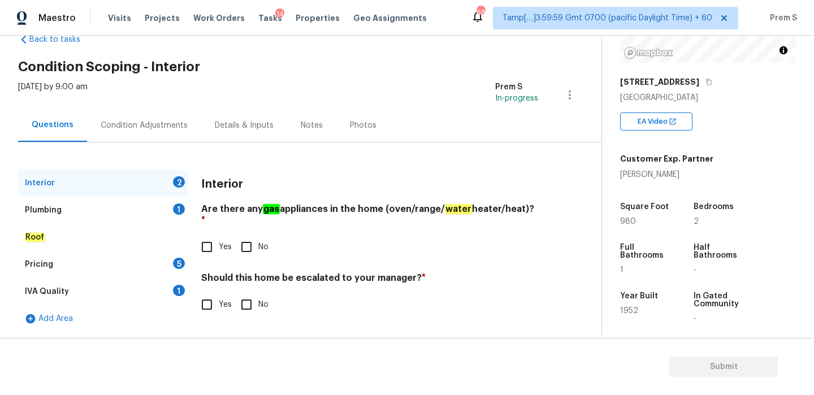
scroll to position [229, 0]
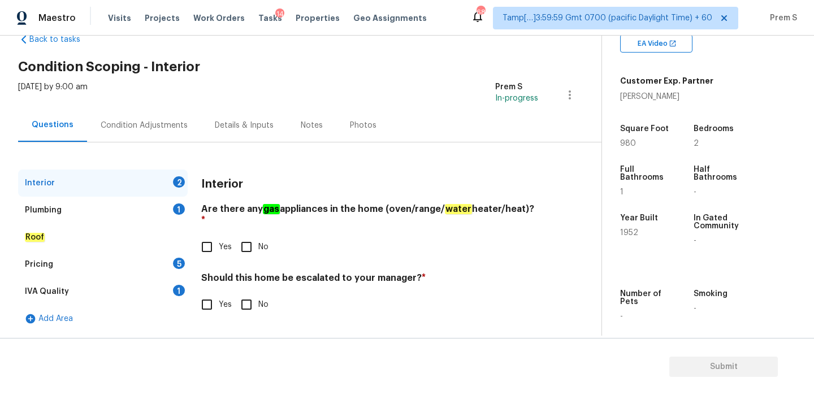
click at [203, 293] on input "Yes" at bounding box center [207, 305] width 24 height 24
checkbox input "true"
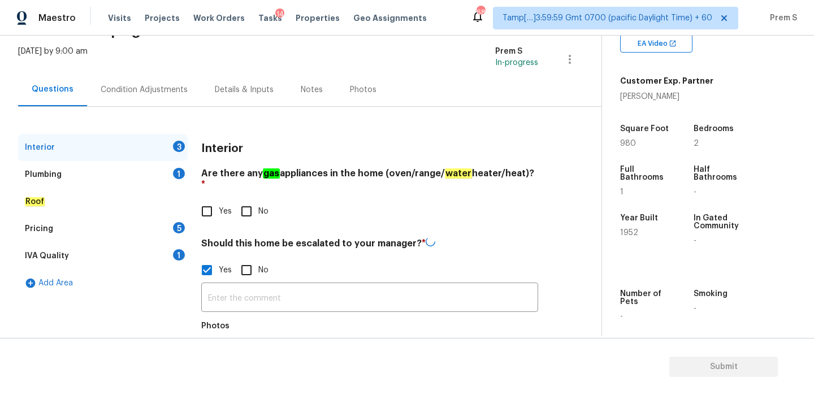
scroll to position [85, 0]
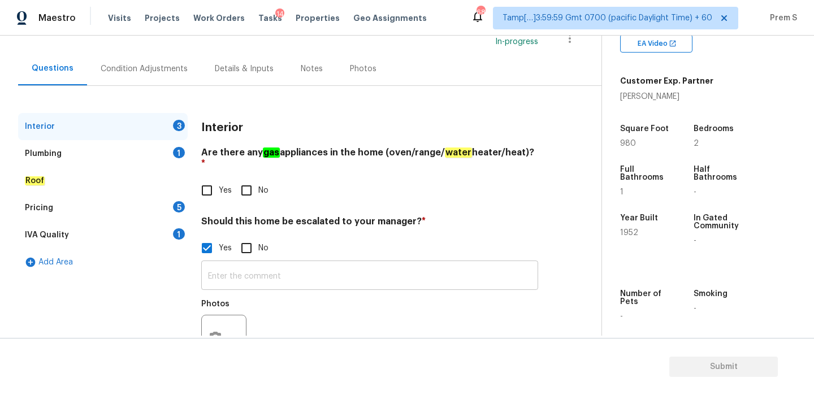
click at [255, 268] on input "text" at bounding box center [369, 276] width 337 height 27
paste input "Foundation issues on pier and beam home;"
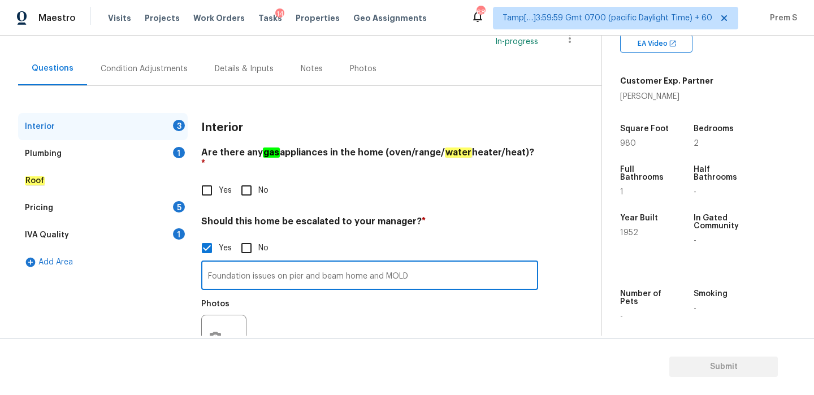
type input "Foundation issues on pier and beam home and MOLD"
click at [206, 179] on input "Yes" at bounding box center [207, 191] width 24 height 24
checkbox input "true"
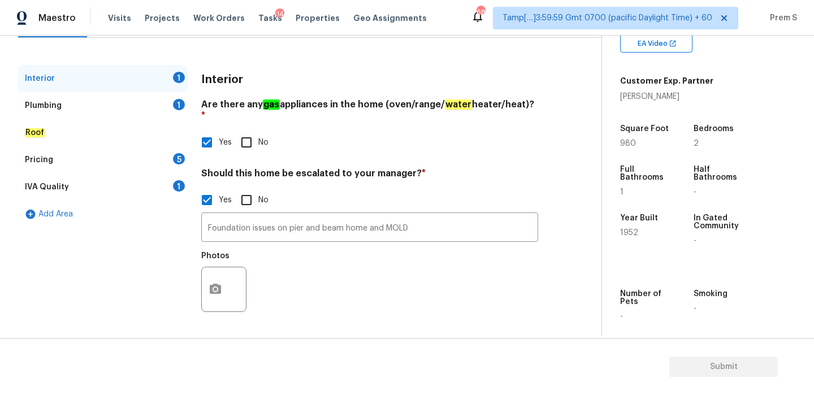
scroll to position [122, 0]
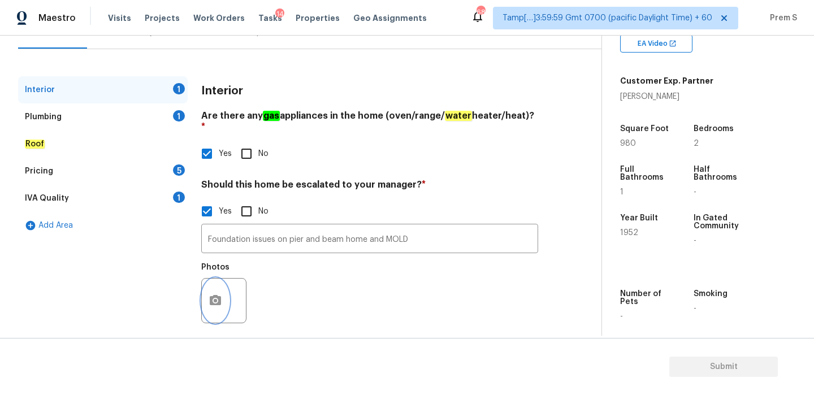
click at [214, 294] on icon "button" at bounding box center [215, 301] width 14 height 14
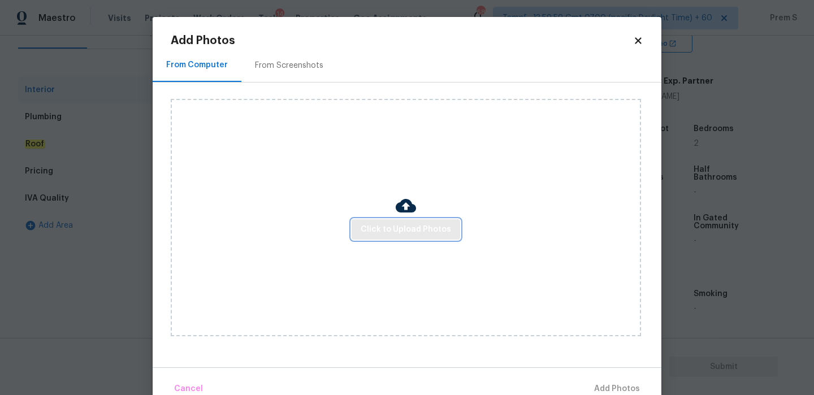
click at [393, 224] on span "Click to Upload Photos" at bounding box center [405, 230] width 90 height 14
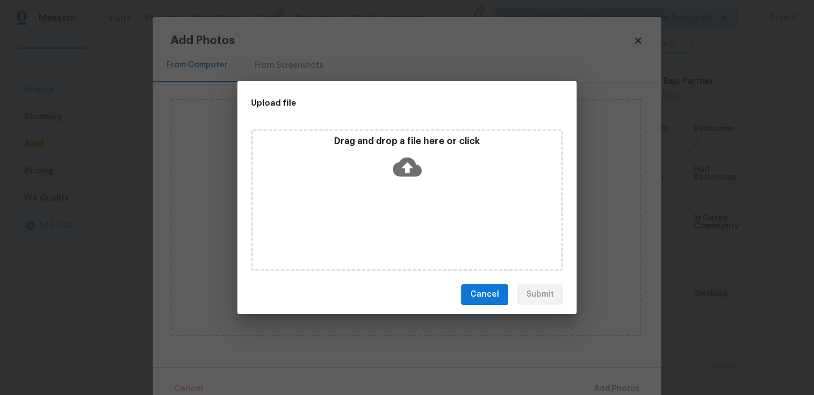
click at [415, 167] on icon at bounding box center [407, 166] width 29 height 19
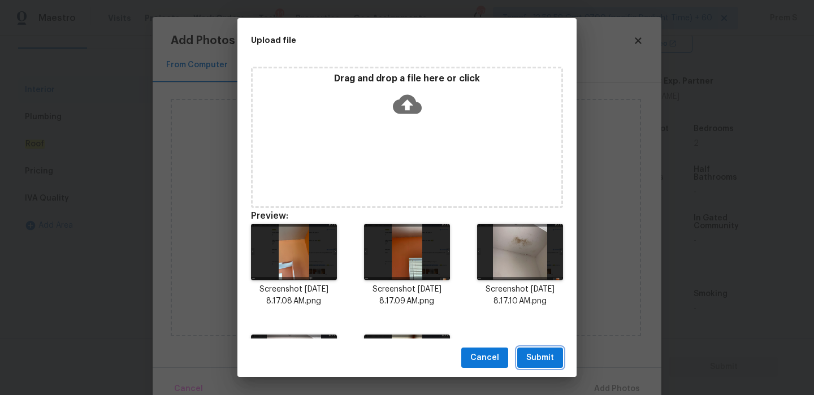
click at [537, 358] on span "Submit" at bounding box center [540, 358] width 28 height 14
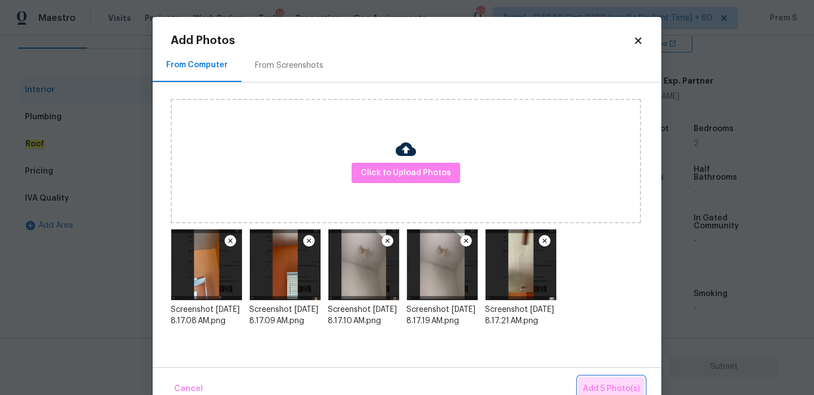
click at [621, 380] on button "Add 5 Photo(s)" at bounding box center [611, 389] width 66 height 24
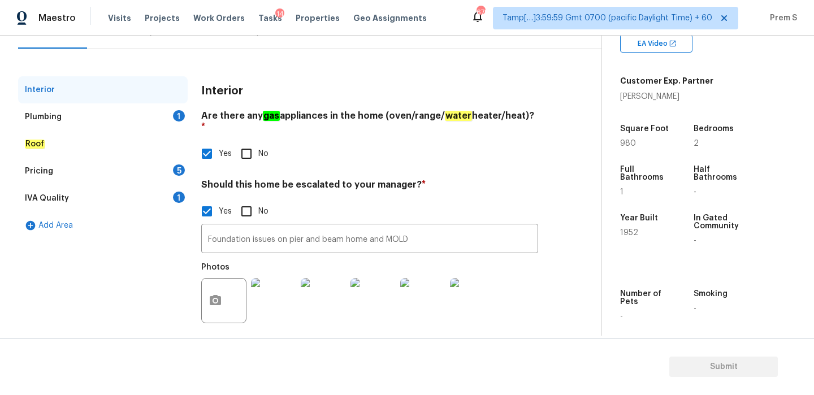
click at [168, 122] on div "Plumbing 1" at bounding box center [103, 116] width 170 height 27
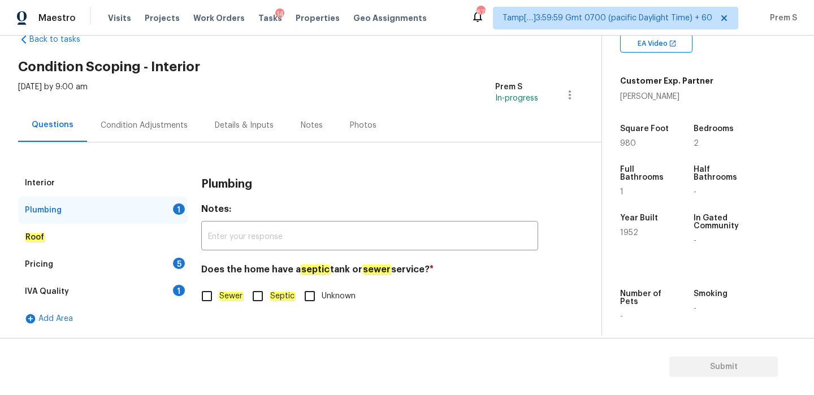
click at [214, 293] on input "Sewer" at bounding box center [207, 296] width 24 height 24
checkbox input "true"
click at [159, 262] on div "Pricing 5" at bounding box center [103, 264] width 170 height 27
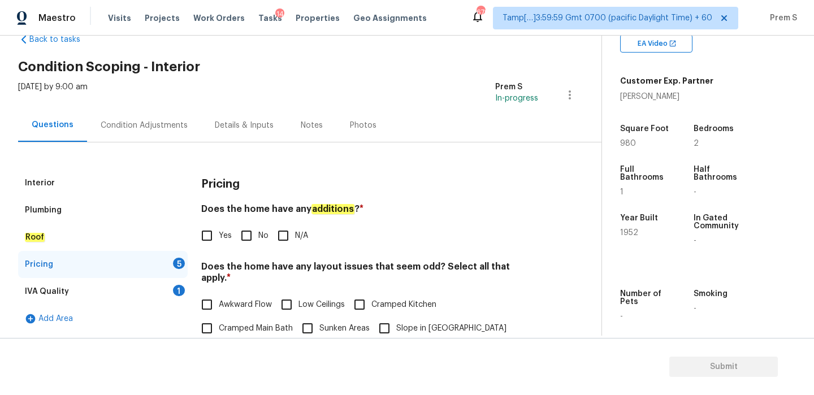
click at [247, 241] on input "No" at bounding box center [246, 236] width 24 height 24
checkbox input "true"
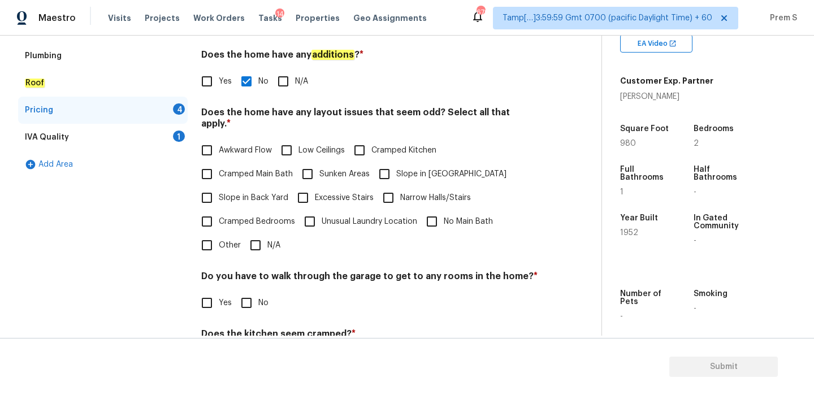
scroll to position [283, 0]
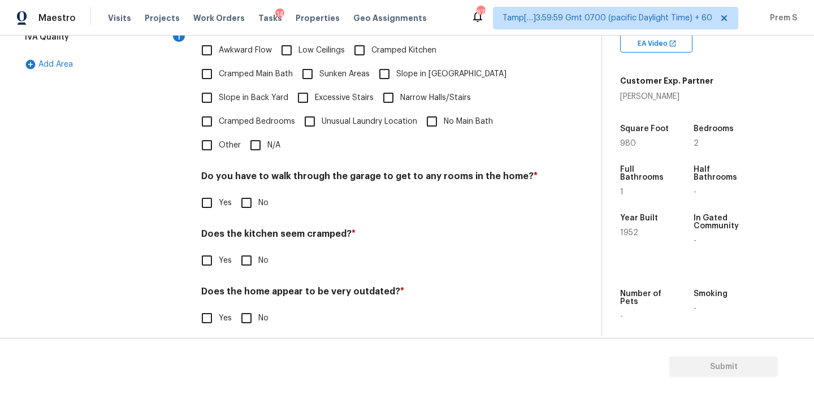
click at [261, 133] on input "N/A" at bounding box center [256, 145] width 24 height 24
checkbox input "true"
click at [246, 207] on div "Pricing Does the home have any additions ? * Yes No N/A Does the home have any …" at bounding box center [369, 129] width 337 height 428
click at [249, 193] on input "No" at bounding box center [246, 203] width 24 height 24
checkbox input "true"
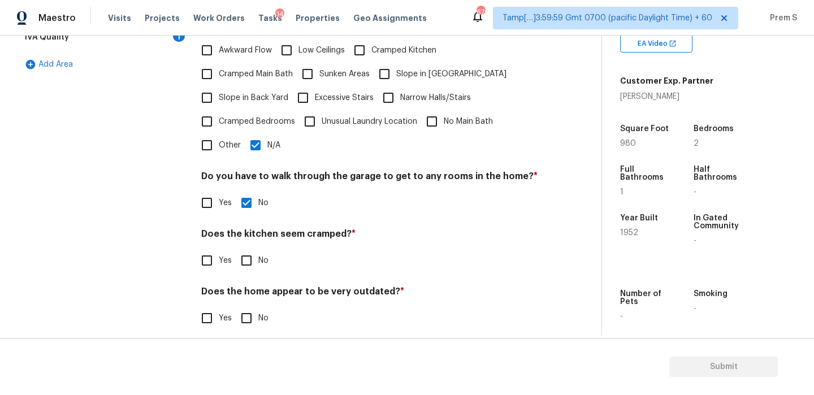
click at [254, 236] on div "Does the kitchen seem cramped? * Yes No" at bounding box center [369, 250] width 337 height 44
click at [250, 249] on input "No" at bounding box center [246, 261] width 24 height 24
checkbox input "true"
click at [249, 307] on input "No" at bounding box center [246, 318] width 24 height 24
checkbox input "true"
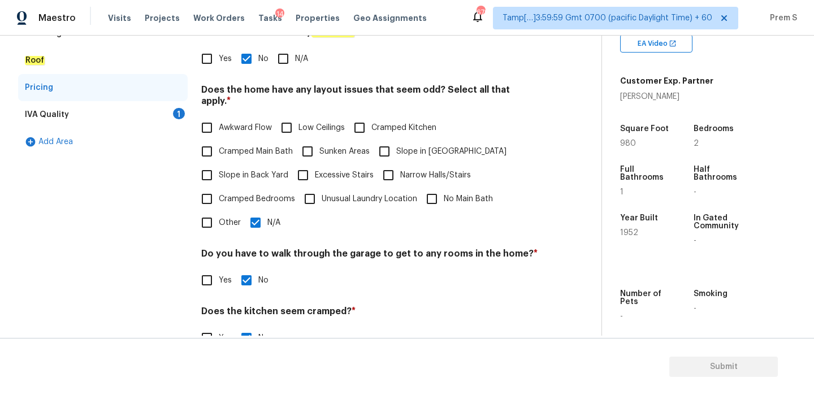
click at [175, 103] on div "IVA Quality 1" at bounding box center [103, 114] width 170 height 27
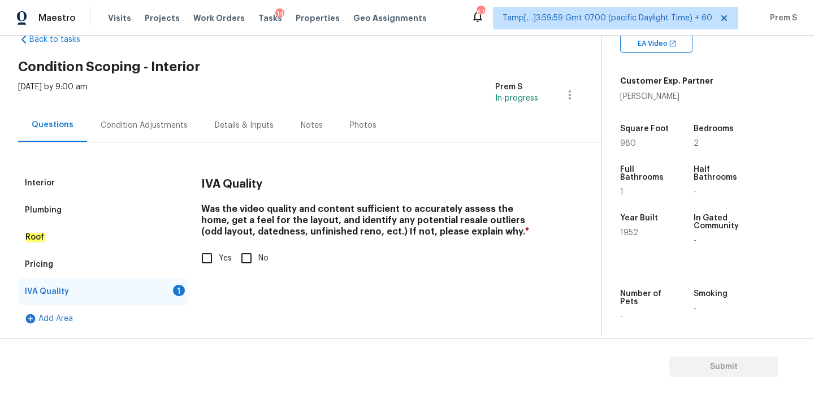
scroll to position [29, 0]
click at [202, 256] on input "Yes" at bounding box center [207, 258] width 24 height 24
checkbox input "true"
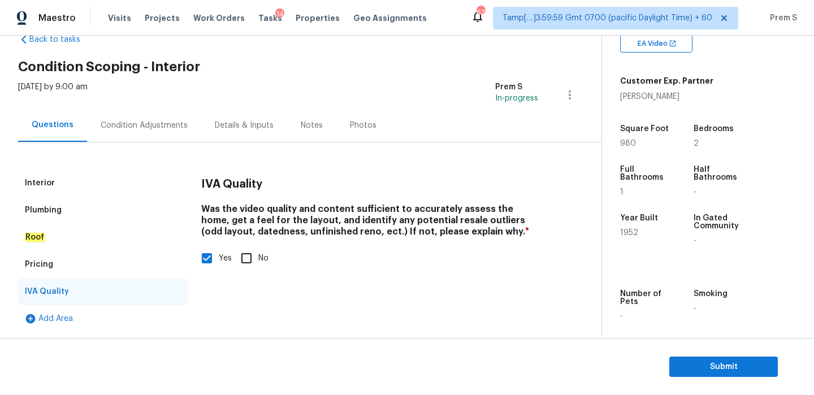
click at [151, 125] on div "Condition Adjustments" at bounding box center [144, 125] width 87 height 11
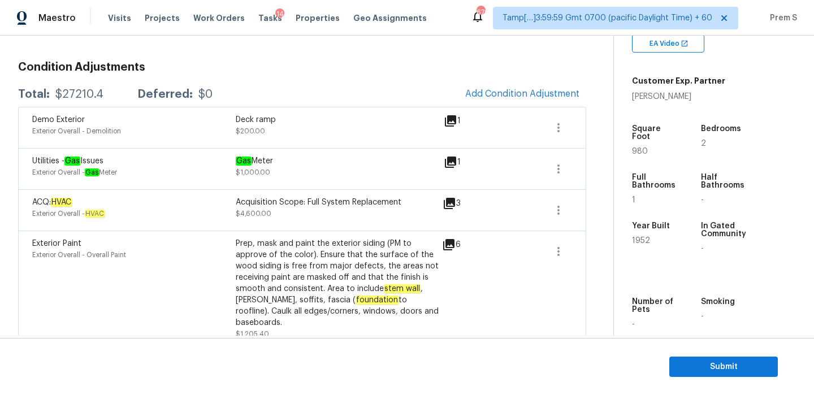
scroll to position [189, 0]
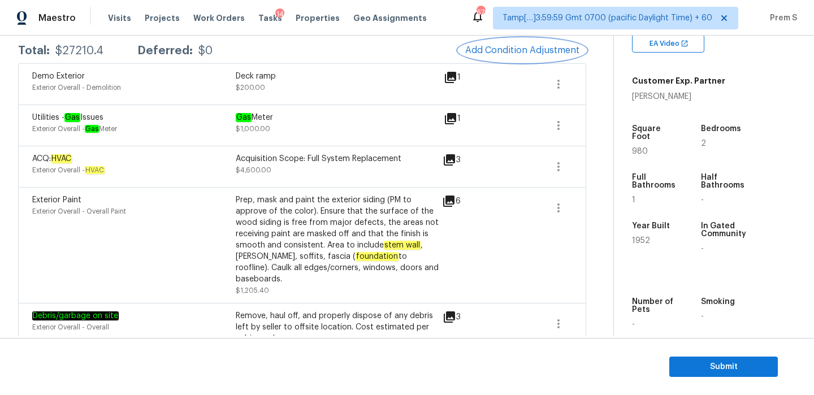
click at [514, 50] on span "Add Condition Adjustment" at bounding box center [522, 50] width 114 height 10
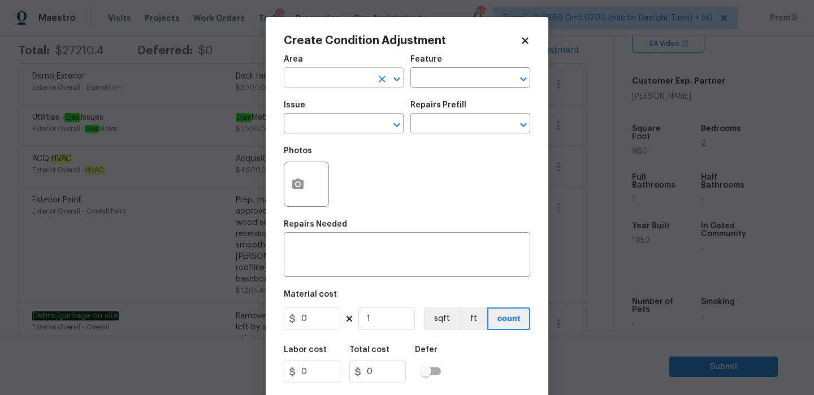
click at [312, 81] on input "text" at bounding box center [328, 79] width 88 height 18
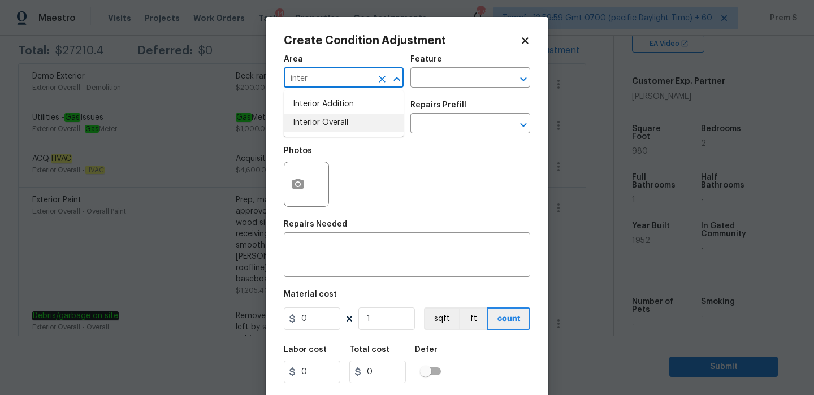
click at [316, 125] on li "Interior Overall" at bounding box center [344, 123] width 120 height 19
type input "Interior Overall"
click at [316, 125] on input "text" at bounding box center [328, 125] width 88 height 18
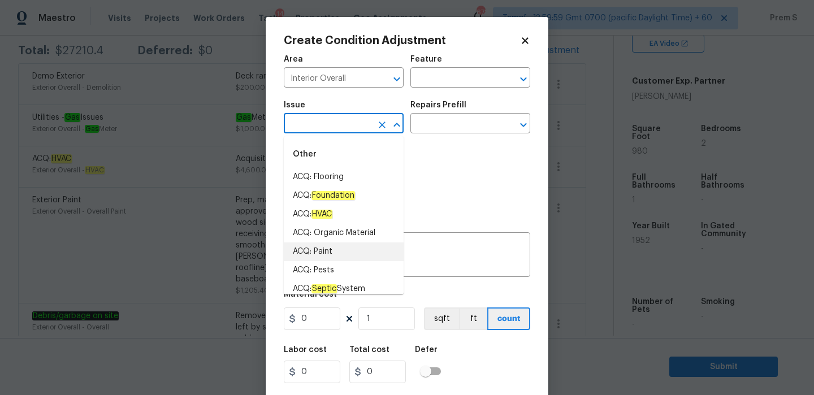
click at [308, 253] on li "ACQ: Paint" at bounding box center [344, 251] width 120 height 19
type input "ACQ: Paint"
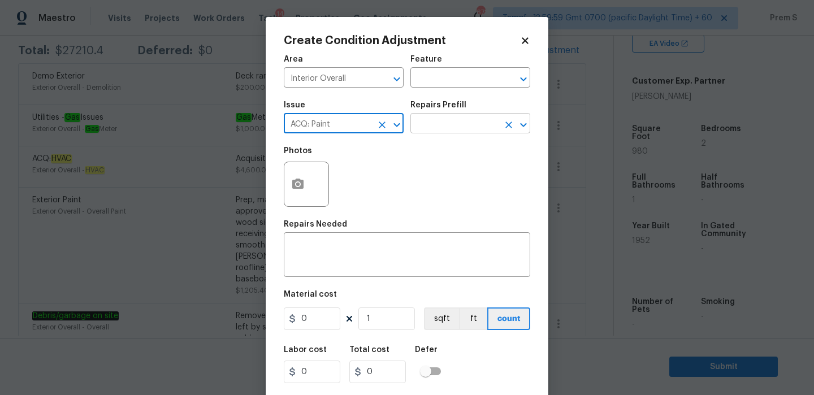
click at [458, 121] on input "text" at bounding box center [454, 125] width 88 height 18
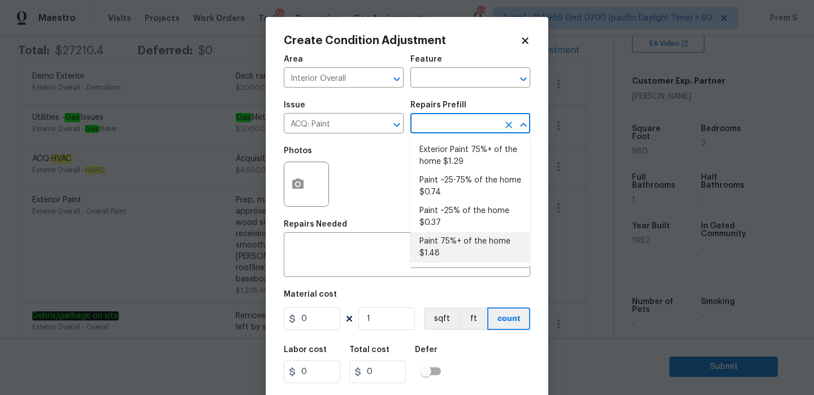
click at [442, 249] on li "Paint 75%+ of the home $1.48" at bounding box center [470, 247] width 120 height 31
type input "Acquisition"
type textarea "Acquisition Scope: 75%+ of the home will likely require interior paint"
type input "1.48"
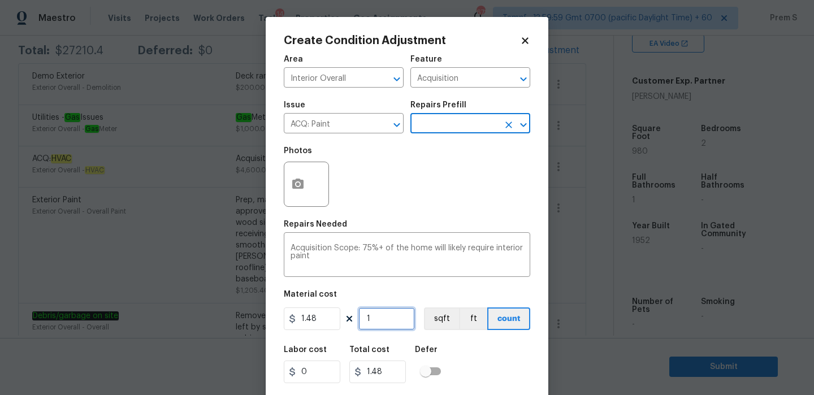
click at [383, 319] on input "1" at bounding box center [386, 318] width 57 height 23
type input "9"
type input "13.32"
type input "98"
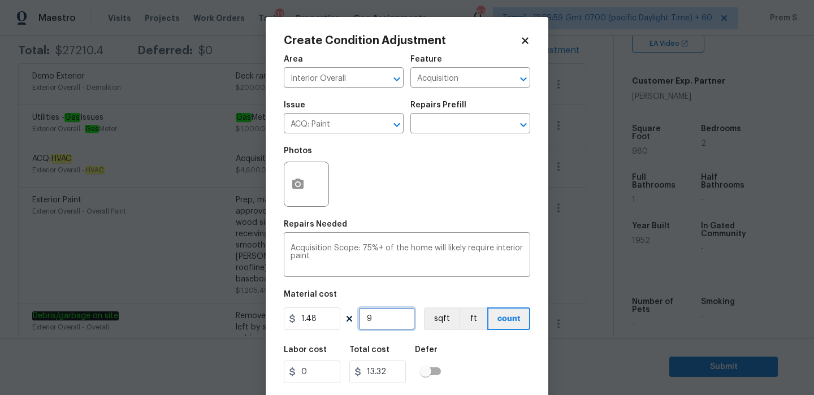
type input "145.04"
type input "980"
type input "1450.4"
type input "980"
click at [305, 186] on button "button" at bounding box center [297, 184] width 27 height 44
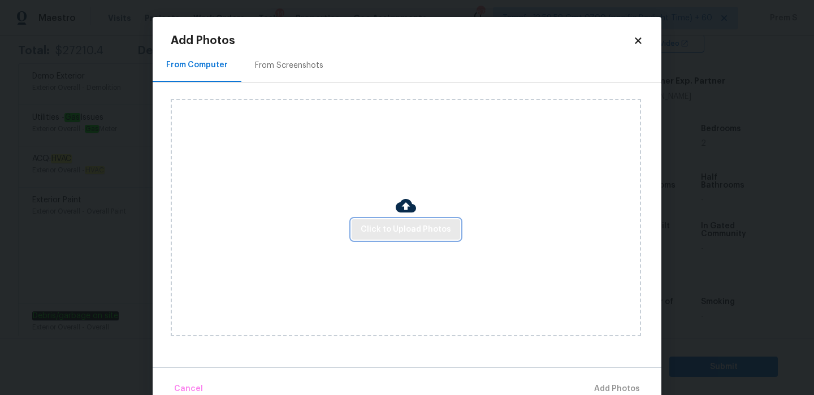
click at [432, 232] on span "Click to Upload Photos" at bounding box center [405, 230] width 90 height 14
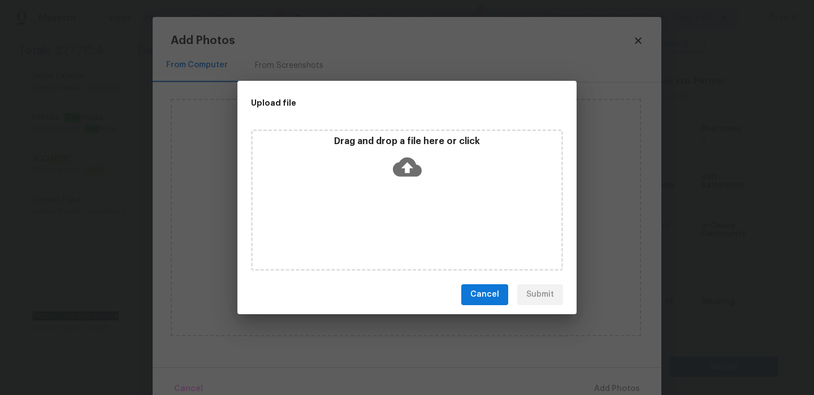
click at [414, 175] on icon at bounding box center [407, 166] width 29 height 19
